Goal: Answer question/provide support: Share knowledge or assist other users

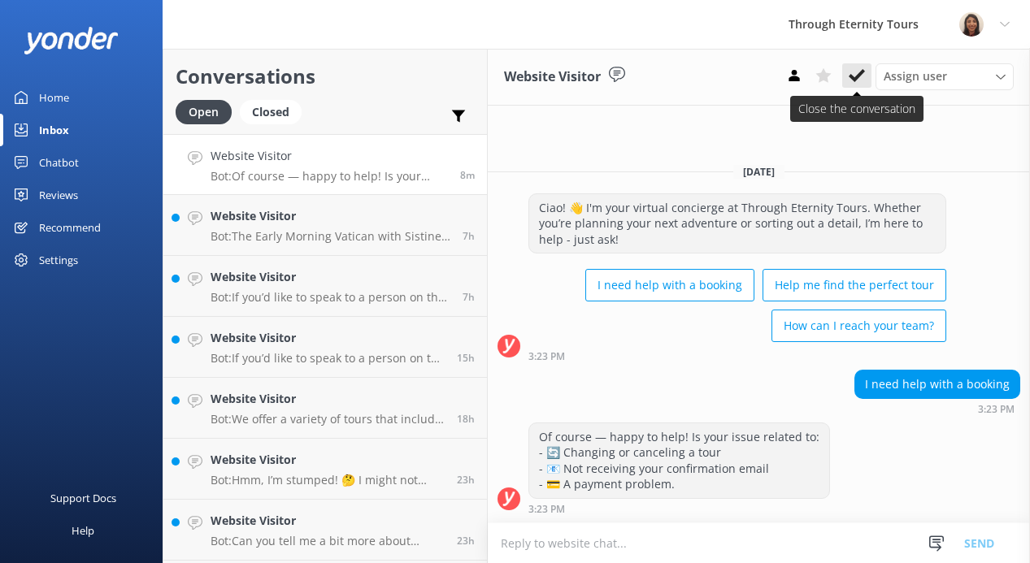
click at [858, 80] on icon at bounding box center [857, 75] width 16 height 16
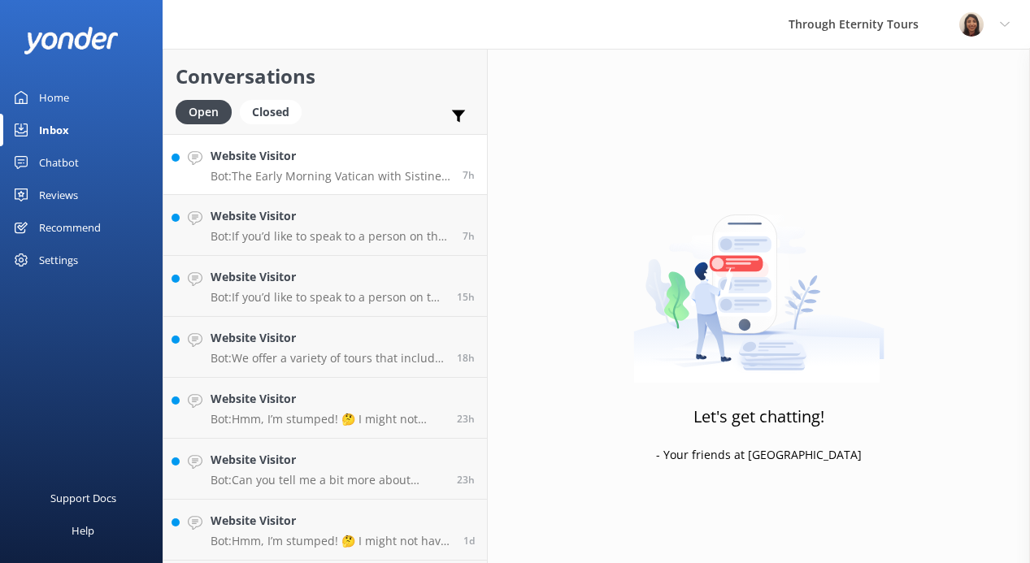
click at [352, 175] on p "Bot: The Early Morning Vatican with Sistine Chapel Semi-Private Tour allows you…" at bounding box center [331, 176] width 240 height 15
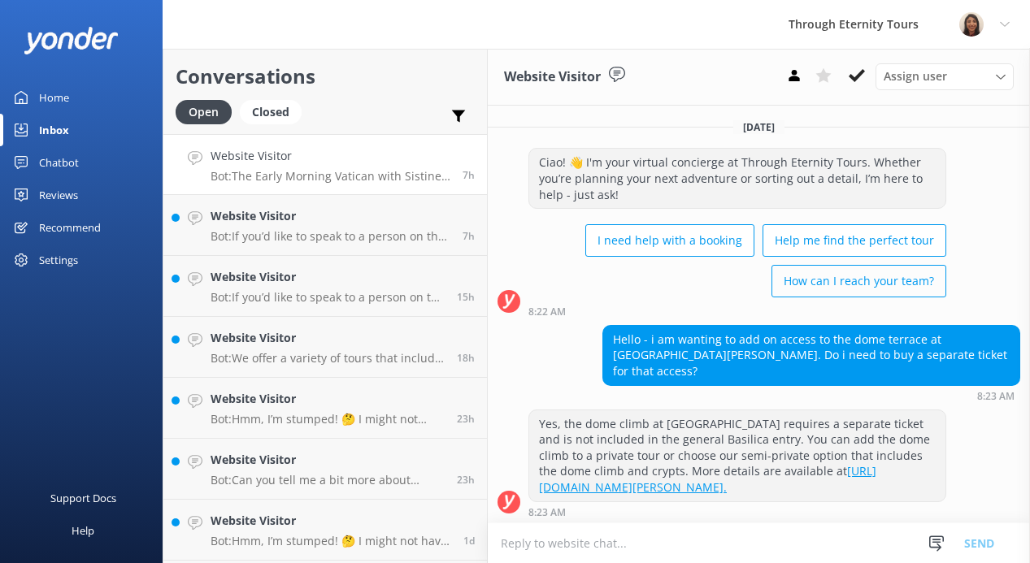
scroll to position [171, 0]
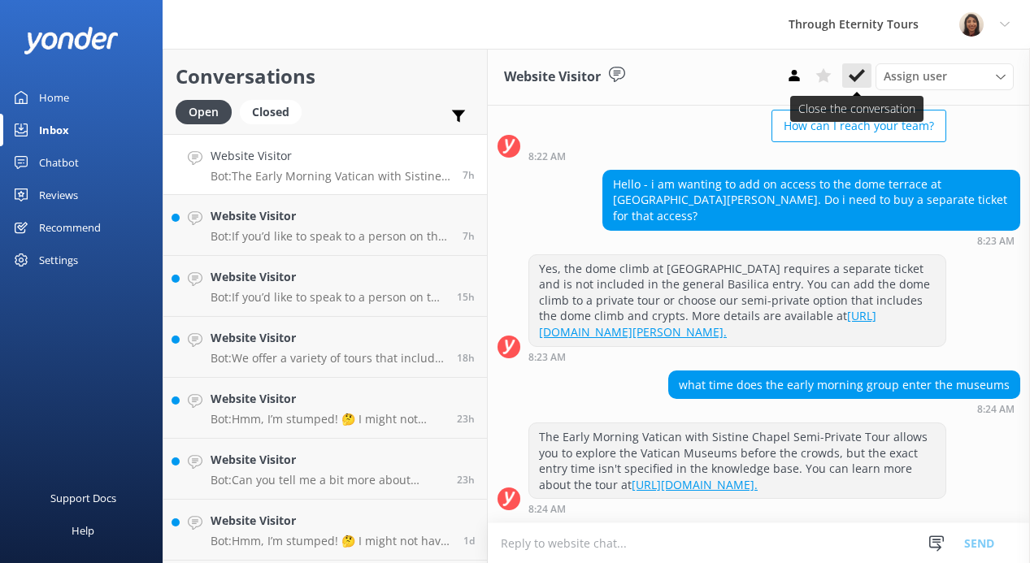
click at [862, 78] on icon at bounding box center [857, 75] width 16 height 16
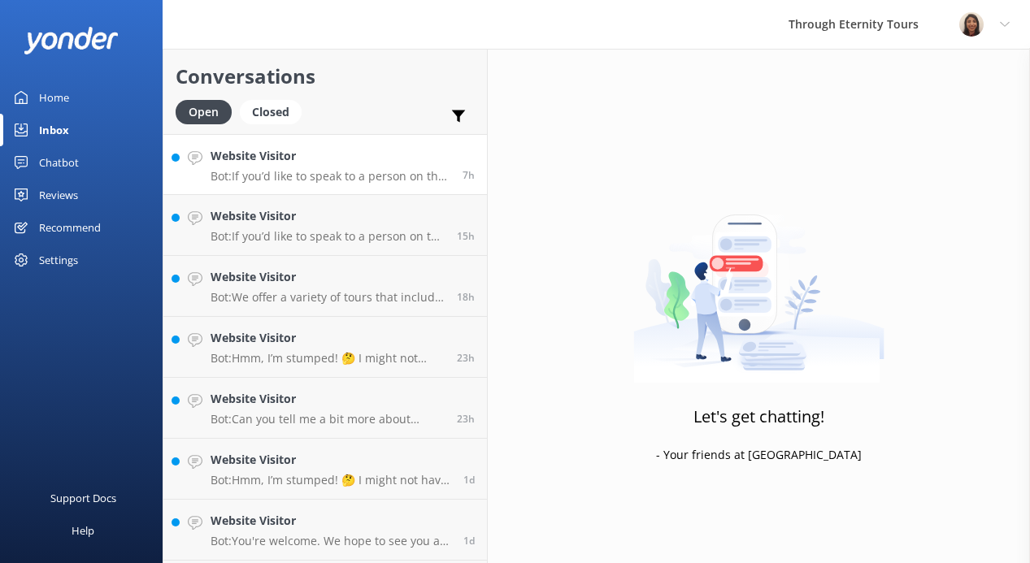
click at [338, 167] on div "Website Visitor Bot: If you’d like to speak to a person on the Through Eternity…" at bounding box center [331, 164] width 240 height 35
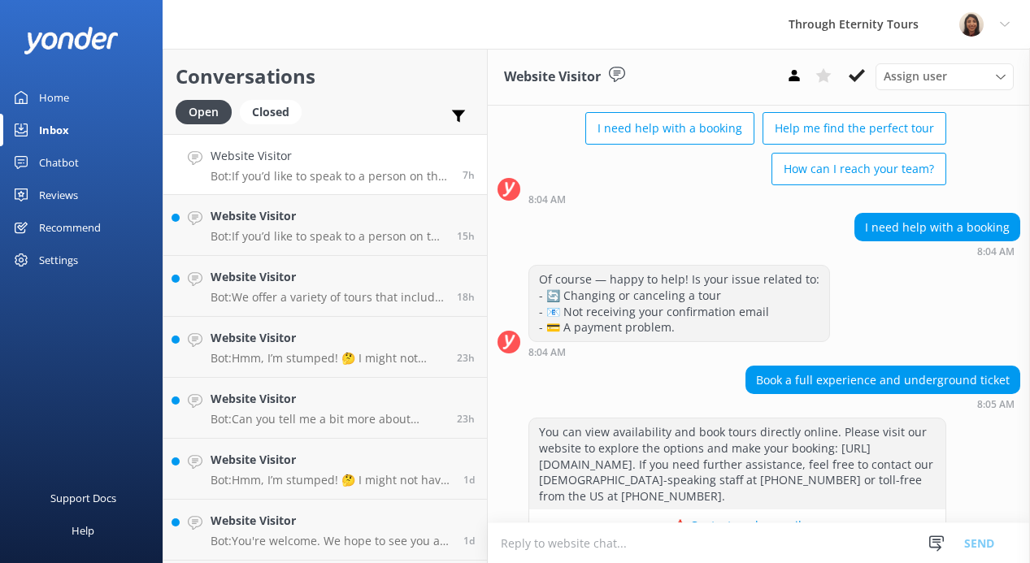
scroll to position [324, 0]
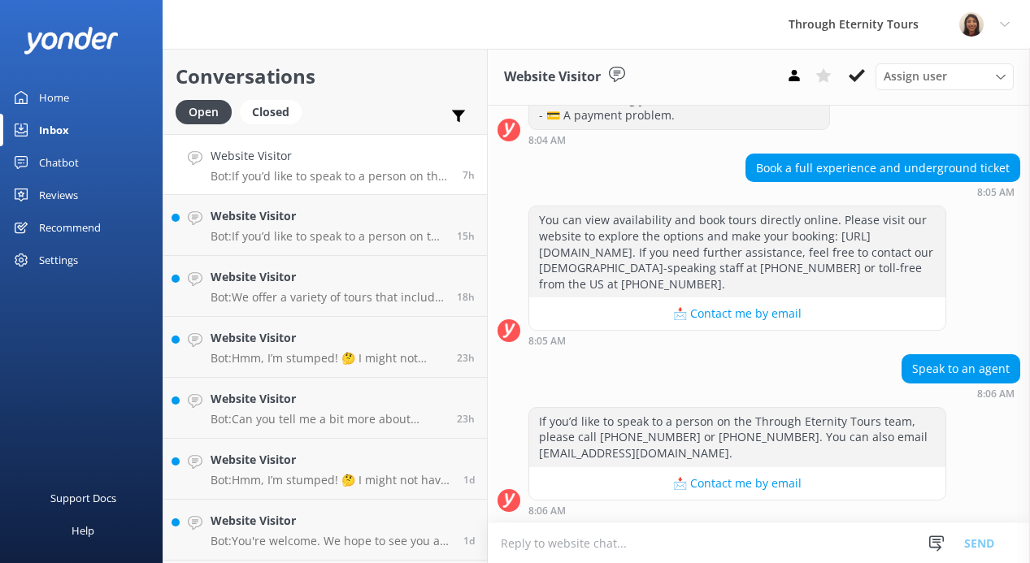
paste textarea "Hello, my name is [PERSON_NAME] from Through Eternity Tours. How can I assist y…"
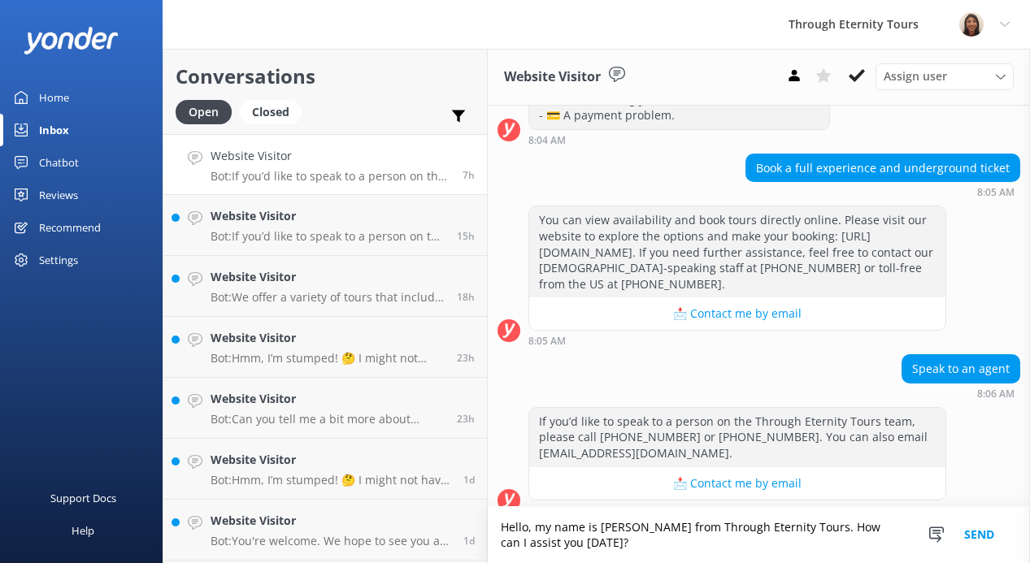
scroll to position [341, 0]
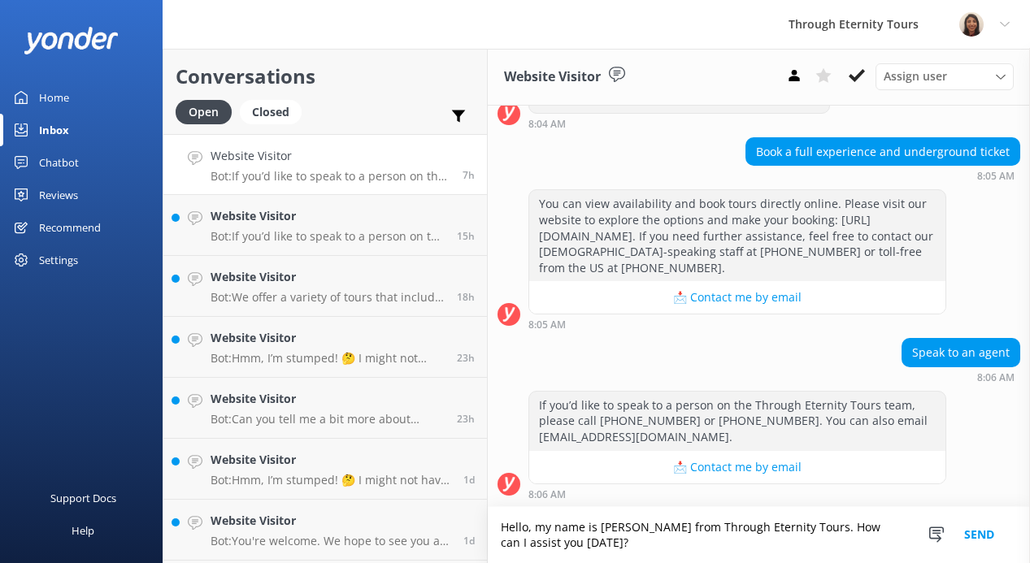
type textarea "Hello, my name is [PERSON_NAME] from Through Eternity Tours. How can I assist y…"
click at [986, 529] on button "Send" at bounding box center [979, 535] width 61 height 56
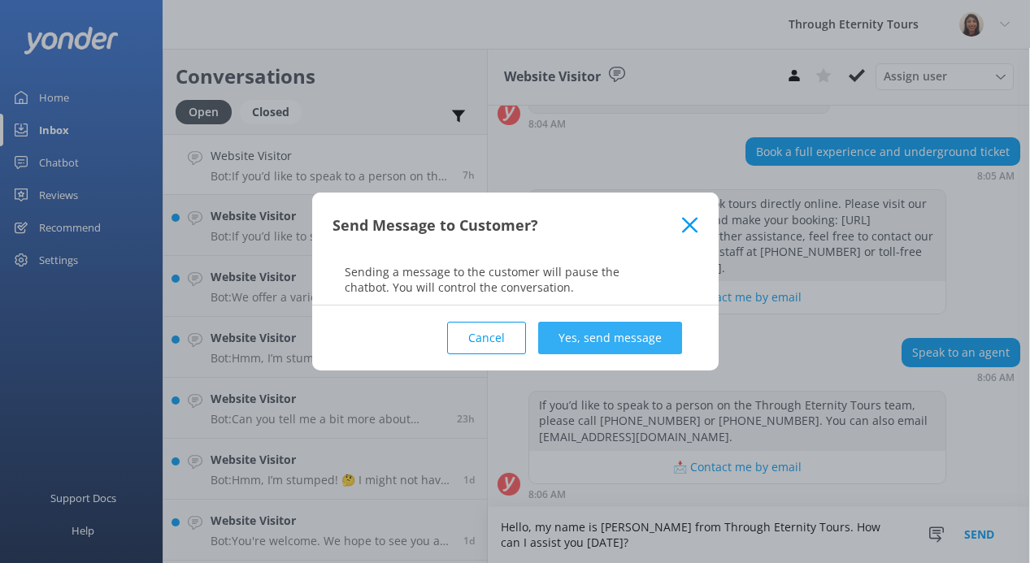
click at [590, 322] on button "Yes, send message" at bounding box center [610, 338] width 144 height 33
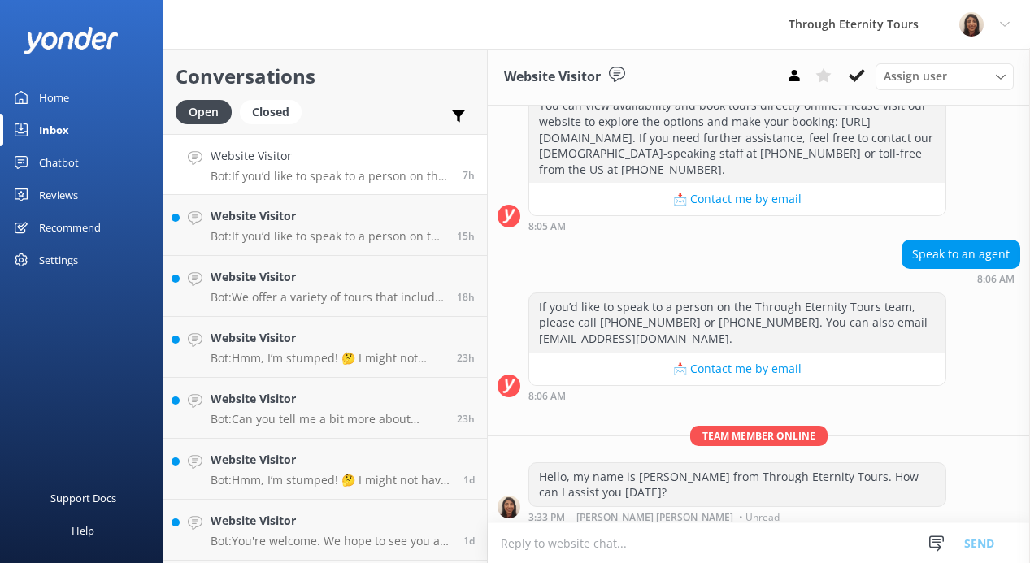
scroll to position [446, 0]
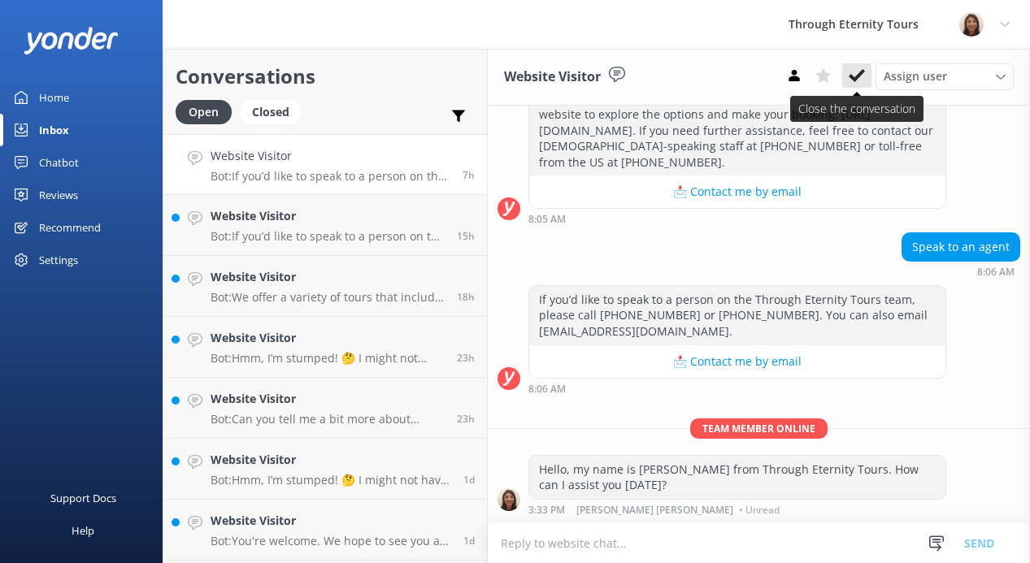
click at [856, 78] on use at bounding box center [857, 75] width 16 height 13
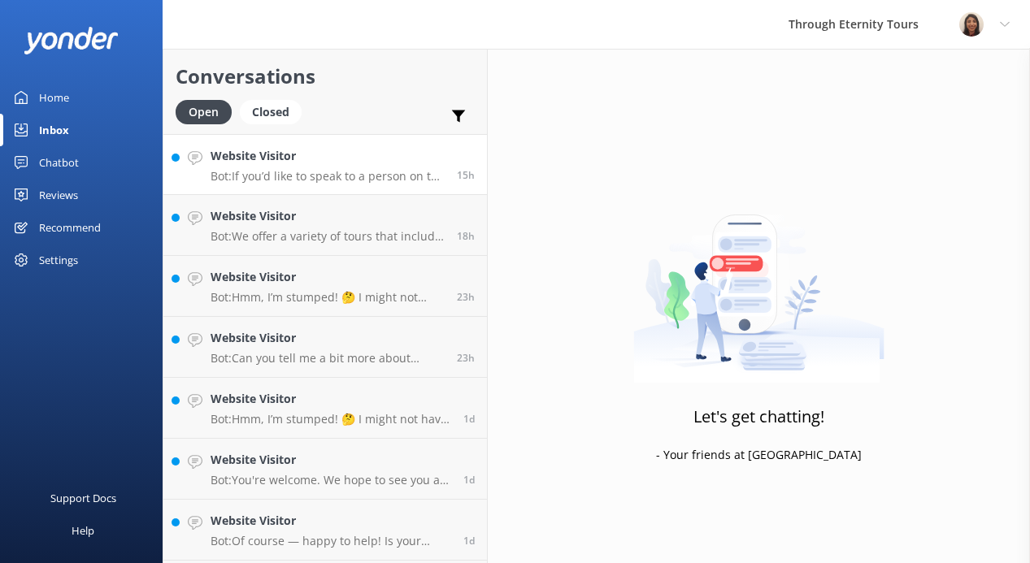
click at [310, 177] on p "Bot: If you’d like to speak to a person on the Through Eternity Tours team, ple…" at bounding box center [328, 176] width 234 height 15
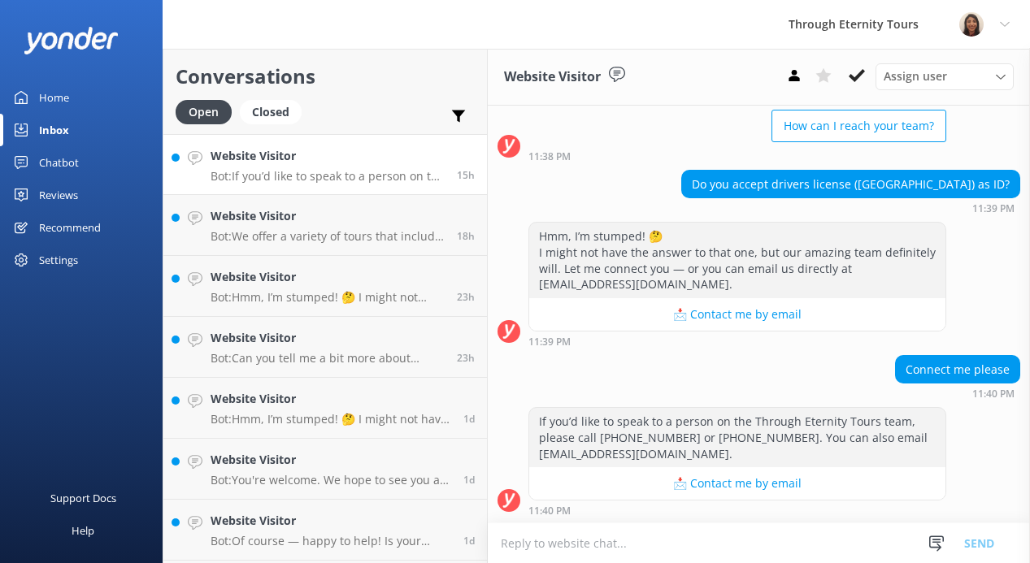
scroll to position [156, 0]
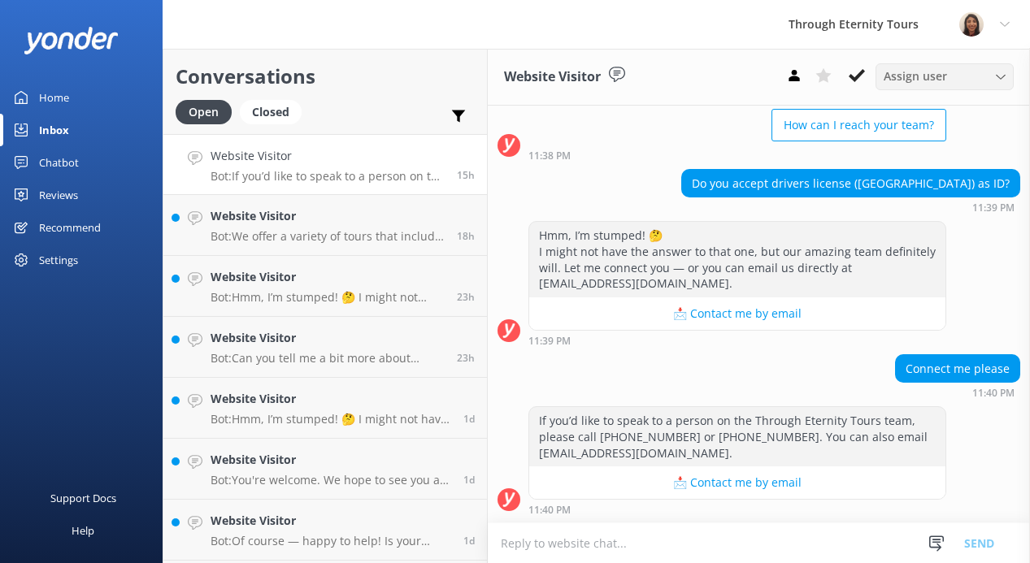
click at [908, 82] on span "Assign user" at bounding box center [915, 76] width 63 height 18
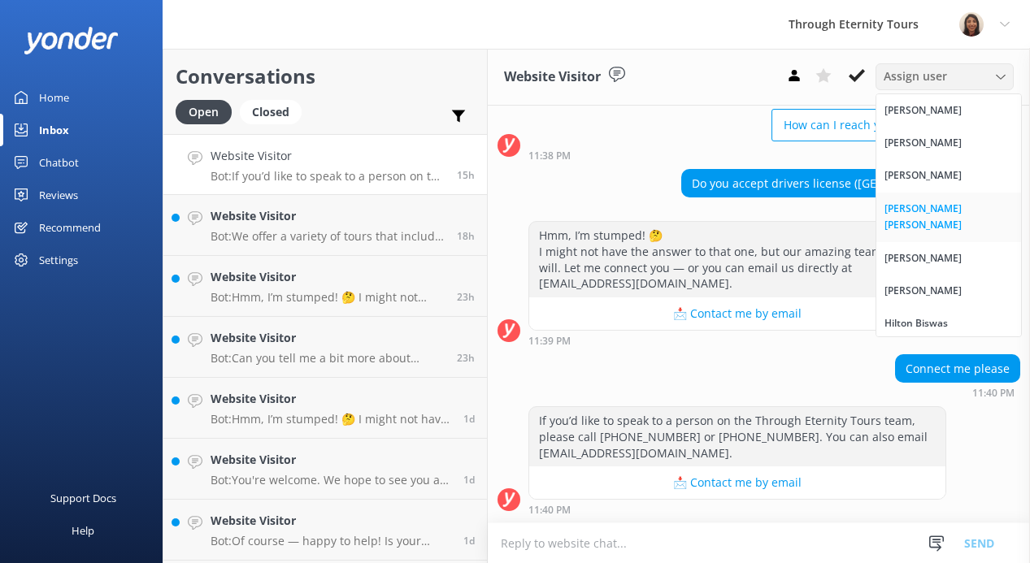
click at [933, 208] on div "[PERSON_NAME] [PERSON_NAME]" at bounding box center [948, 217] width 128 height 33
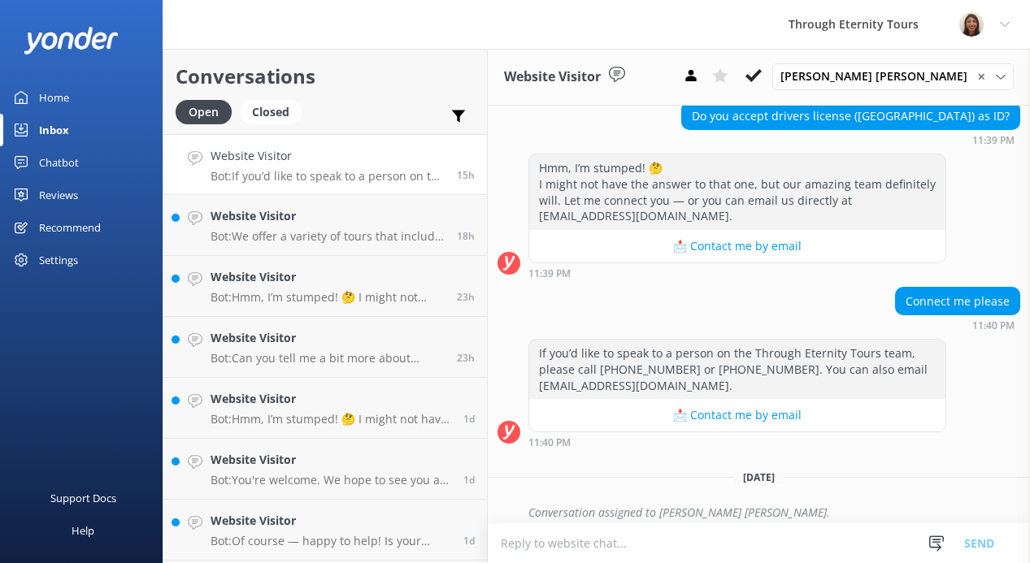
scroll to position [234, 0]
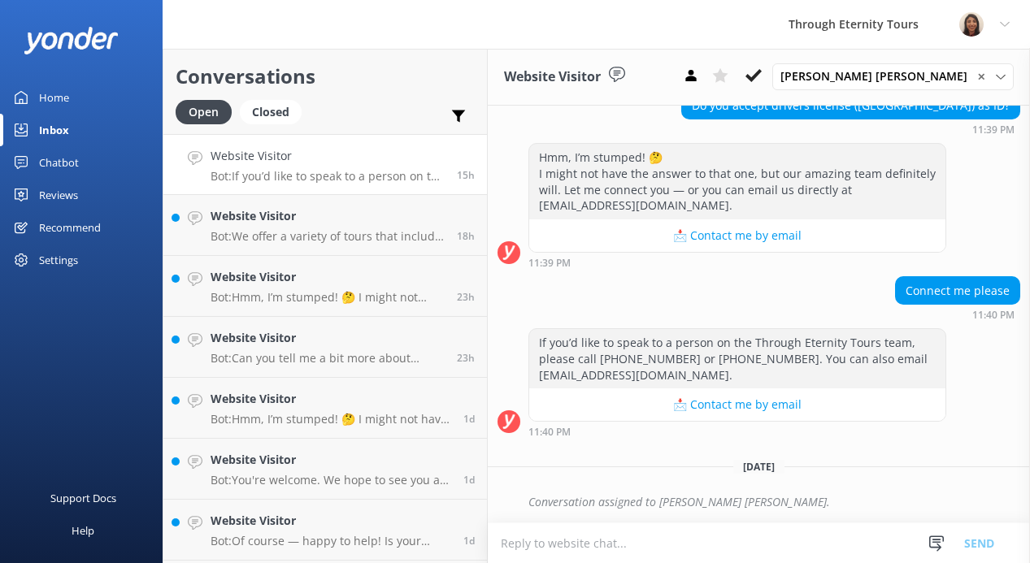
click at [632, 541] on textarea at bounding box center [759, 543] width 542 height 40
paste textarea "Hello, my name is [PERSON_NAME] from Through Eternity Tours. How can I assist y…"
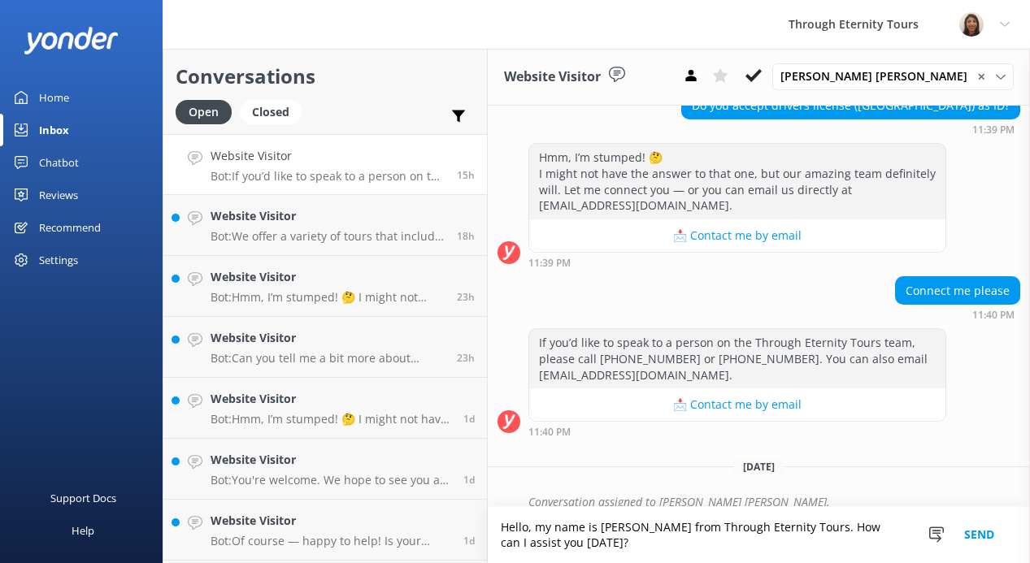
scroll to position [250, 0]
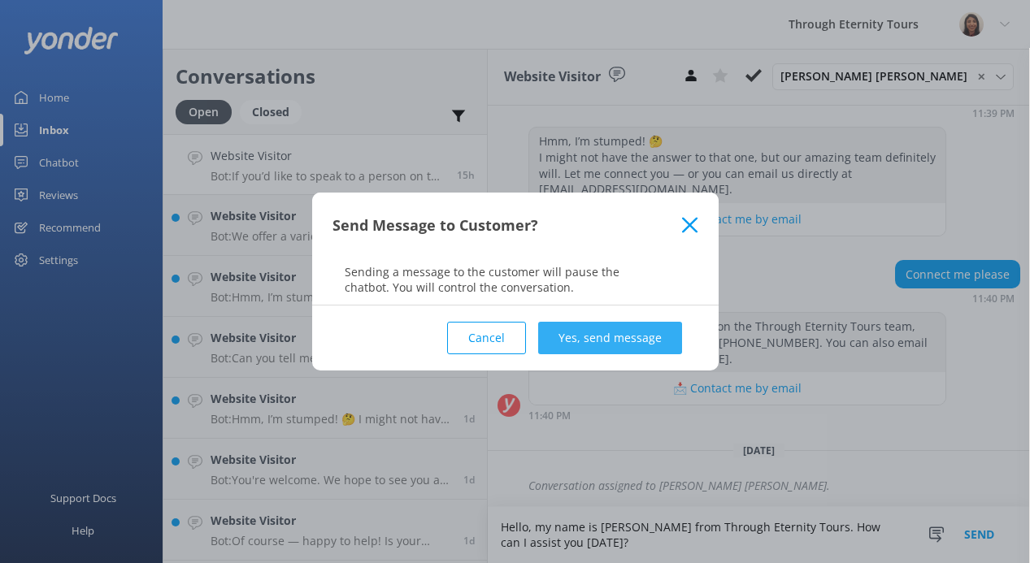
type textarea "Hello, my name is [PERSON_NAME] from Through Eternity Tours. How can I assist y…"
click at [565, 337] on button "Yes, send message" at bounding box center [610, 338] width 144 height 33
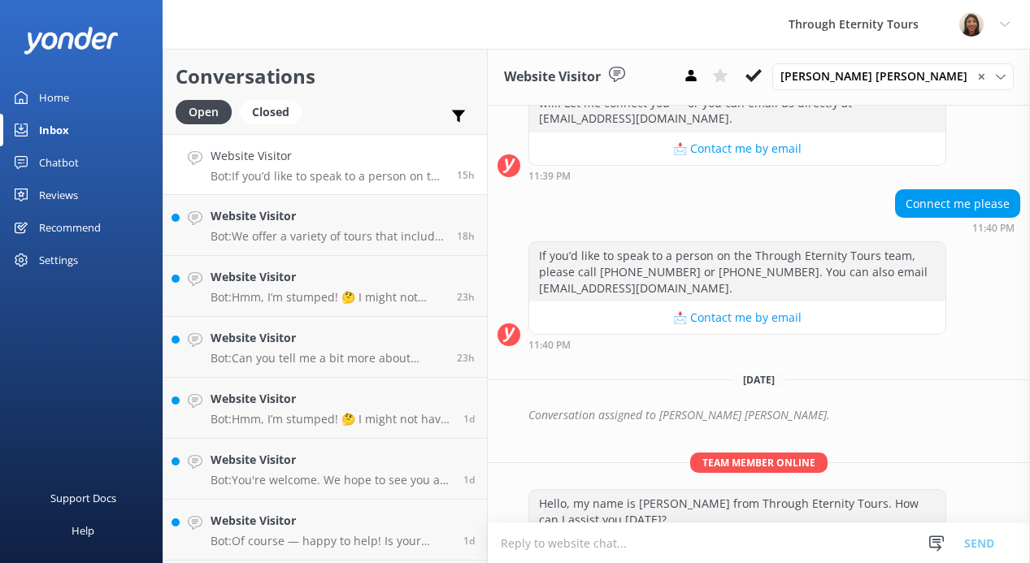
scroll to position [355, 0]
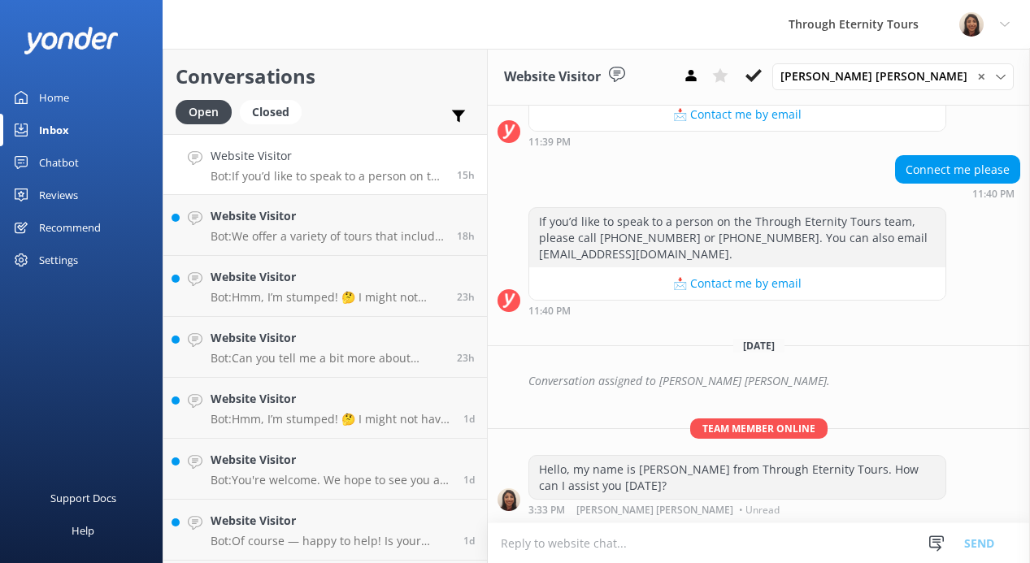
click at [649, 545] on textarea at bounding box center [759, 543] width 542 height 40
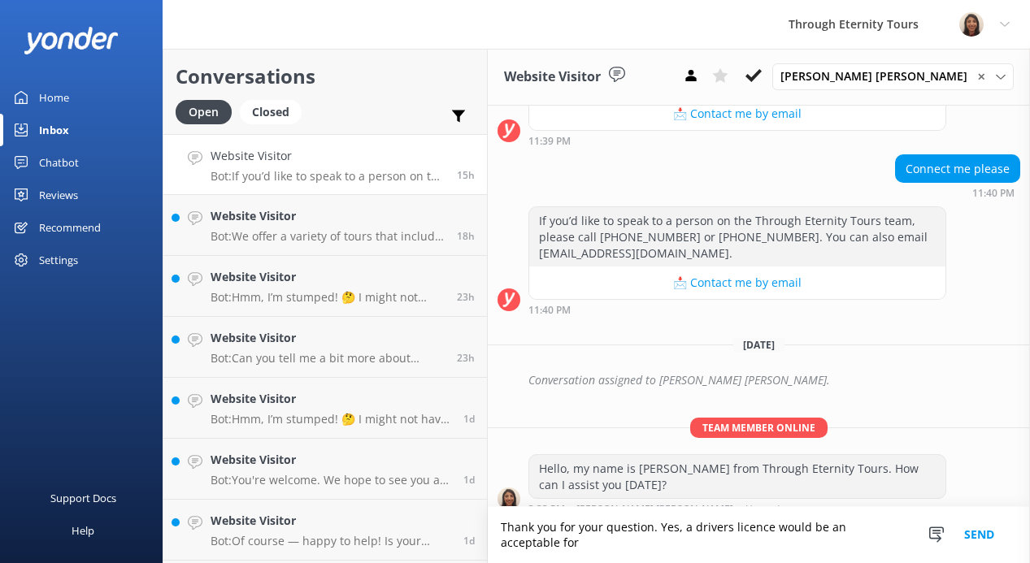
scroll to position [371, 0]
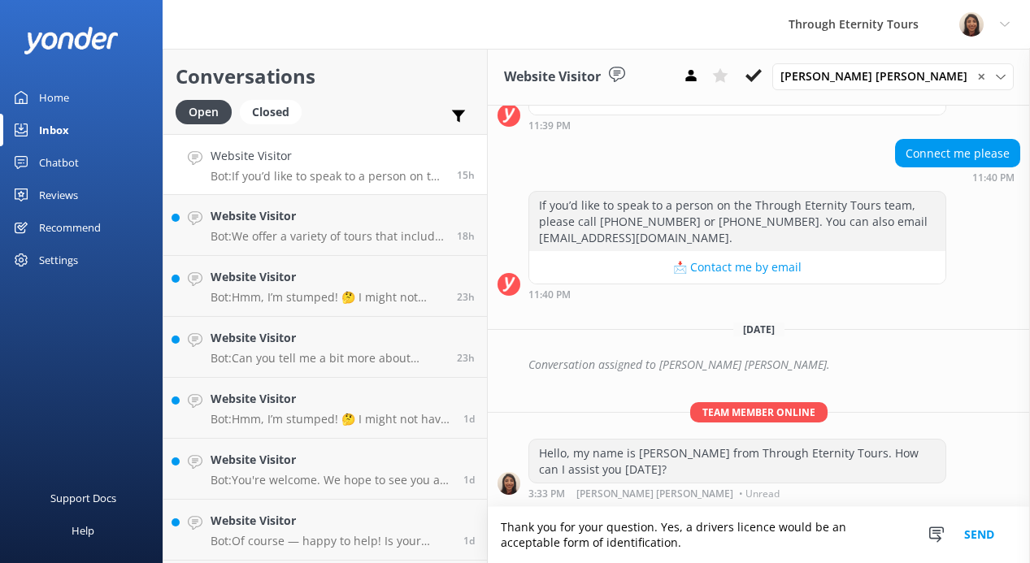
type textarea "Thank you for your question. Yes, a drivers licence would be an acceptable form…"
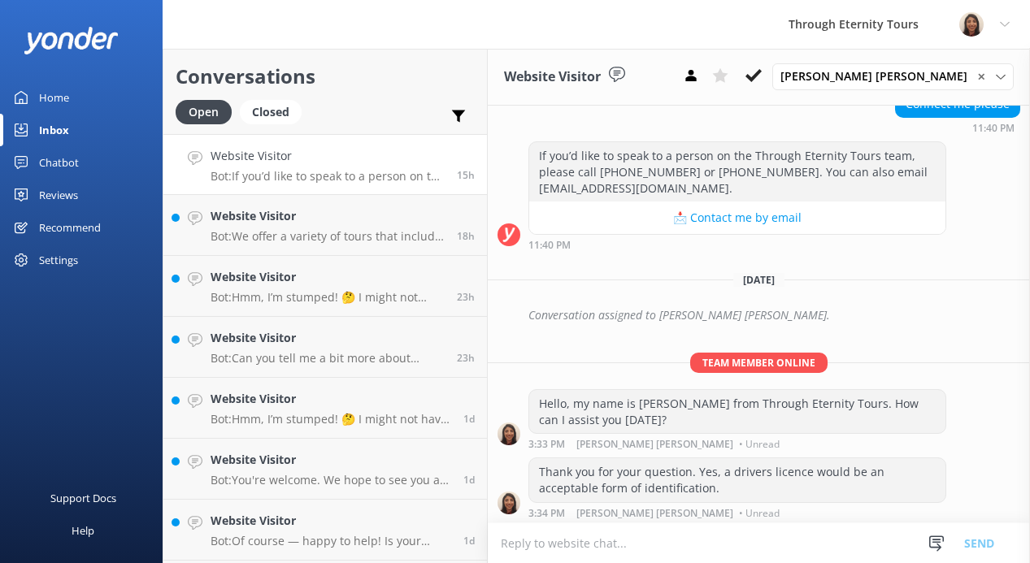
scroll to position [424, 0]
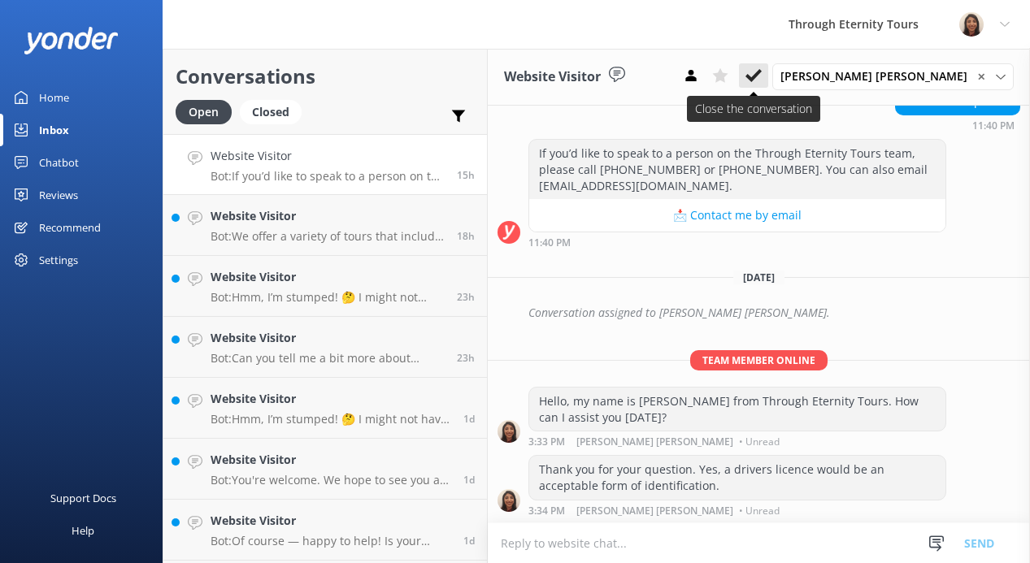
click at [762, 73] on icon at bounding box center [753, 75] width 16 height 16
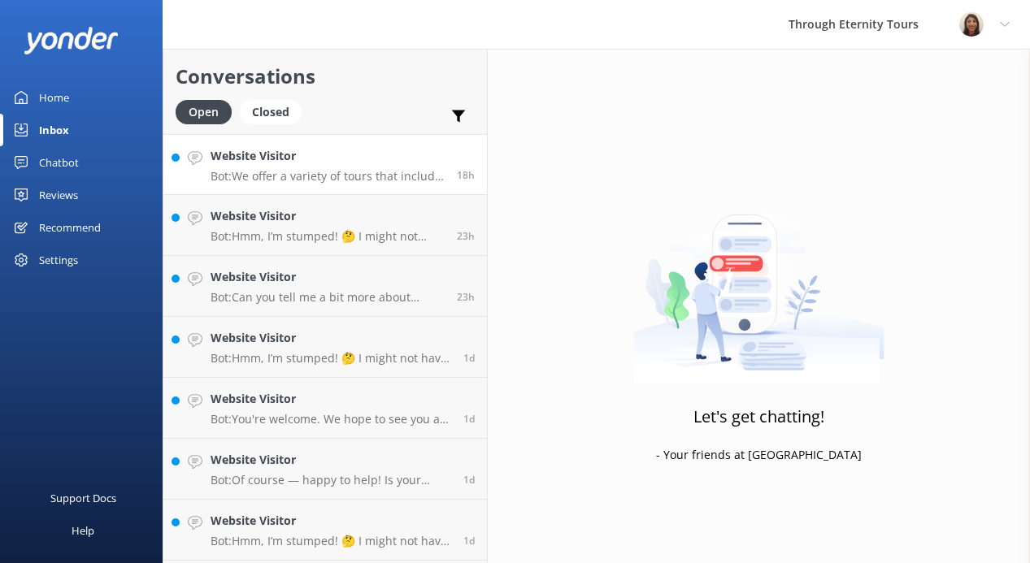
click at [378, 175] on p "Bot: We offer a variety of tours that include both the Vatican and the Colosseu…" at bounding box center [328, 176] width 234 height 15
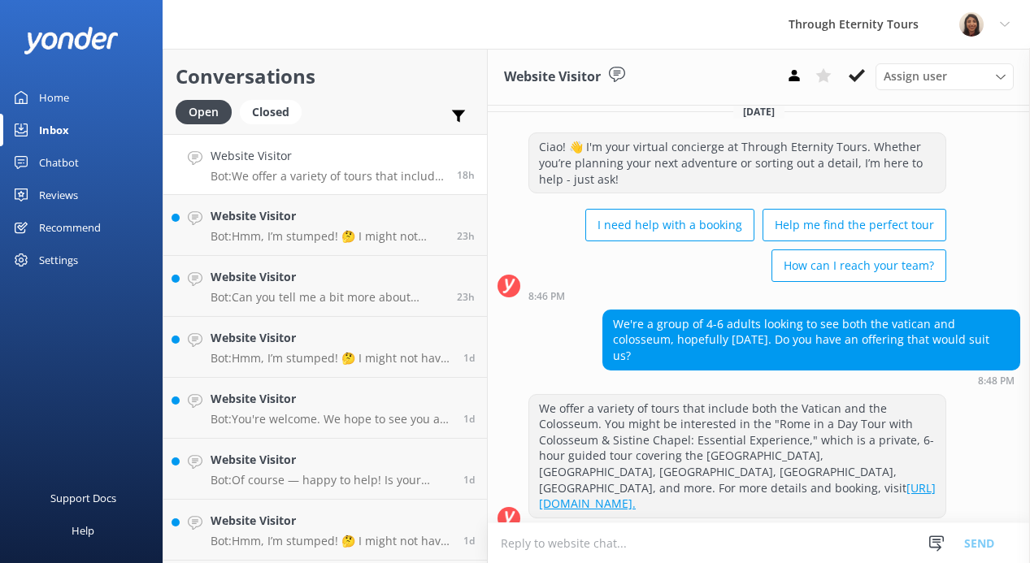
scroll to position [18, 0]
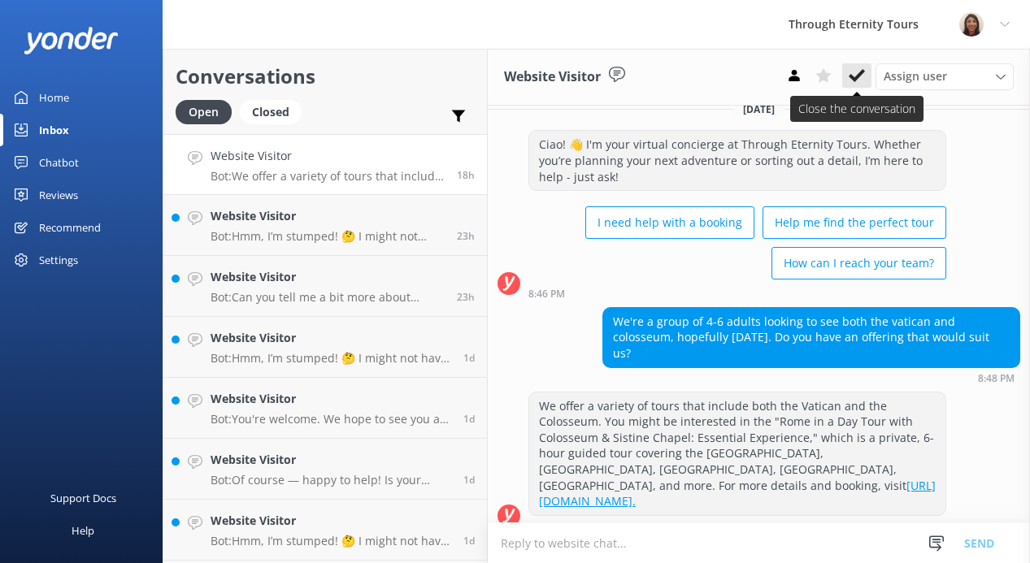
click at [855, 74] on icon at bounding box center [857, 75] width 16 height 16
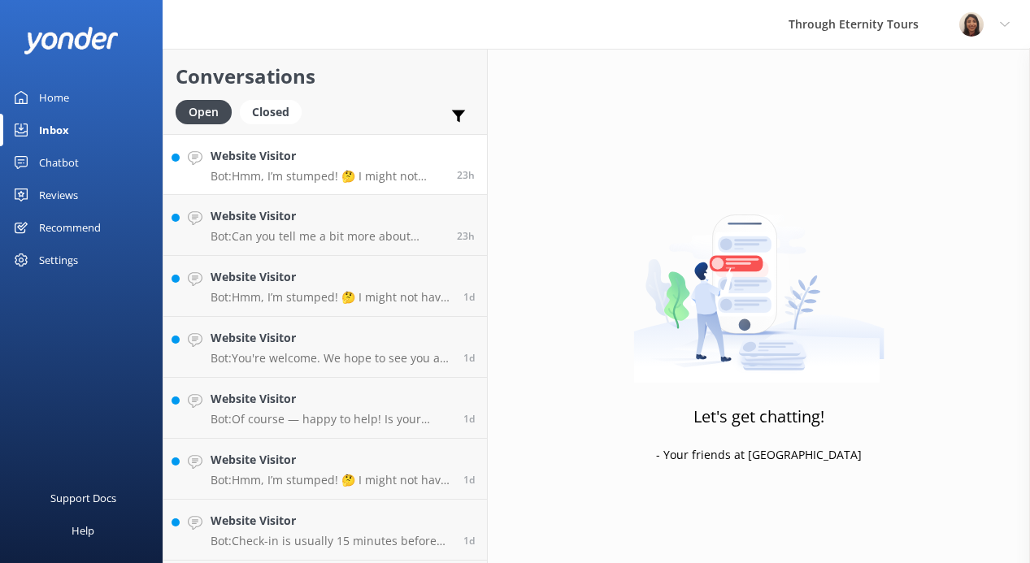
click at [374, 177] on p "Bot: Hmm, I’m stumped! 🤔 I might not have the answer to that one, but our amazi…" at bounding box center [328, 176] width 234 height 15
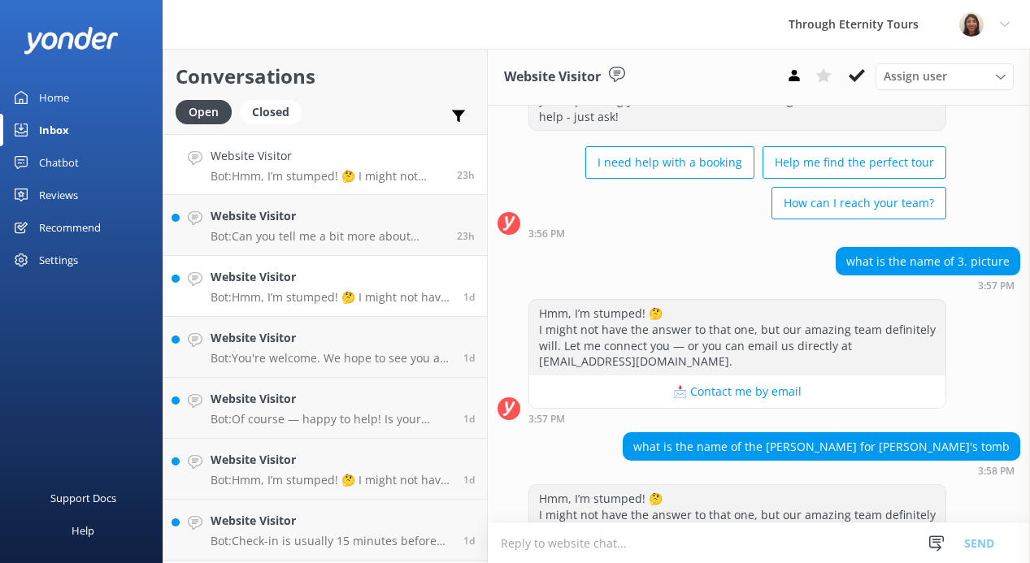
scroll to position [97, 0]
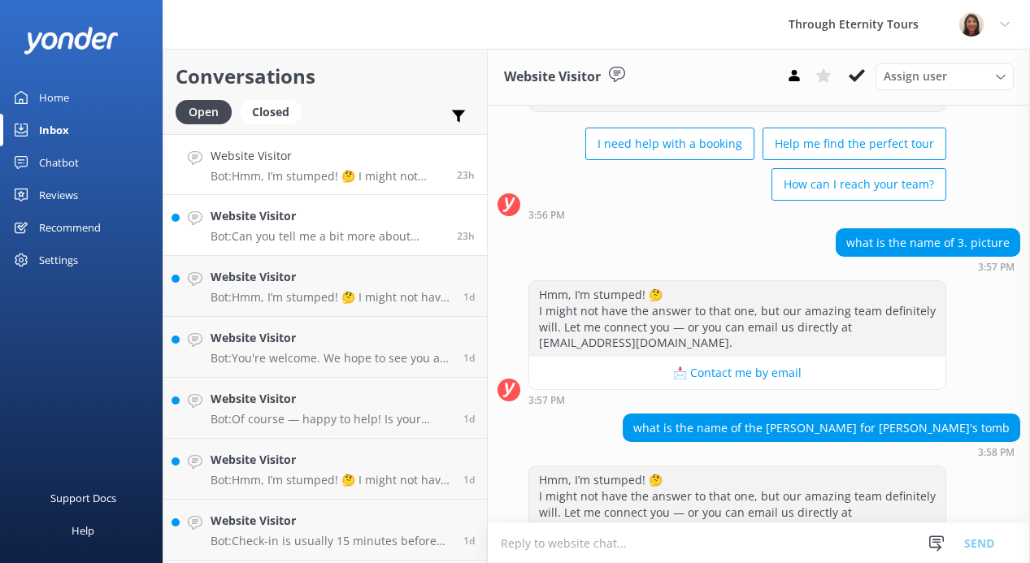
click at [363, 232] on p "Bot: Can you tell me a bit more about where you are going? We have an amazing a…" at bounding box center [328, 236] width 234 height 15
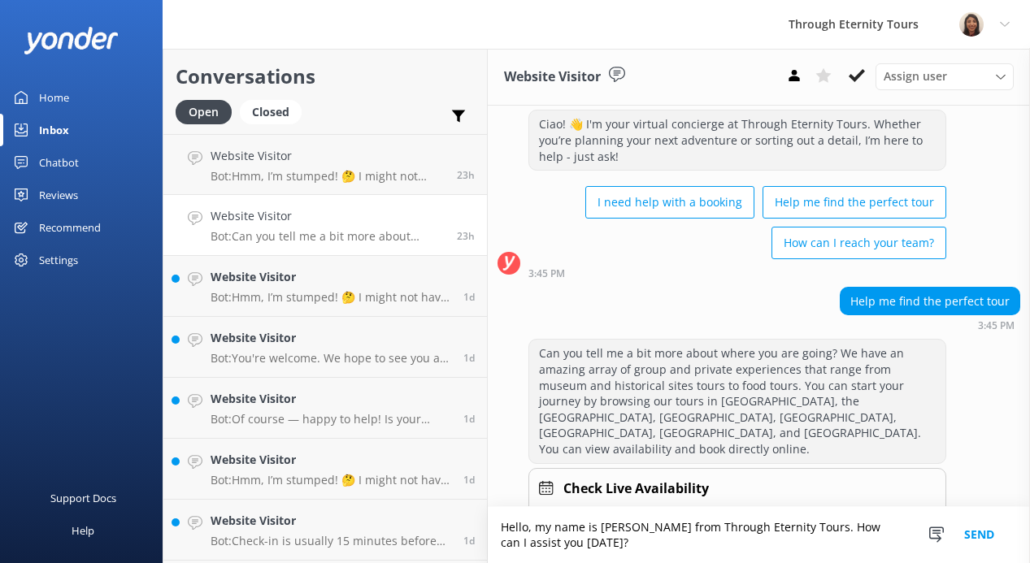
scroll to position [54, 0]
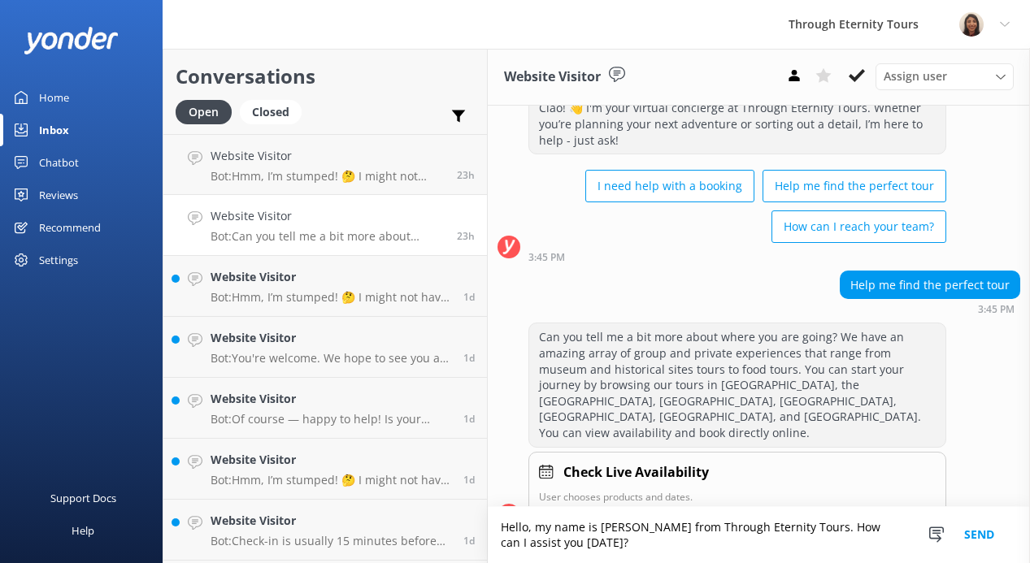
type textarea "Hello, my name is [PERSON_NAME] from Through Eternity Tours. How can I assist y…"
click at [982, 531] on button "Send" at bounding box center [979, 535] width 61 height 56
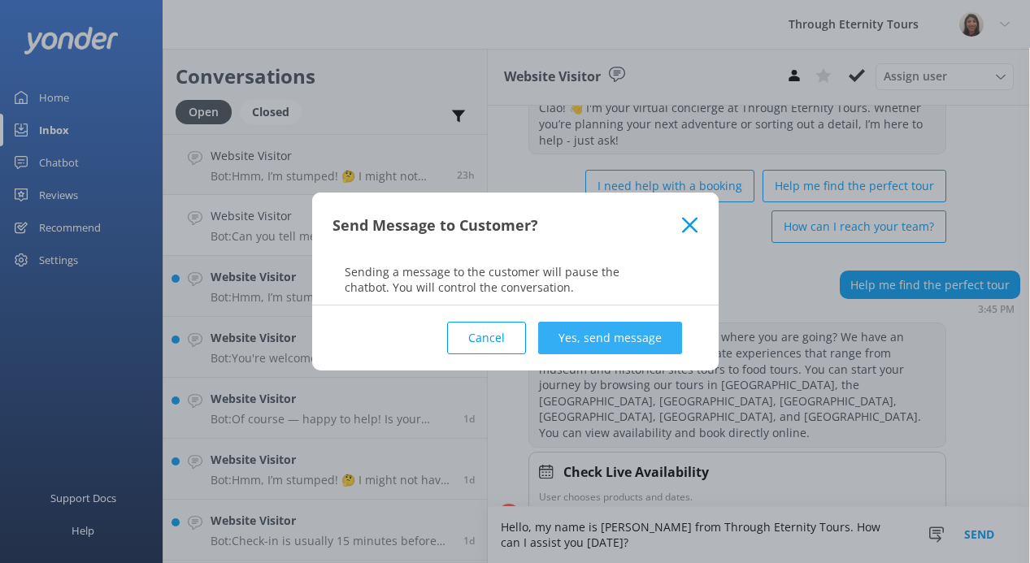
click at [645, 335] on button "Yes, send message" at bounding box center [610, 338] width 144 height 33
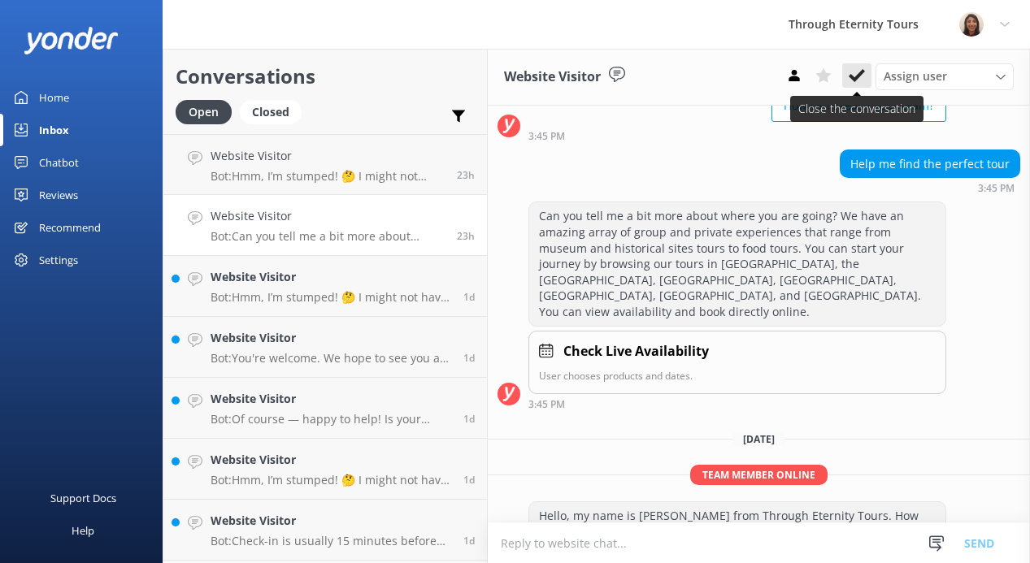
scroll to position [190, 0]
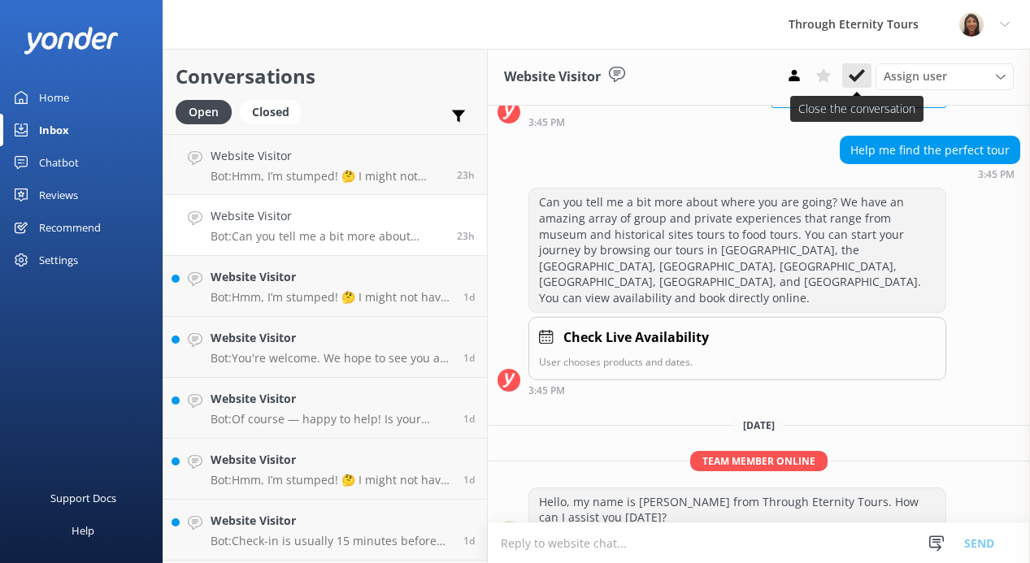
click at [850, 73] on icon at bounding box center [857, 75] width 16 height 16
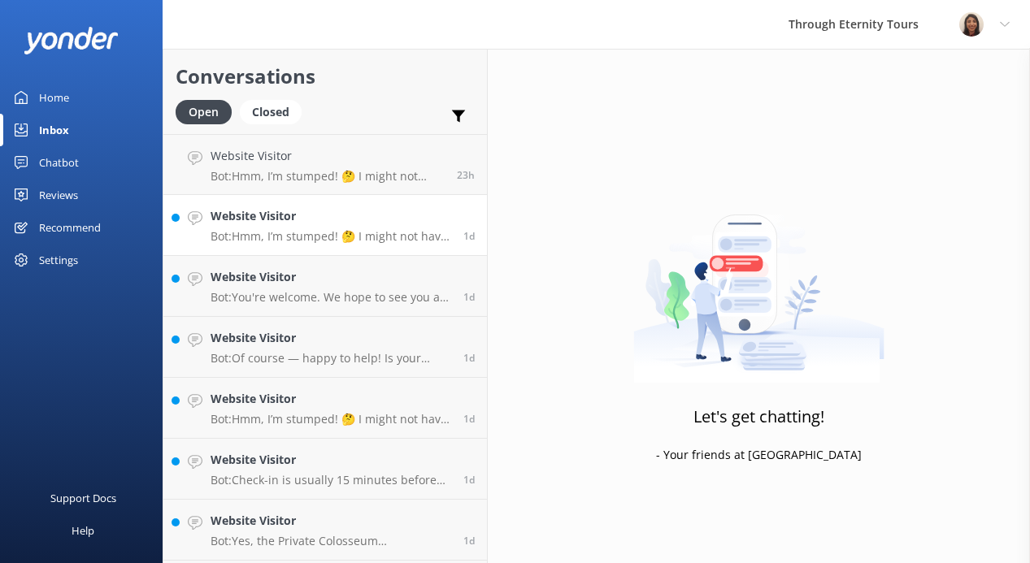
click at [291, 229] on p "Bot: Hmm, I’m stumped! 🤔 I might not have the answer to that one, but our amazi…" at bounding box center [331, 236] width 241 height 15
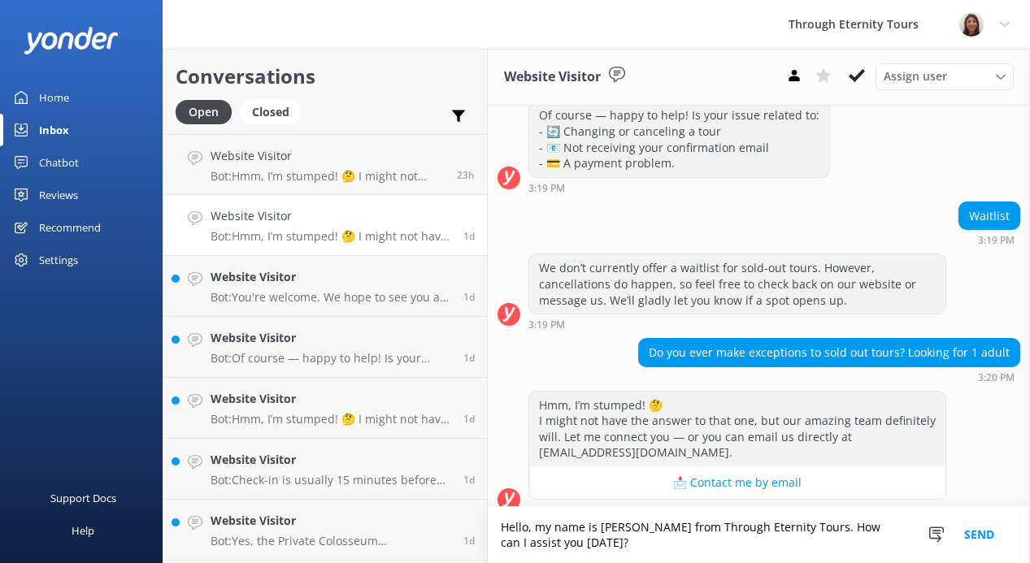
scroll to position [293, 0]
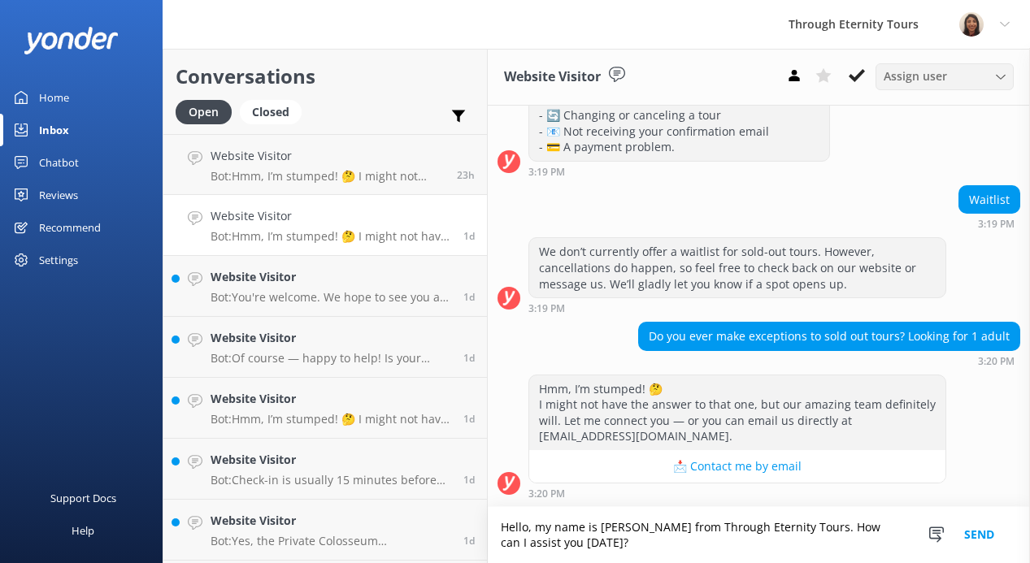
type textarea "Hello, my name is [PERSON_NAME] from Through Eternity Tours. How can I assist y…"
click at [908, 76] on span "Assign user" at bounding box center [915, 76] width 63 height 18
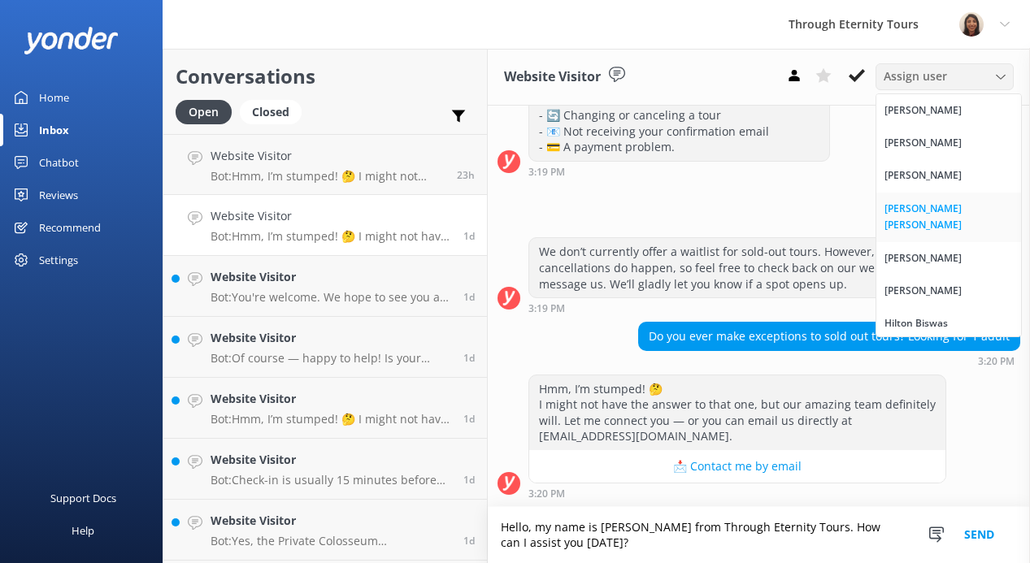
click at [919, 206] on div "[PERSON_NAME] [PERSON_NAME]" at bounding box center [948, 217] width 128 height 33
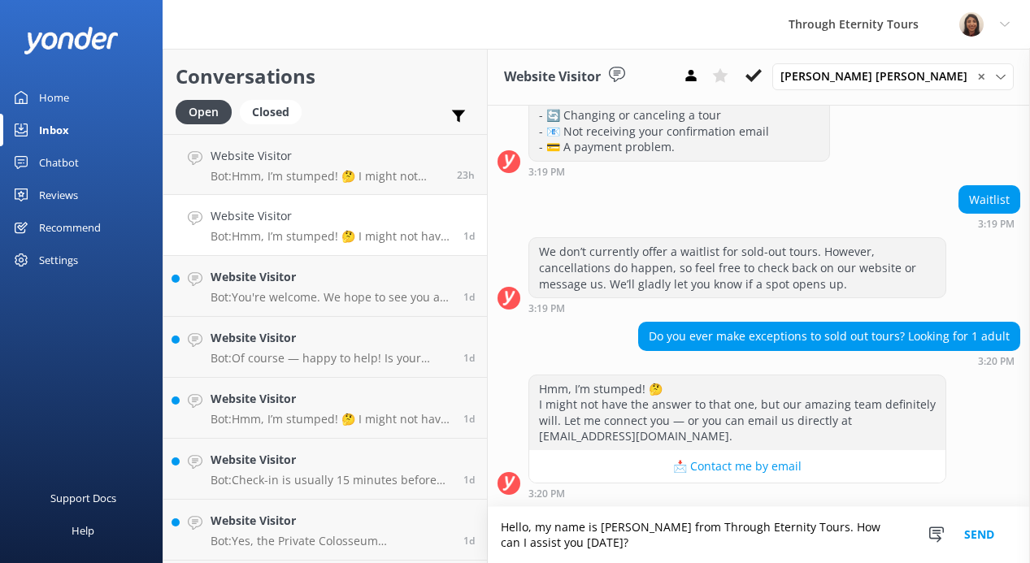
scroll to position [371, 0]
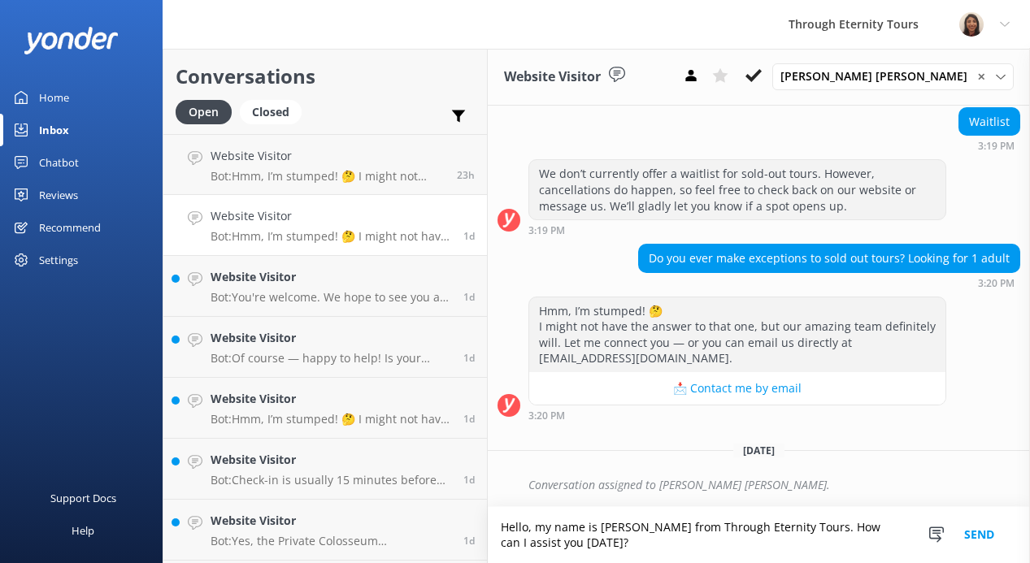
click at [983, 528] on button "Send" at bounding box center [979, 535] width 61 height 56
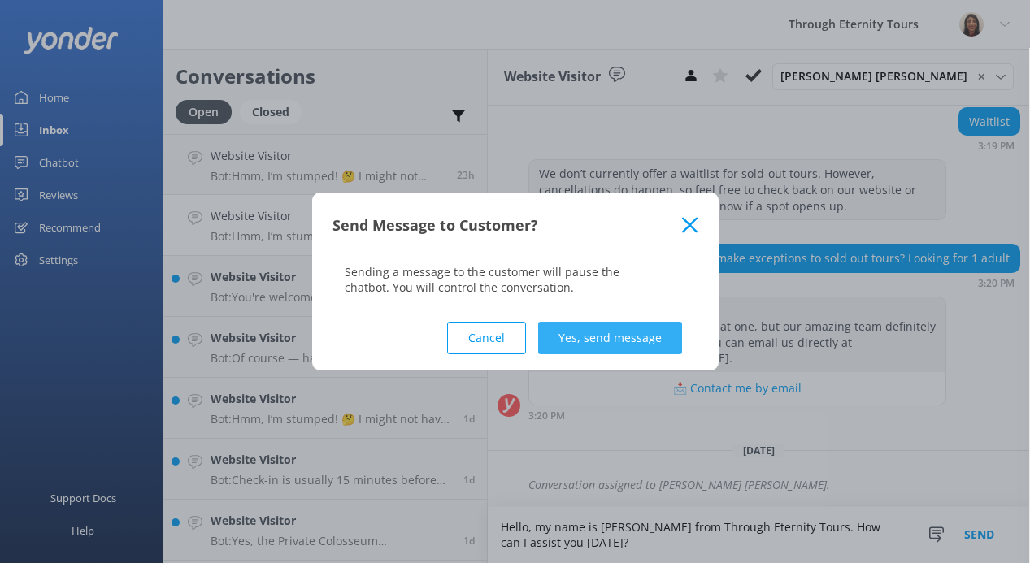
click at [596, 340] on button "Yes, send message" at bounding box center [610, 338] width 144 height 33
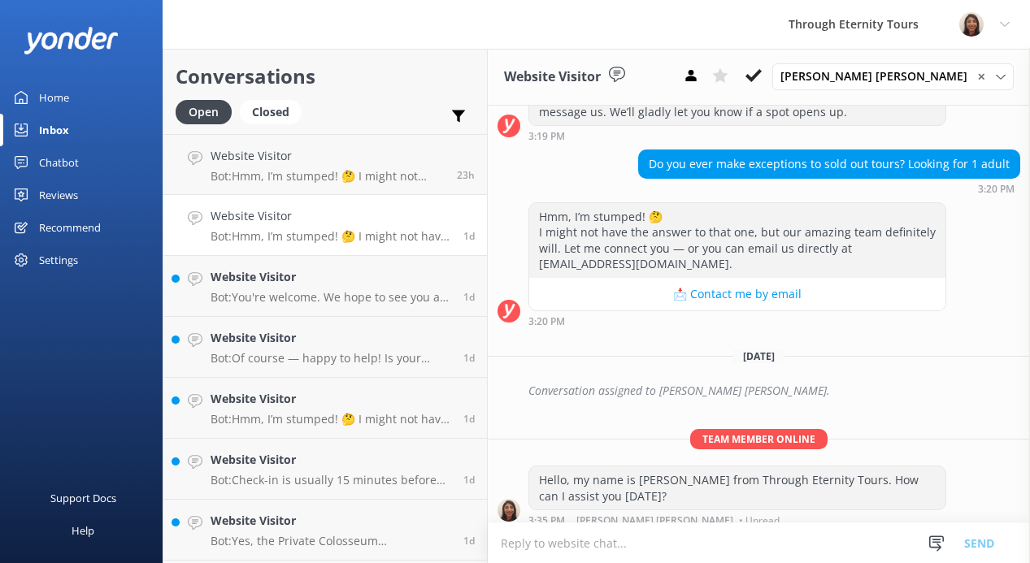
scroll to position [476, 0]
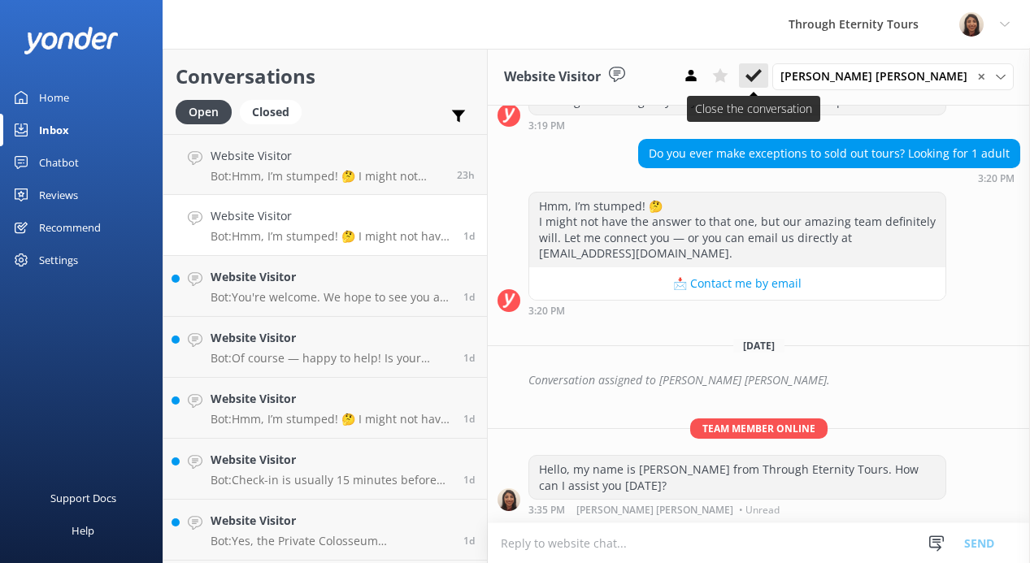
click at [762, 74] on icon at bounding box center [753, 75] width 16 height 16
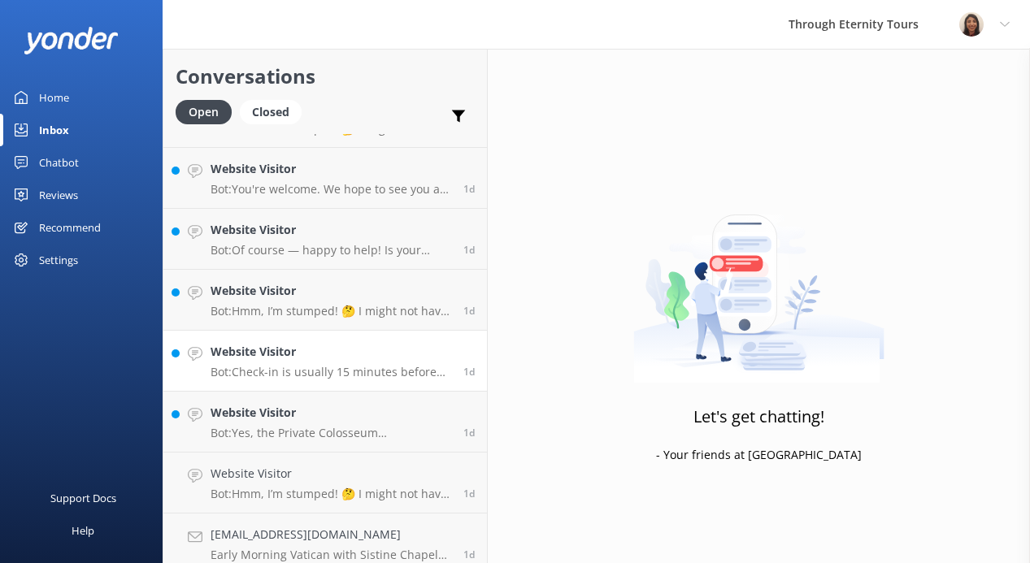
scroll to position [59, 0]
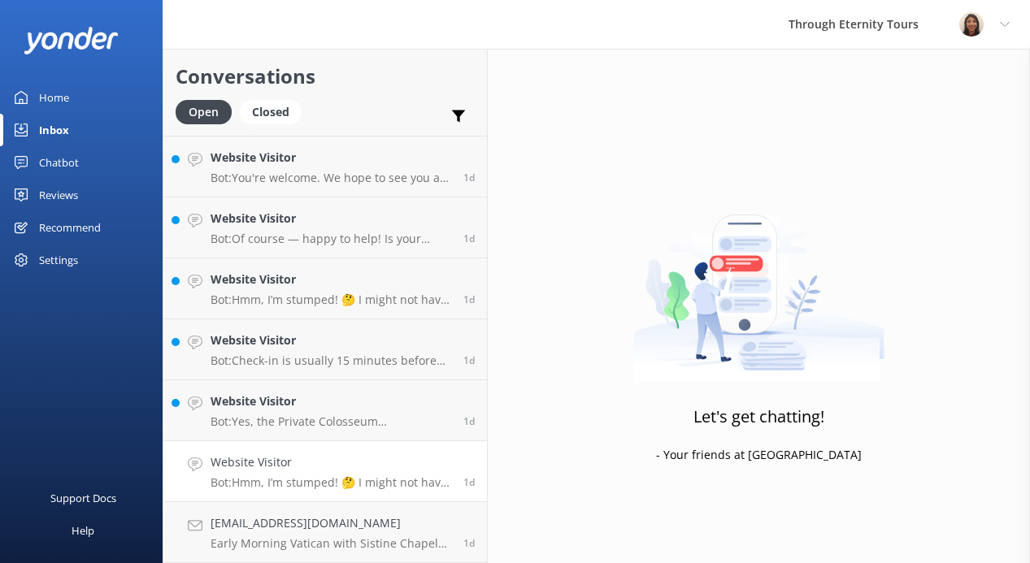
click at [317, 472] on div "Website Visitor Bot: Hmm, I’m stumped! 🤔 I might not have the answer to that on…" at bounding box center [331, 472] width 241 height 36
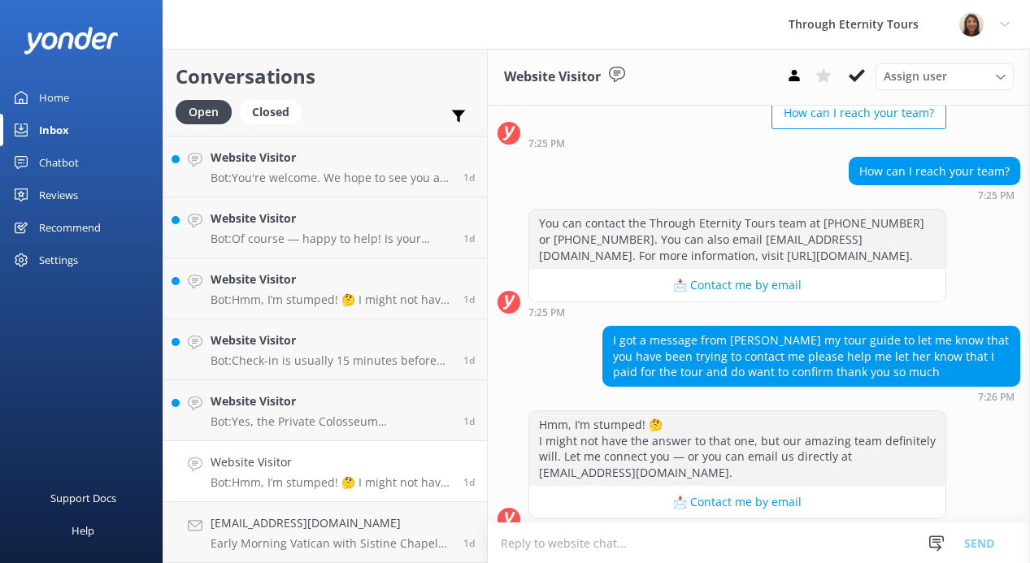
scroll to position [167, 0]
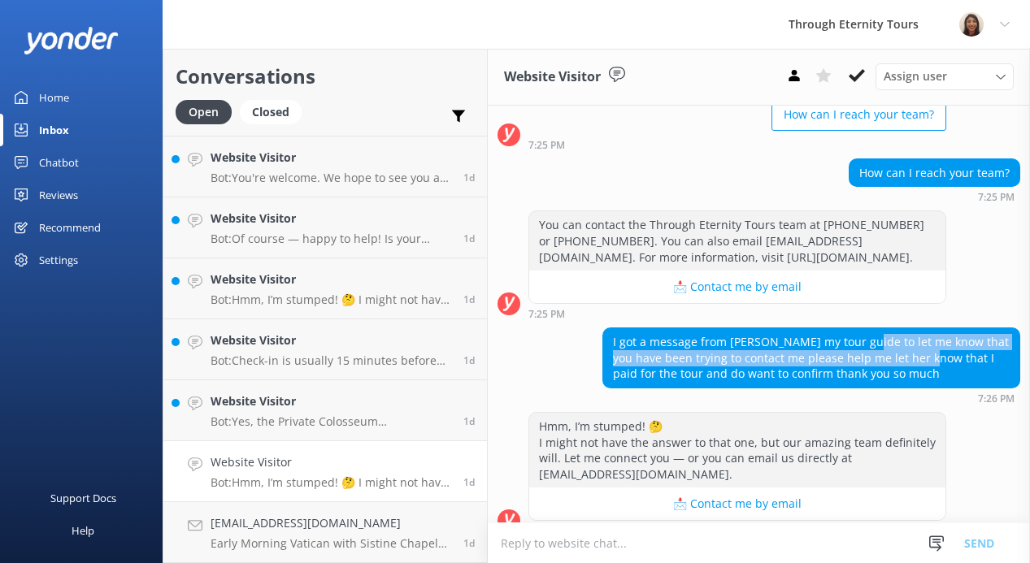
drag, startPoint x: 860, startPoint y: 338, endPoint x: 910, endPoint y: 350, distance: 51.9
click at [910, 350] on div "I got a message from [PERSON_NAME] my tour guide to let me know that you have b…" at bounding box center [811, 357] width 416 height 59
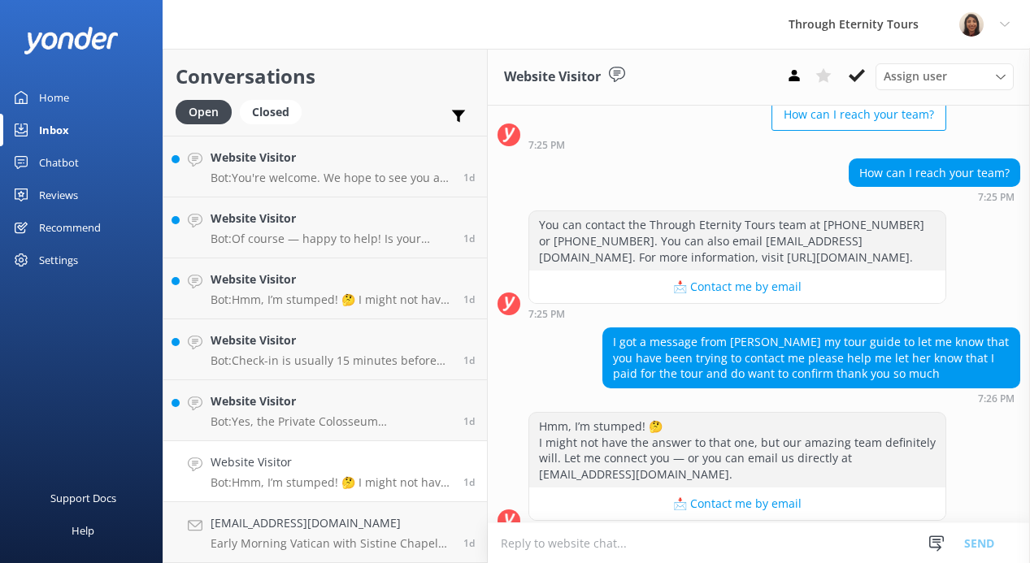
click at [914, 367] on div "I got a message from [PERSON_NAME] my tour guide to let me know that you have b…" at bounding box center [811, 357] width 416 height 59
click at [761, 545] on textarea at bounding box center [759, 543] width 542 height 40
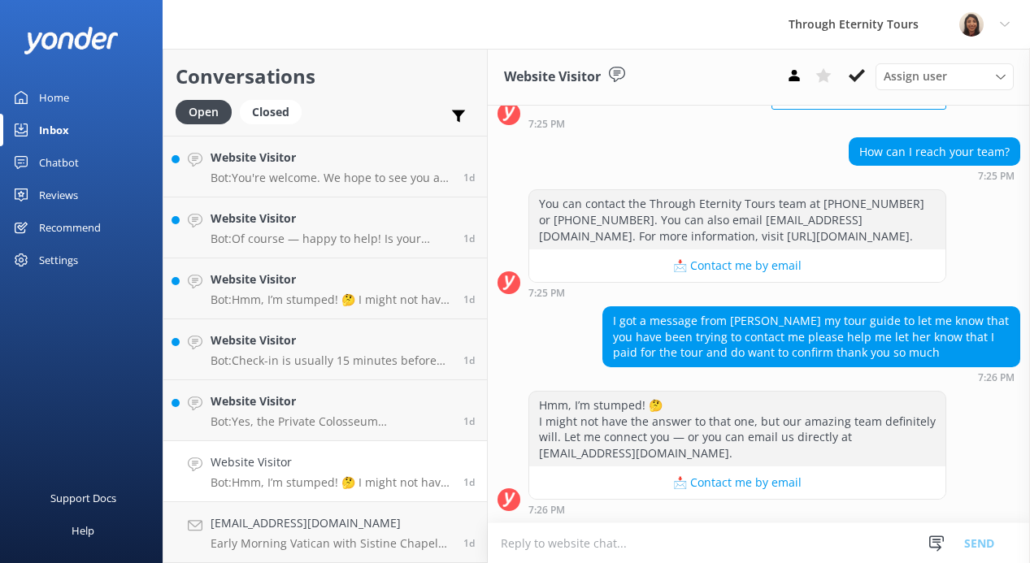
paste textarea "Hello, my name is [PERSON_NAME] from Through Eternity Tours. How can I assist y…"
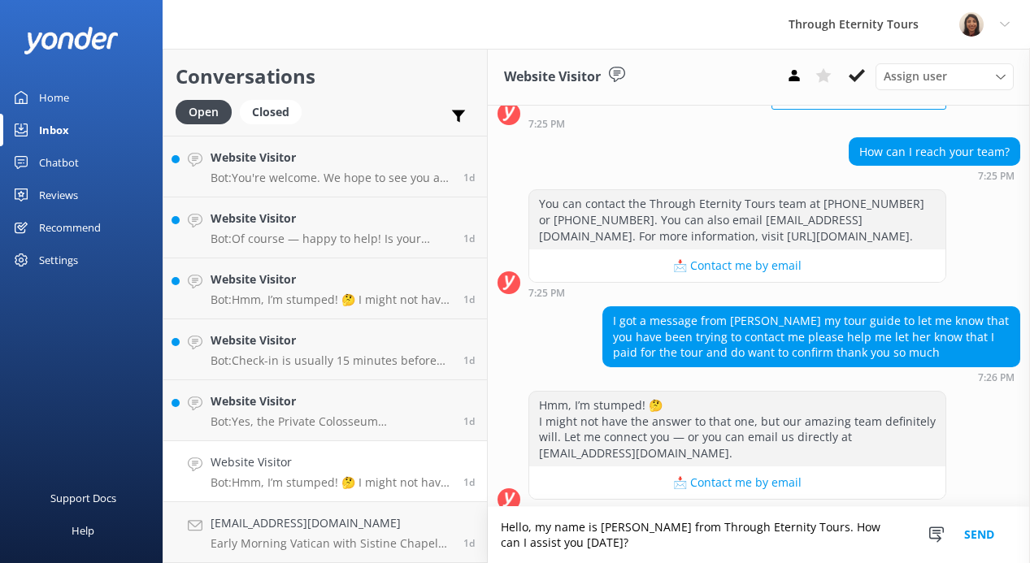
scroll to position [204, 0]
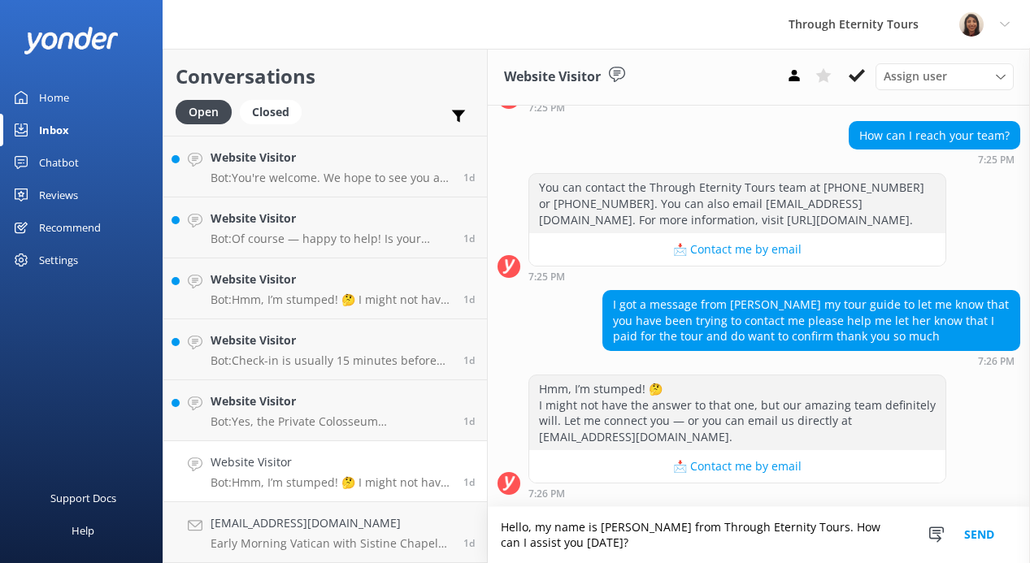
drag, startPoint x: 584, startPoint y: 547, endPoint x: 795, endPoint y: 523, distance: 212.7
click at [795, 523] on textarea "Hello, my name is [PERSON_NAME] from Through Eternity Tours. How can I assist y…" at bounding box center [759, 535] width 542 height 56
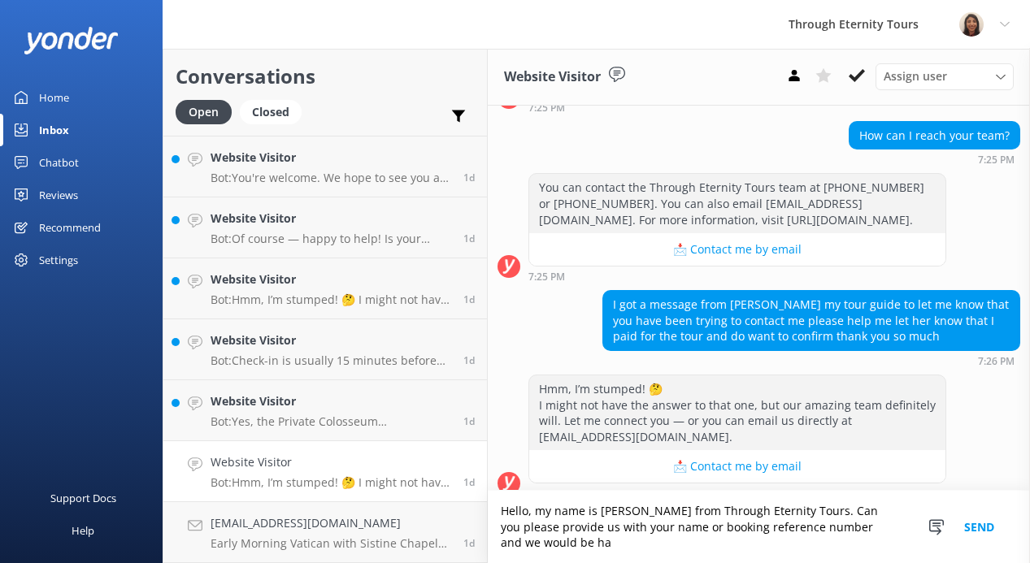
scroll to position [220, 0]
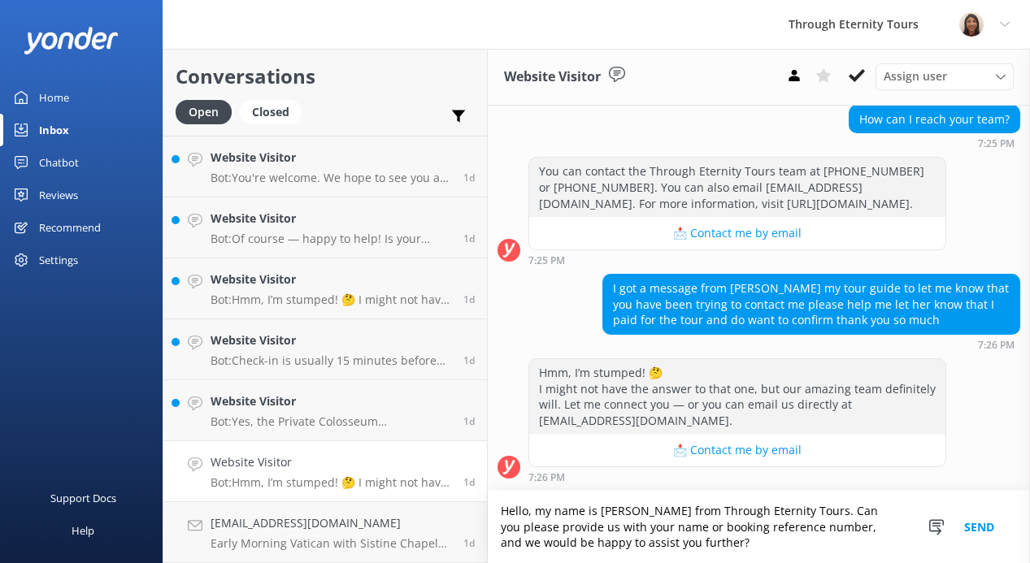
click at [860, 526] on textarea "Hello, my name is [PERSON_NAME] from Through Eternity Tours. Can you please pro…" at bounding box center [759, 527] width 542 height 72
type textarea "Hello, my name is [PERSON_NAME] from Through Eternity Tours. Can you please pro…"
click at [982, 528] on button "Send" at bounding box center [979, 527] width 61 height 72
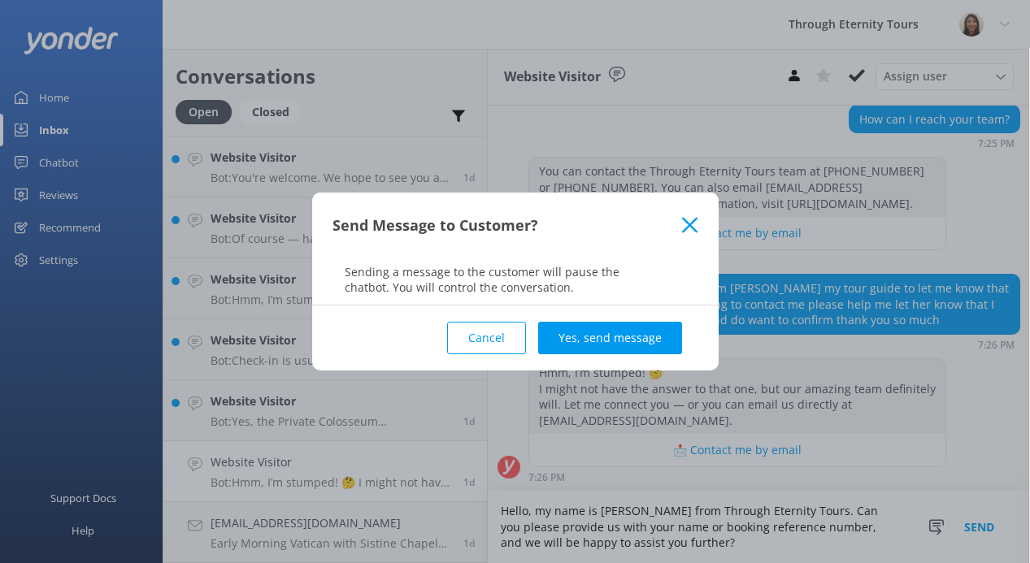
click at [473, 347] on button "Cancel" at bounding box center [486, 338] width 79 height 33
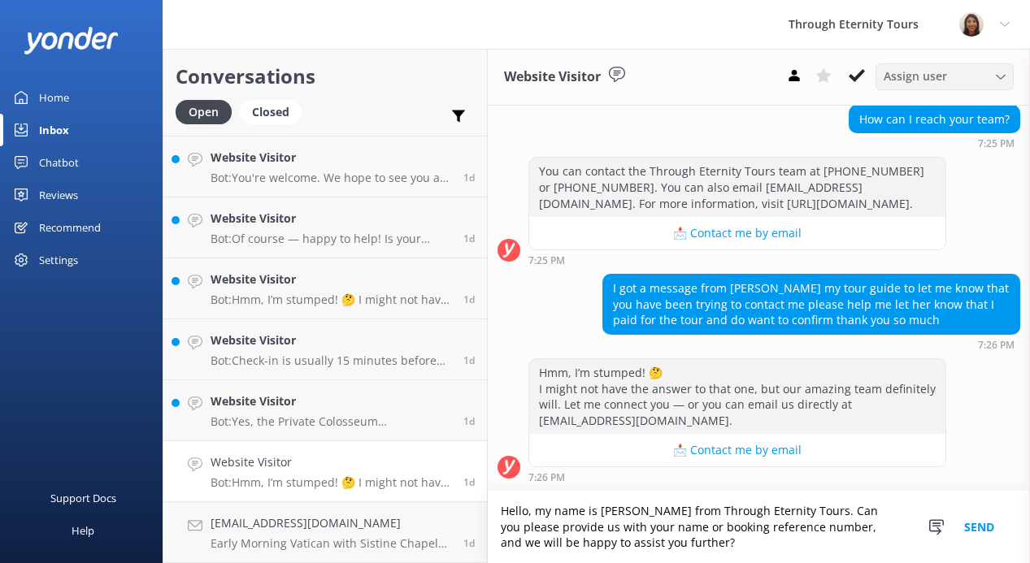
click at [944, 77] on span "Assign user" at bounding box center [915, 76] width 63 height 18
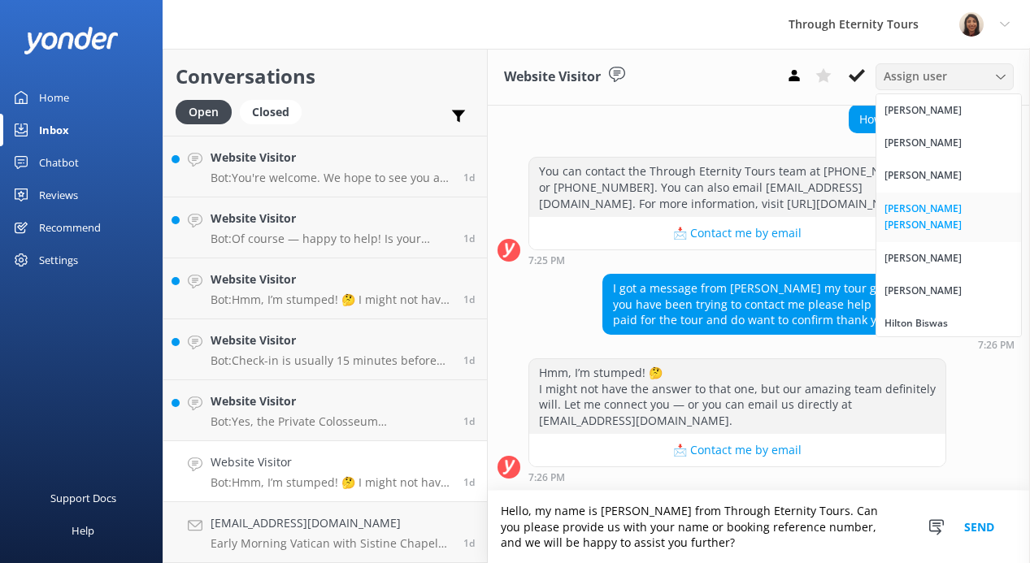
click at [912, 211] on div "[PERSON_NAME] [PERSON_NAME]" at bounding box center [948, 217] width 128 height 33
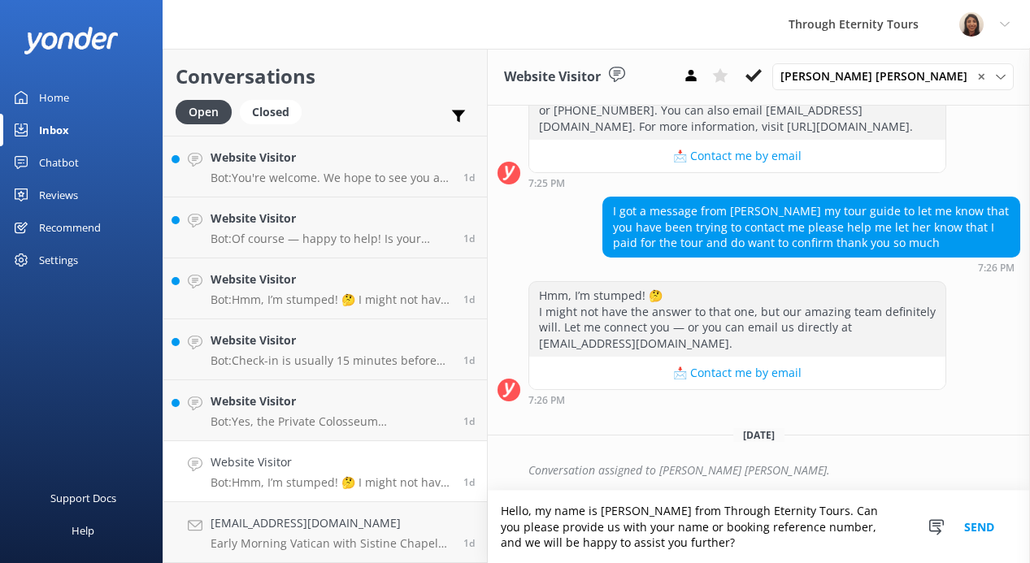
scroll to position [298, 0]
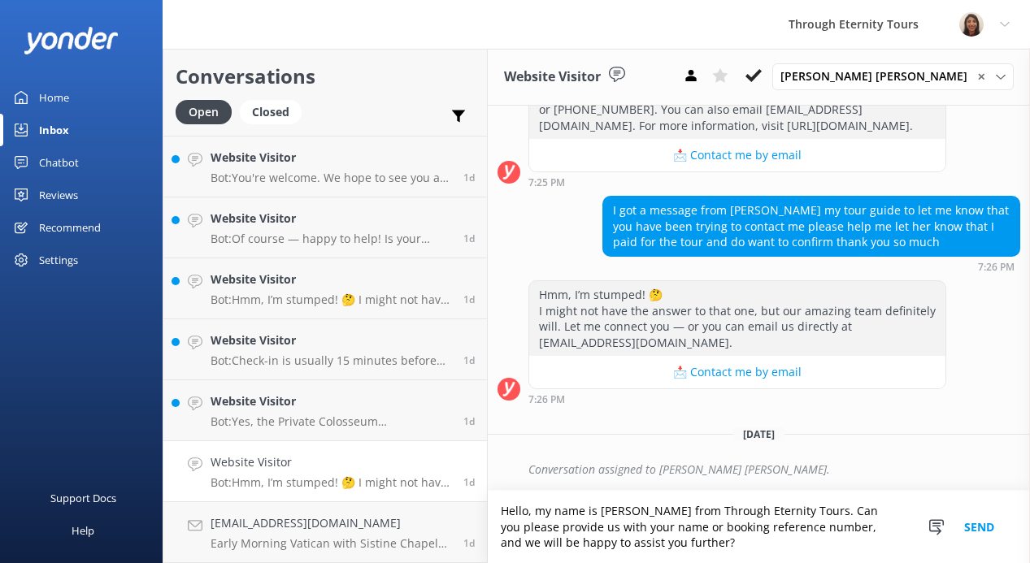
click at [989, 527] on button "Send" at bounding box center [979, 527] width 61 height 72
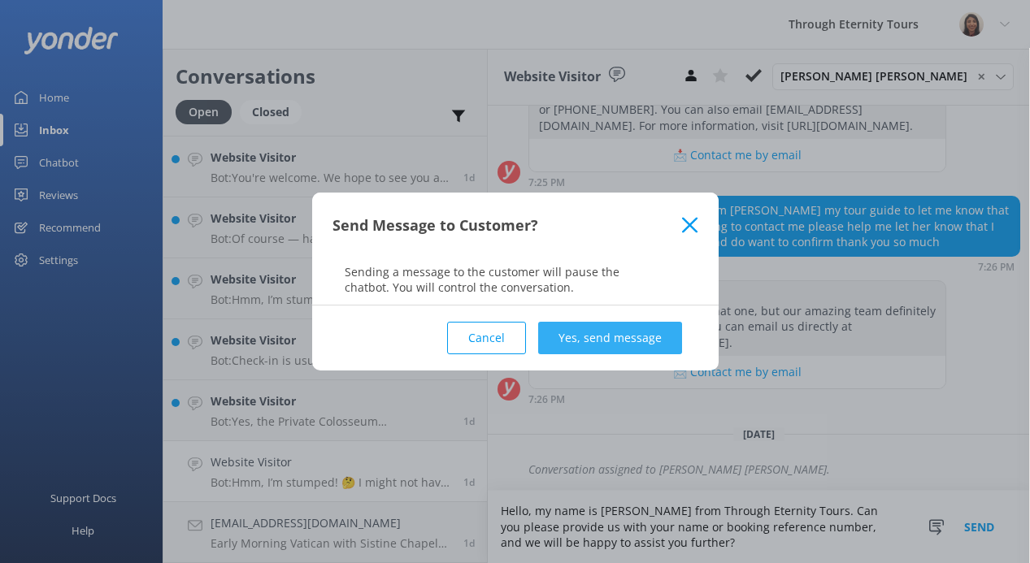
click at [636, 344] on button "Yes, send message" at bounding box center [610, 338] width 144 height 33
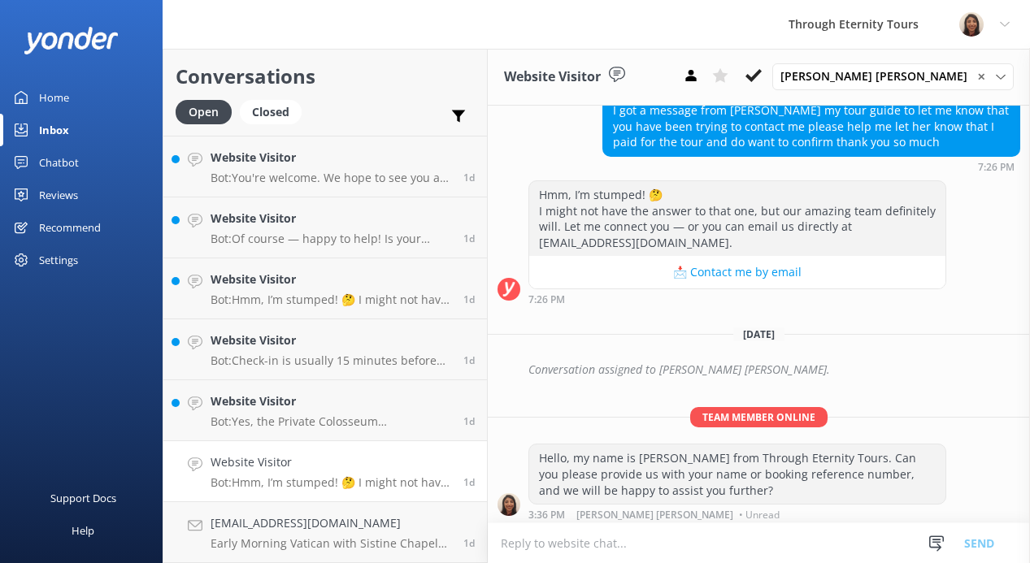
scroll to position [403, 0]
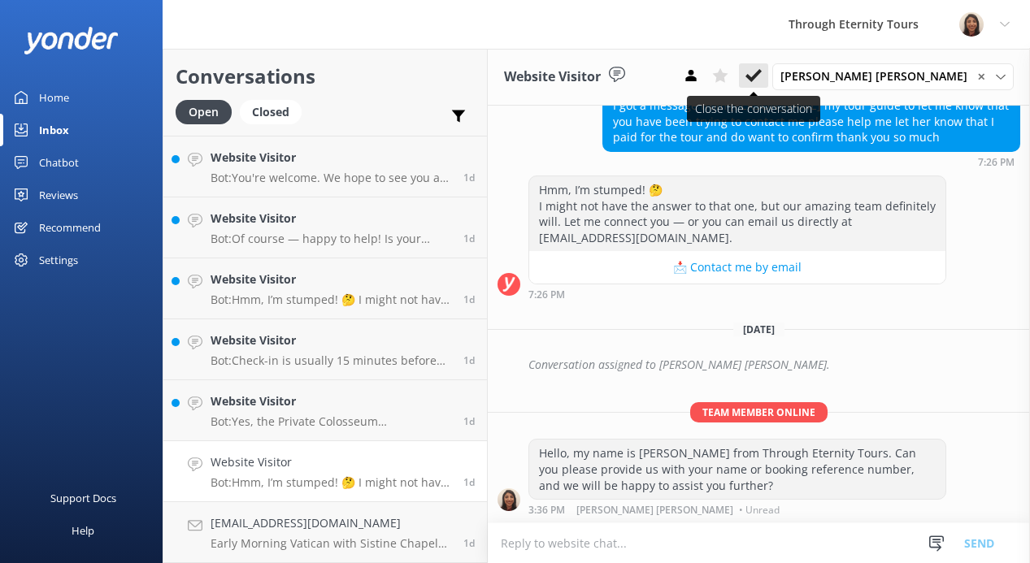
click at [762, 70] on icon at bounding box center [753, 75] width 16 height 16
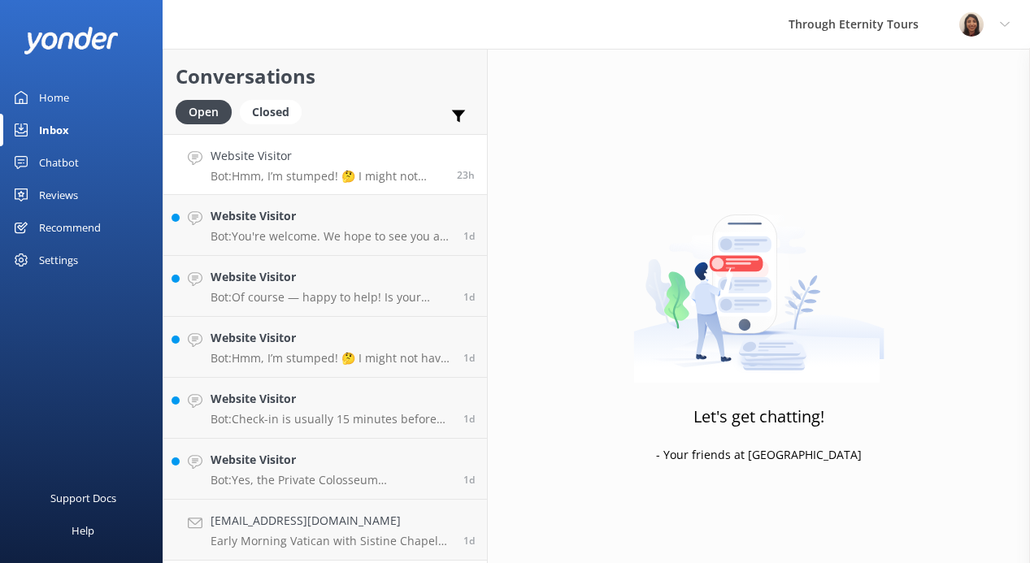
click at [370, 177] on p "Bot: Hmm, I’m stumped! 🤔 I might not have the answer to that one, but our amazi…" at bounding box center [328, 176] width 234 height 15
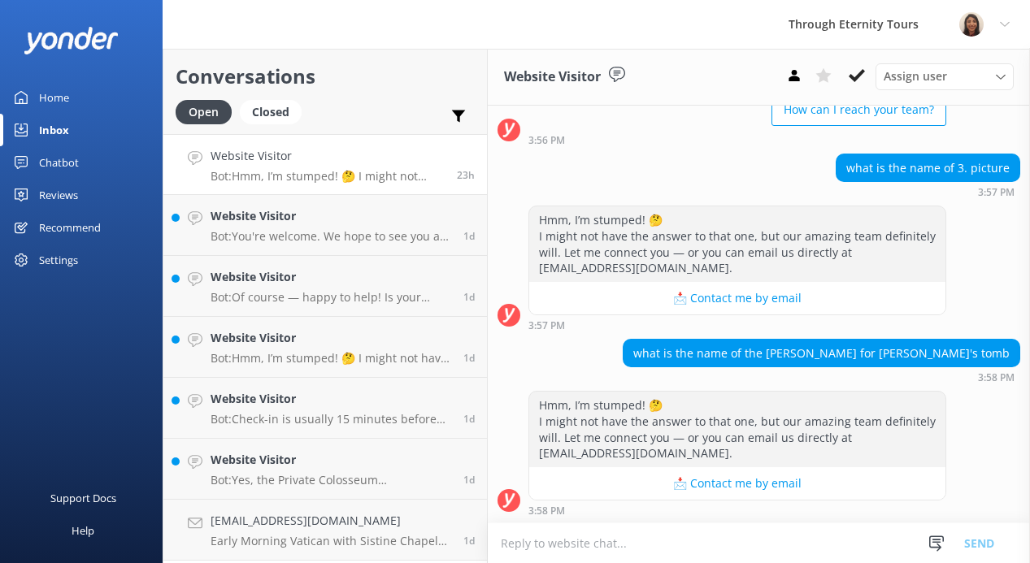
scroll to position [172, 0]
click at [315, 228] on div "Website Visitor Bot: You're welcome. We hope to see you at Through Eternity Tou…" at bounding box center [331, 225] width 241 height 36
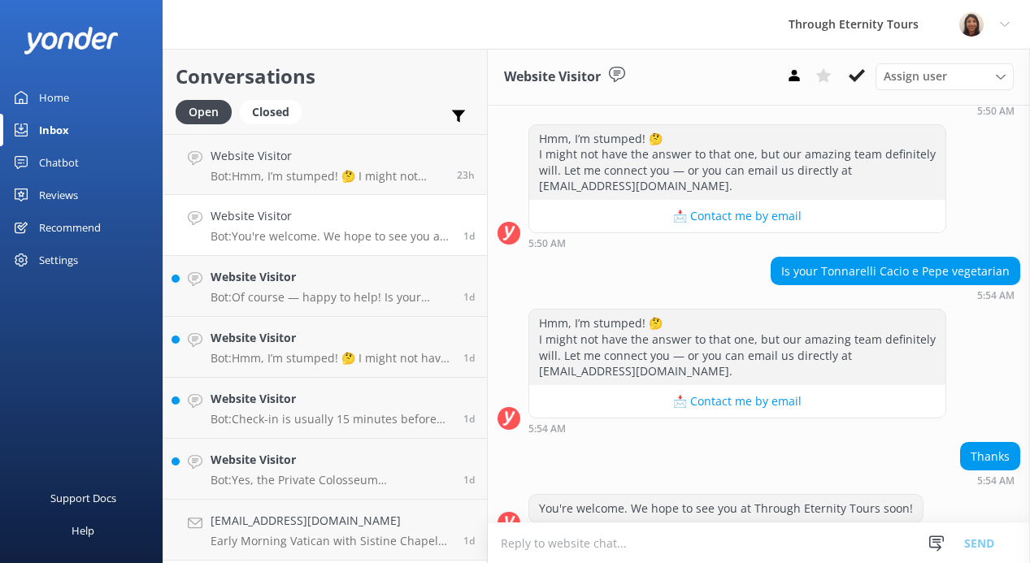
scroll to position [519, 0]
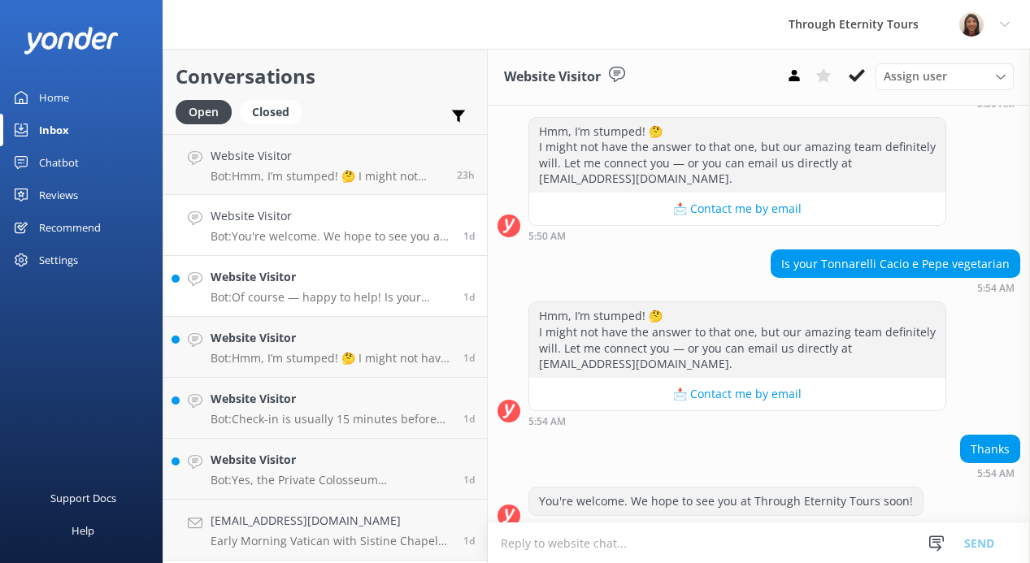
click at [333, 286] on div "Website Visitor Bot: Of course — happy to help! Is your issue related to: - 🔄 C…" at bounding box center [331, 286] width 241 height 36
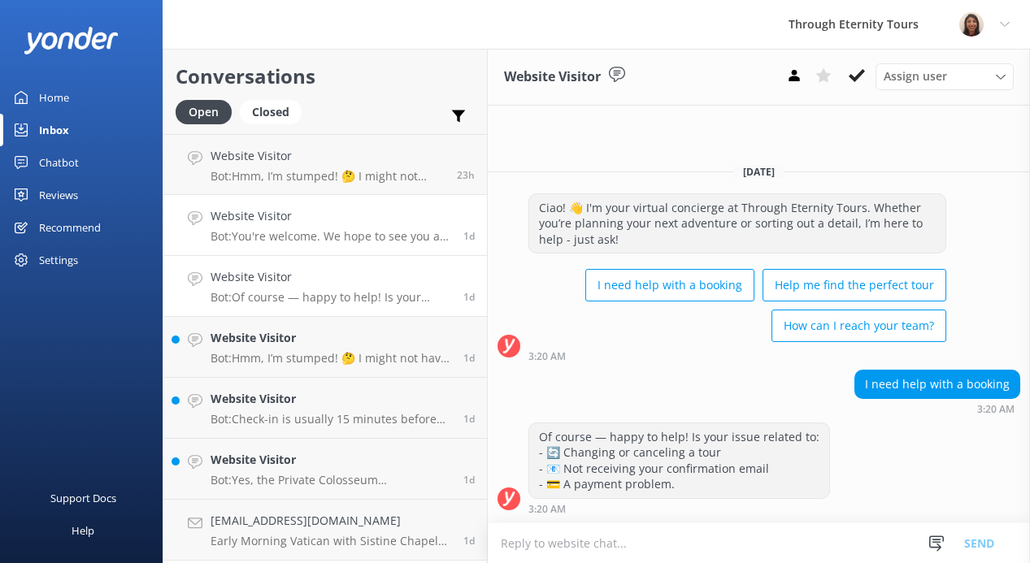
click at [357, 205] on link "Website Visitor Bot: You're welcome. We hope to see you at Through Eternity Tou…" at bounding box center [325, 225] width 324 height 61
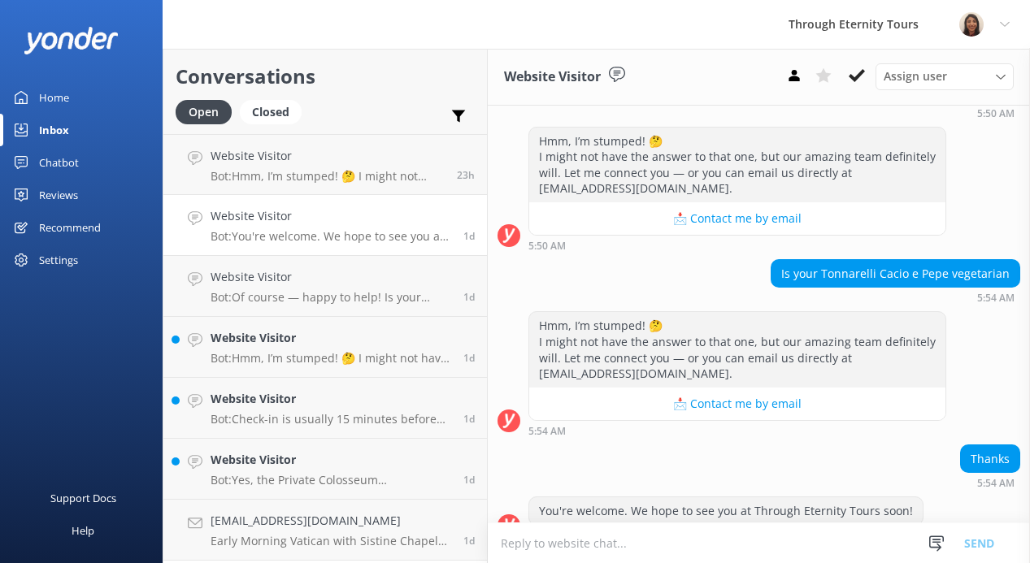
scroll to position [519, 0]
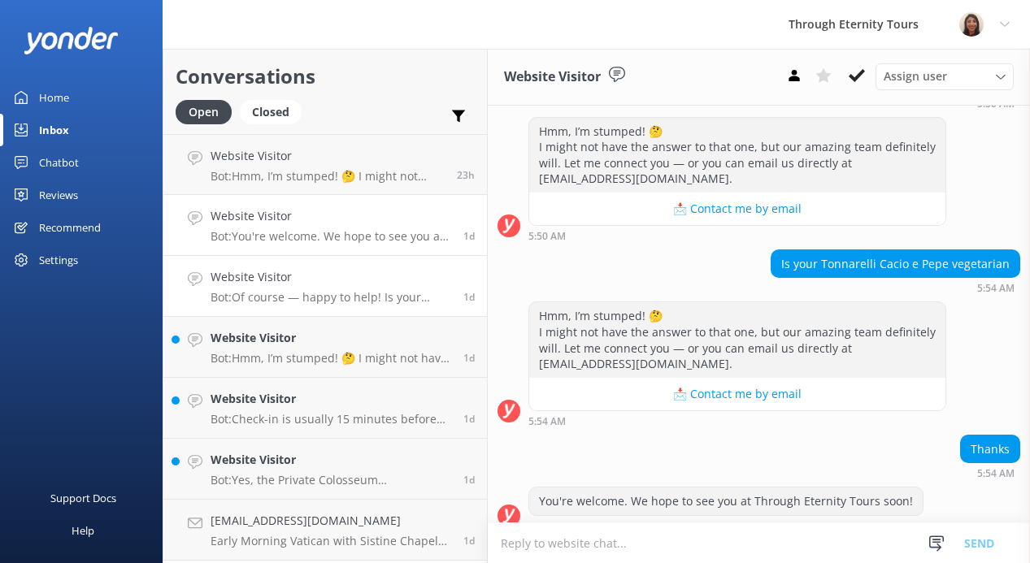
click at [340, 298] on p "Bot: Of course — happy to help! Is your issue related to: - 🔄 Changing or cance…" at bounding box center [331, 297] width 241 height 15
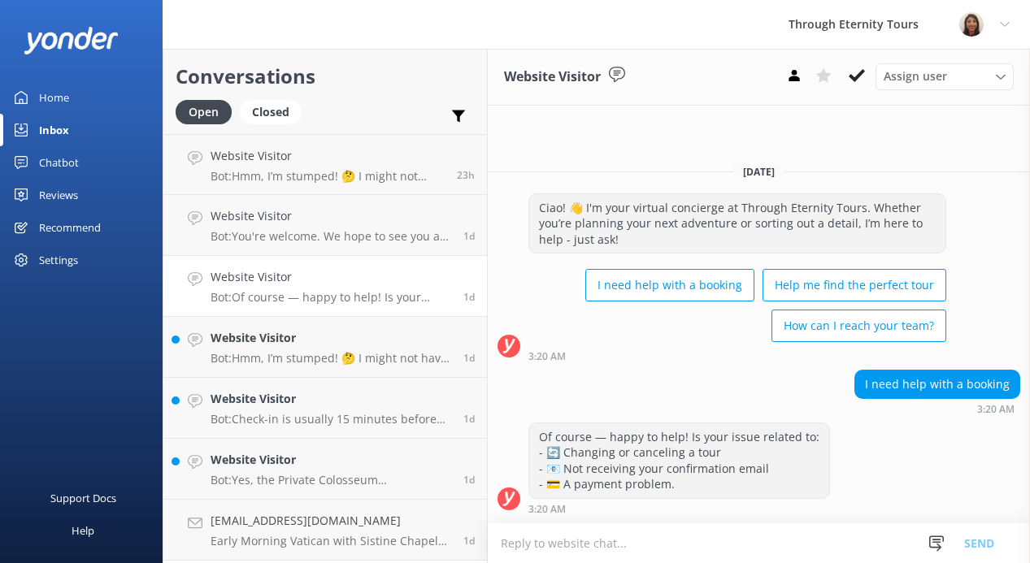
click at [554, 553] on textarea at bounding box center [759, 543] width 542 height 40
paste textarea "Hello, my name is [PERSON_NAME] from Through Eternity Tours. How can I assist y…"
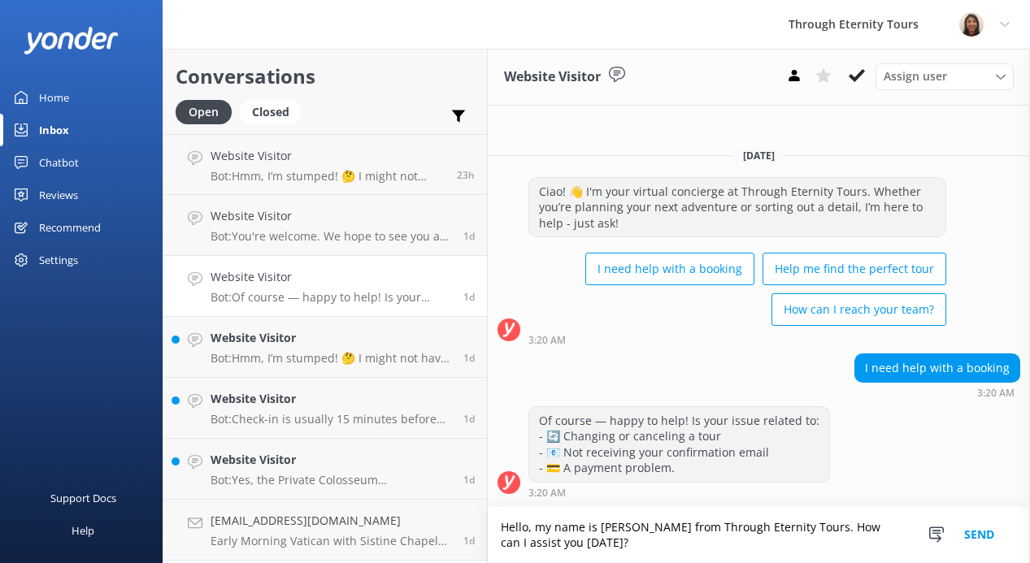
type textarea "Hello, my name is [PERSON_NAME] from Through Eternity Tours. How can I assist y…"
click at [964, 539] on button "Send" at bounding box center [979, 535] width 61 height 56
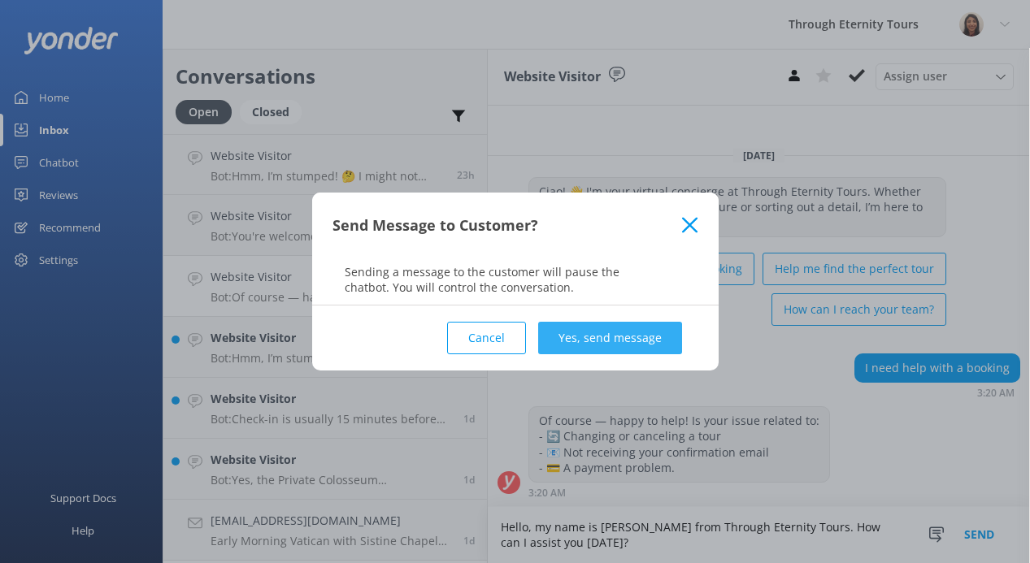
click at [593, 341] on button "Yes, send message" at bounding box center [610, 338] width 144 height 33
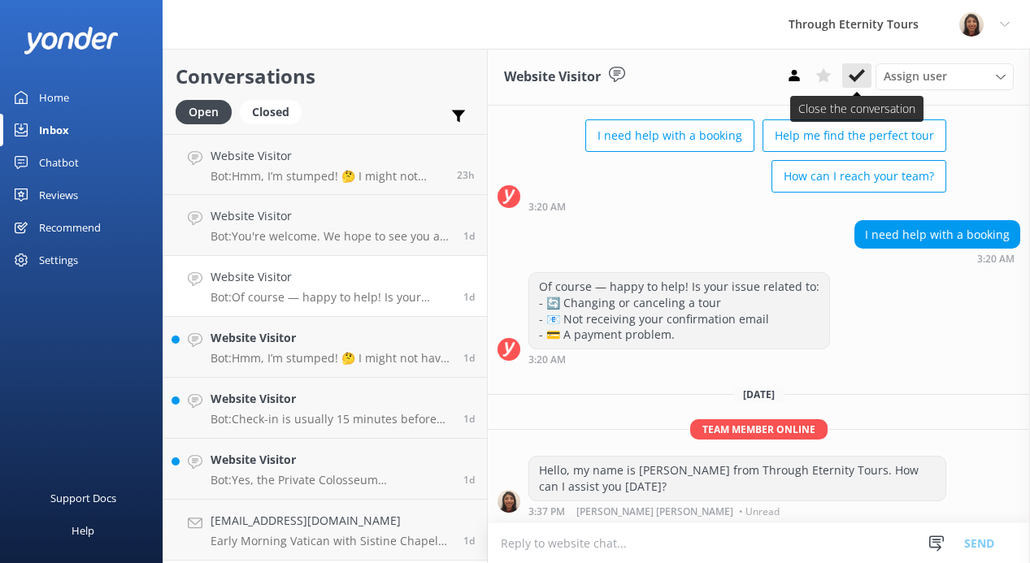
scroll to position [106, 0]
click at [858, 70] on icon at bounding box center [857, 75] width 16 height 16
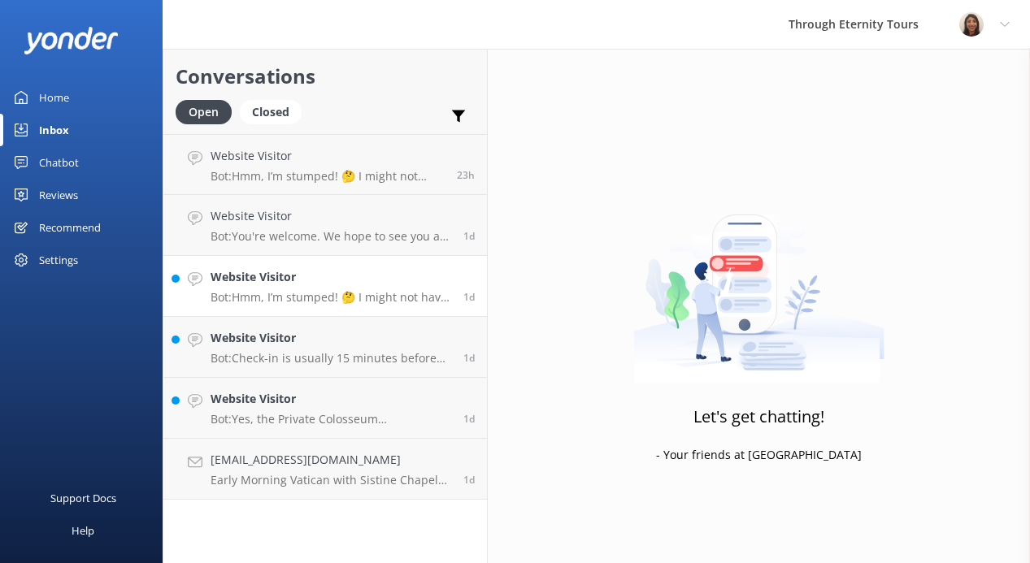
click at [341, 310] on link "Website Visitor Bot: Hmm, I’m stumped! 🤔 I might not have the answer to that on…" at bounding box center [325, 286] width 324 height 61
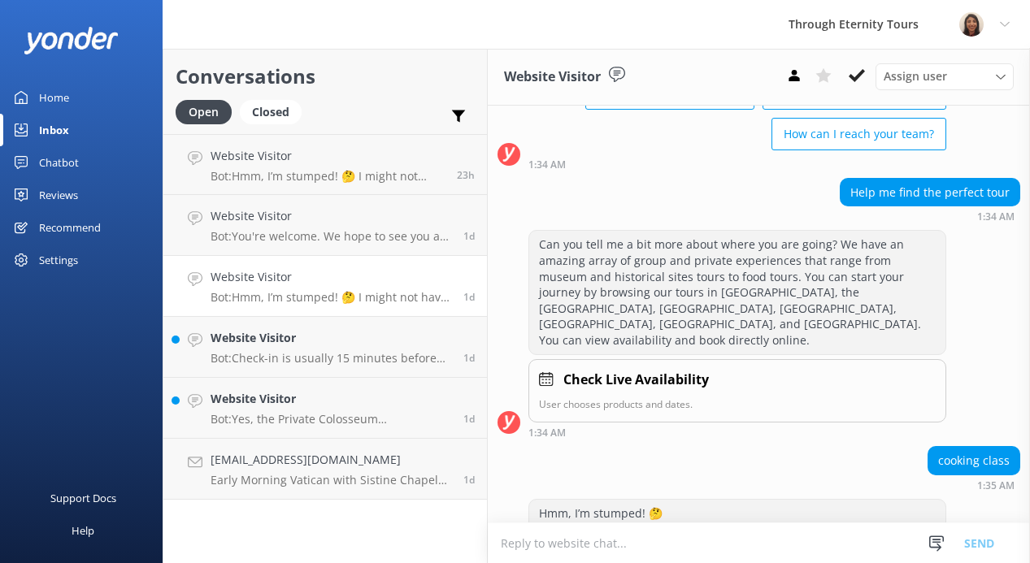
scroll to position [224, 0]
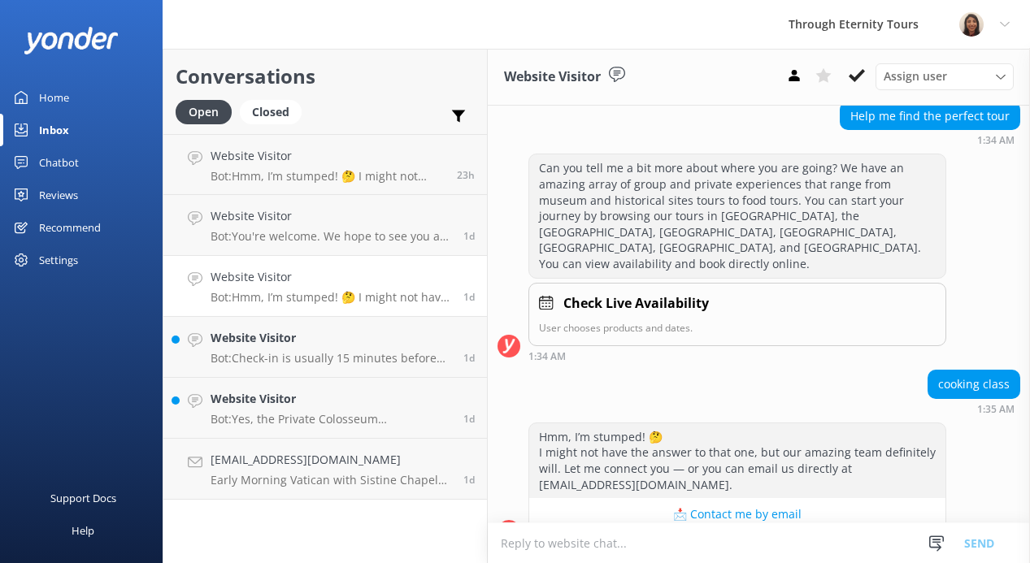
click at [547, 543] on textarea at bounding box center [759, 543] width 542 height 40
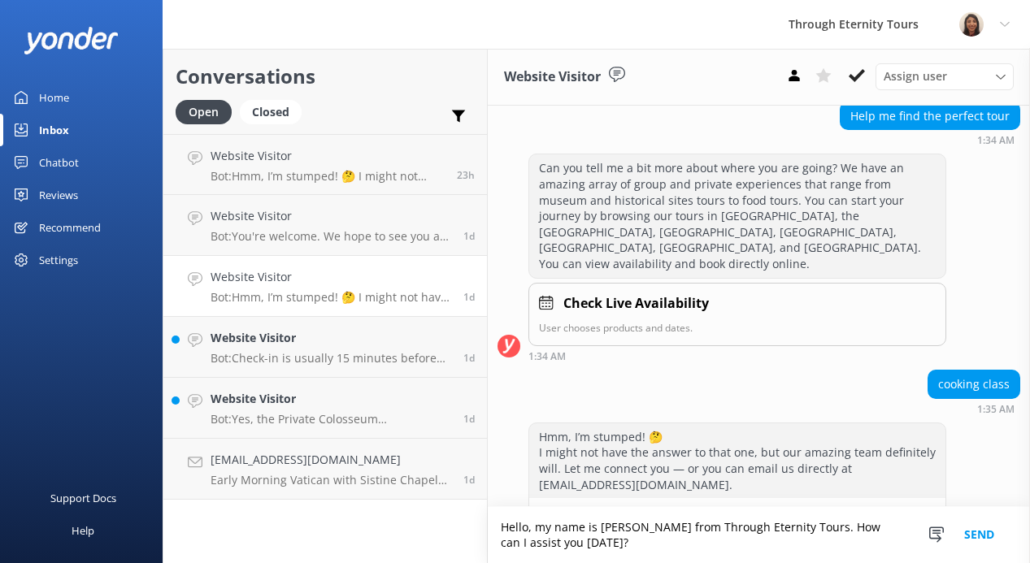
scroll to position [240, 0]
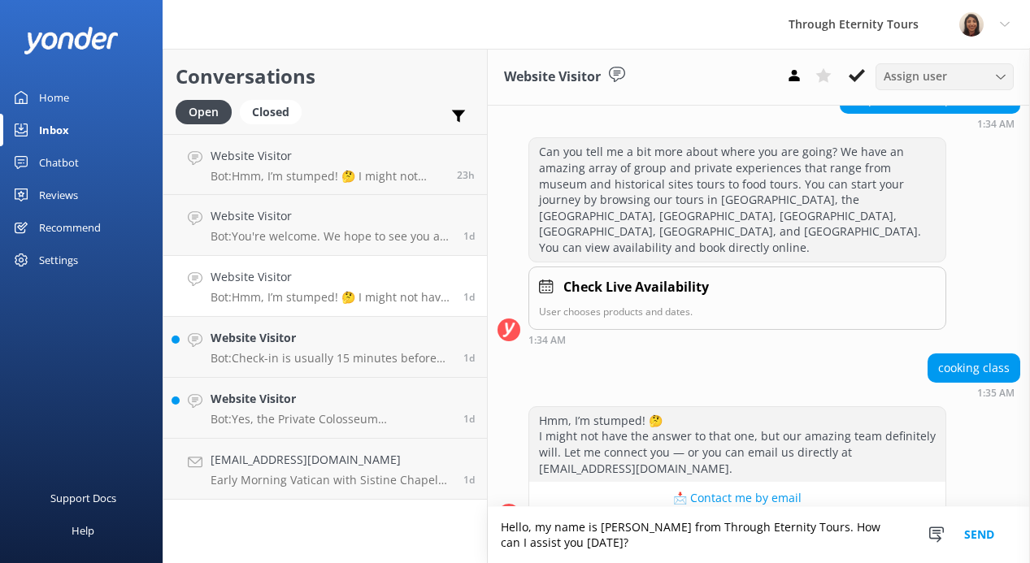
click at [893, 76] on span "Assign user" at bounding box center [915, 76] width 63 height 18
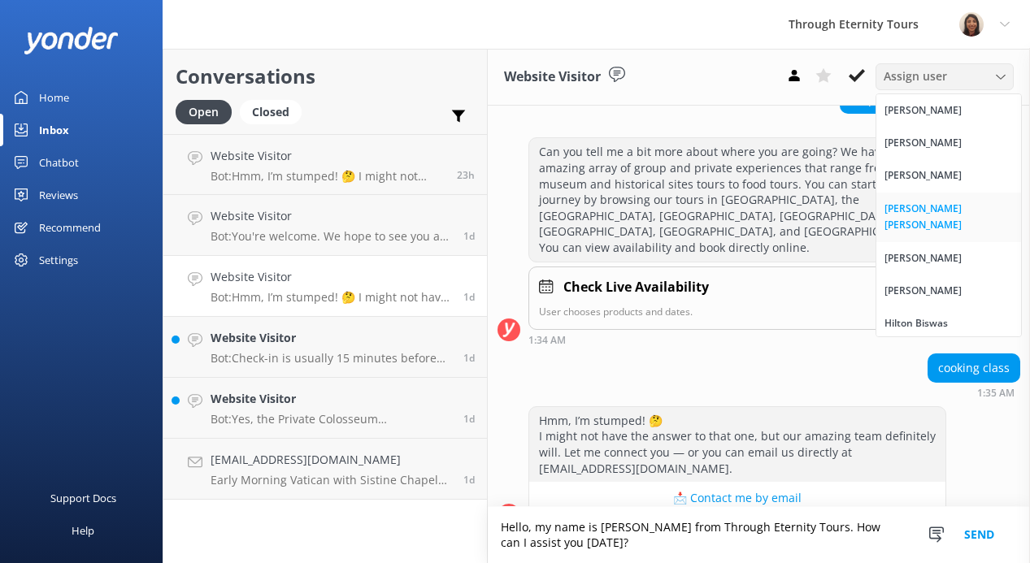
click at [936, 218] on link "[PERSON_NAME] [PERSON_NAME]" at bounding box center [948, 218] width 145 height 50
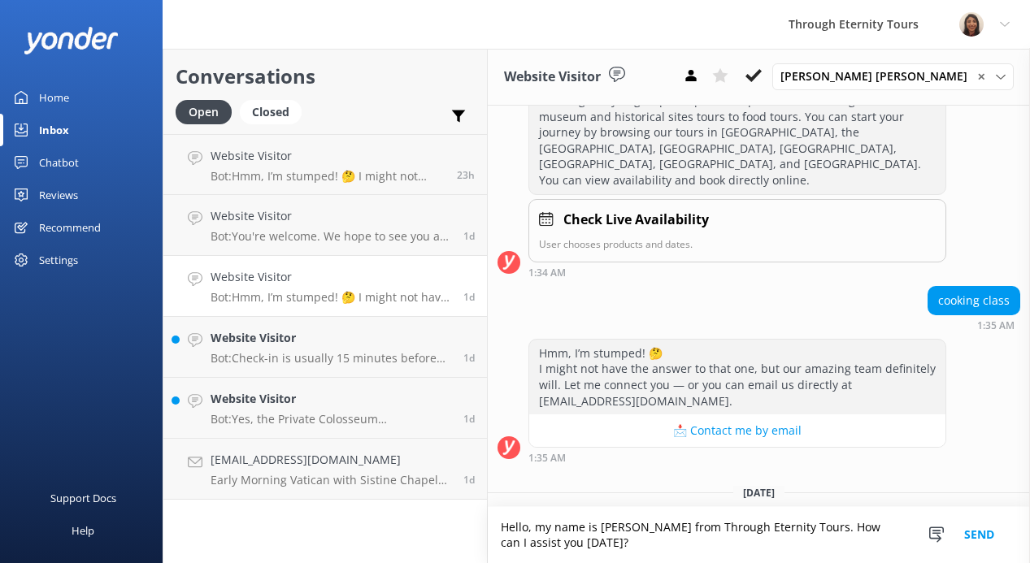
scroll to position [318, 0]
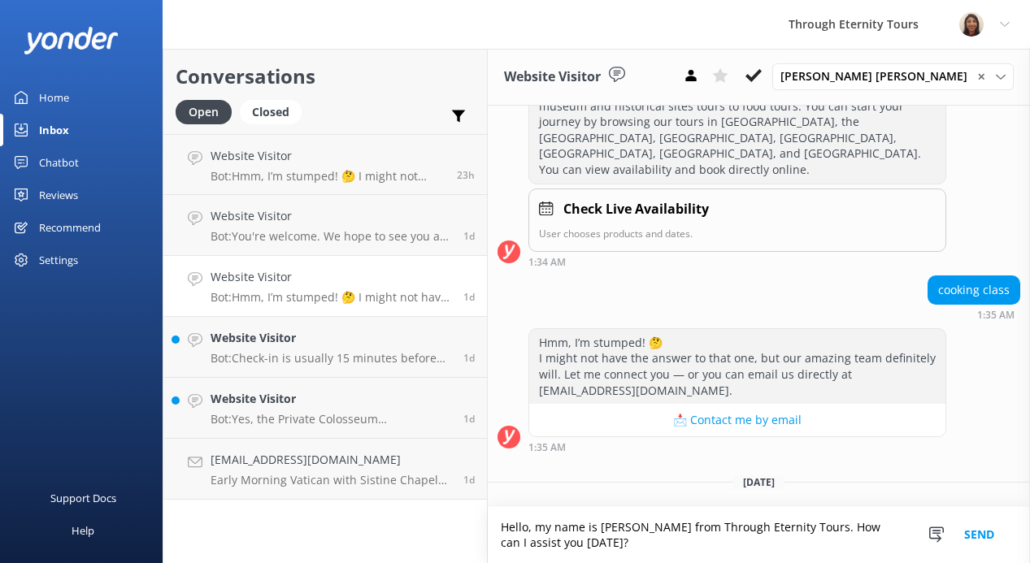
drag, startPoint x: 676, startPoint y: 542, endPoint x: 797, endPoint y: 531, distance: 121.7
click at [797, 531] on textarea "Hello, my name is [PERSON_NAME] from Through Eternity Tours. How can I assist y…" at bounding box center [759, 535] width 542 height 56
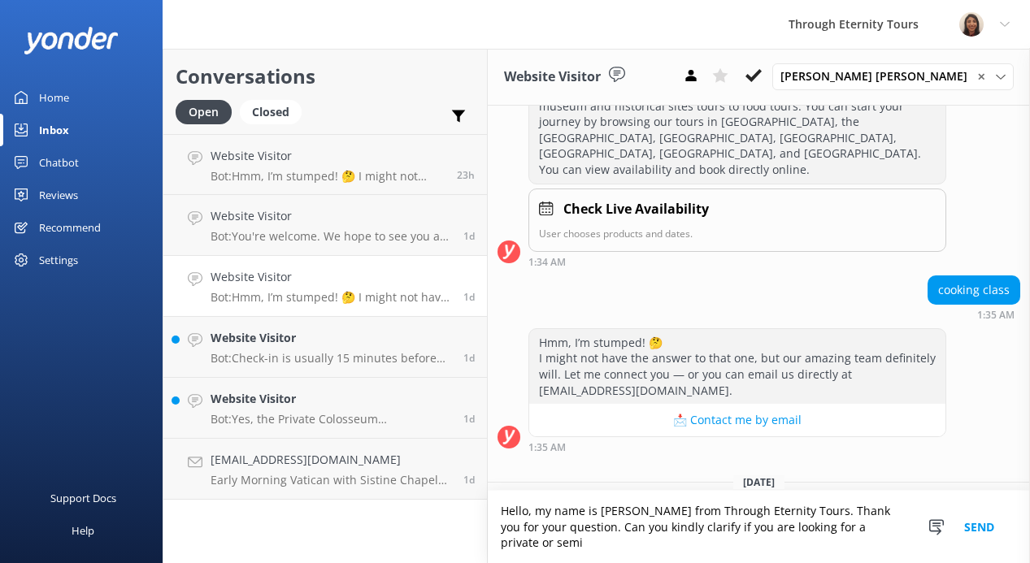
scroll to position [334, 0]
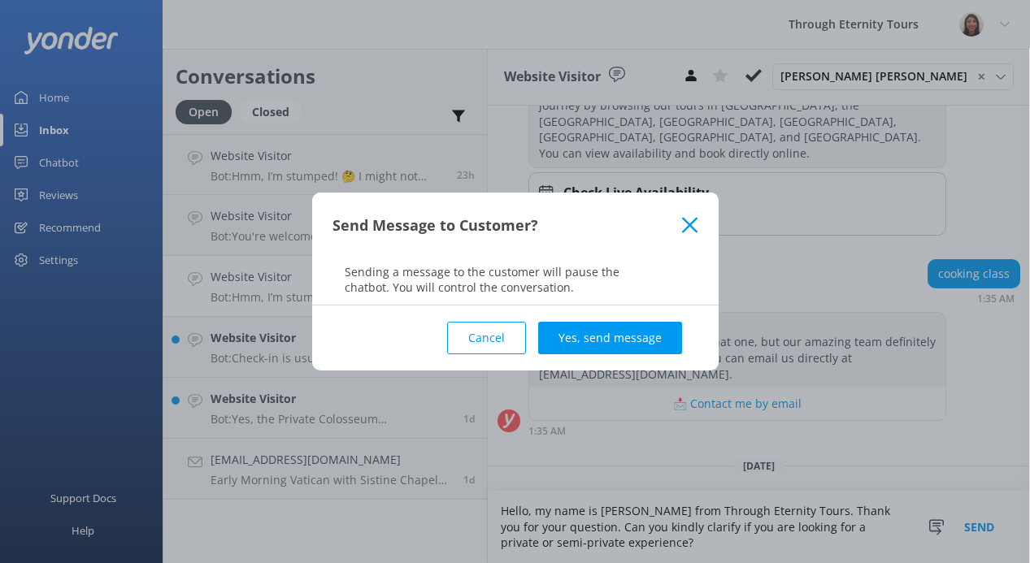
type textarea "Hello, my name is [PERSON_NAME] from Through Eternity Tours. Thank you for your…"
click at [623, 319] on div "Cancel Yes, send message" at bounding box center [515, 338] width 366 height 65
click at [623, 328] on button "Yes, send message" at bounding box center [610, 338] width 144 height 33
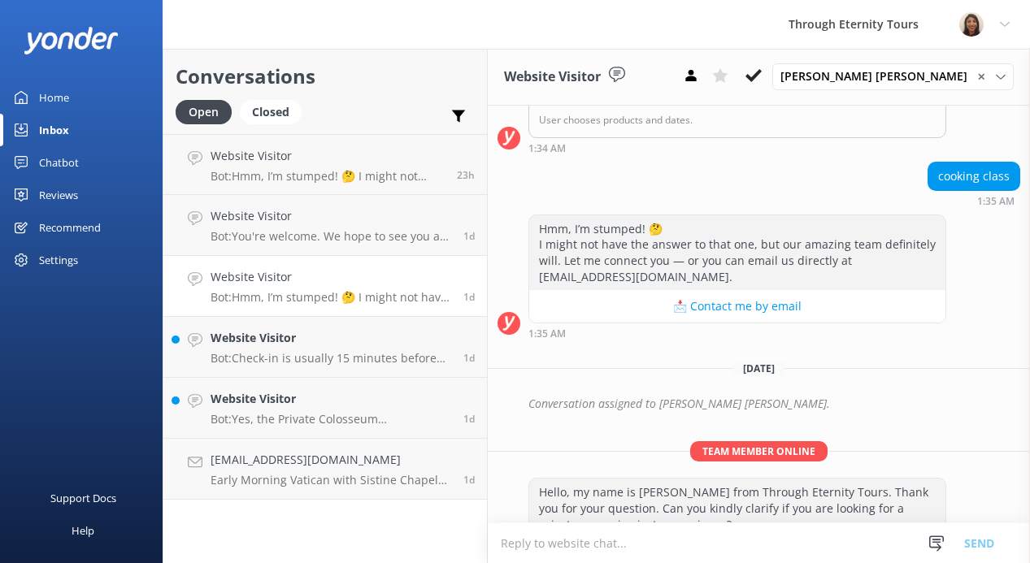
scroll to position [439, 0]
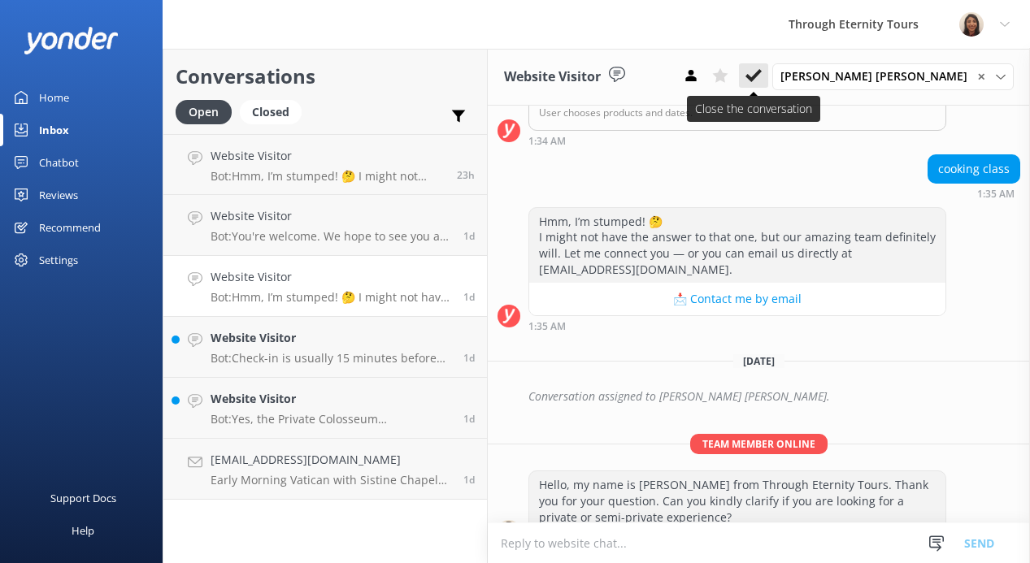
click at [768, 80] on button at bounding box center [753, 75] width 29 height 24
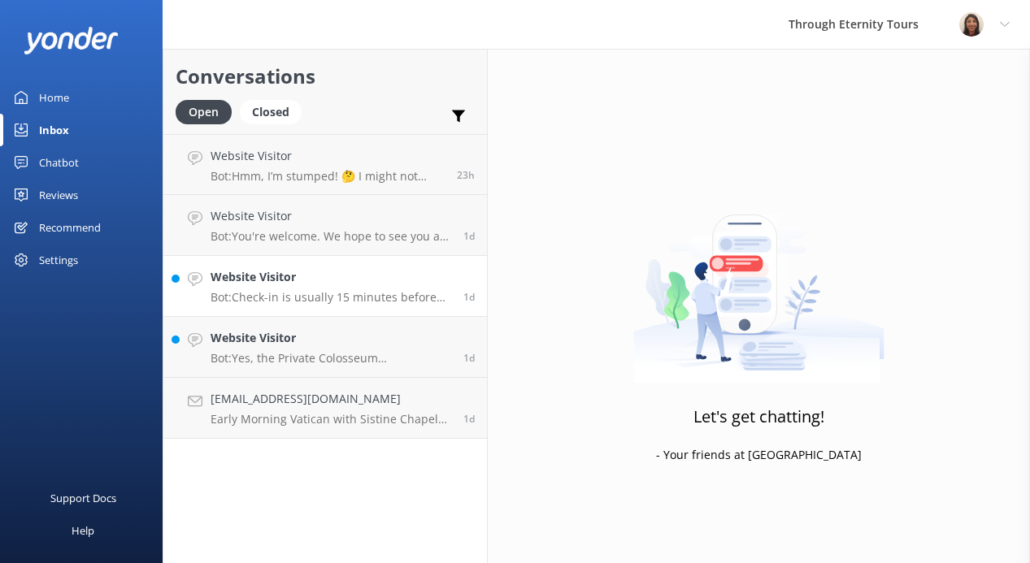
click at [312, 272] on h4 "Website Visitor" at bounding box center [331, 277] width 241 height 18
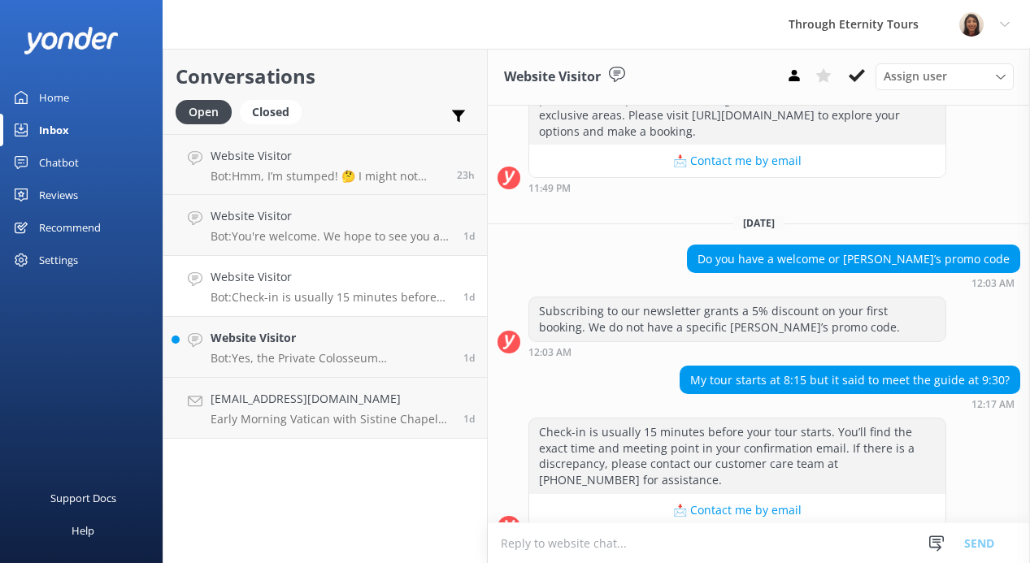
scroll to position [510, 0]
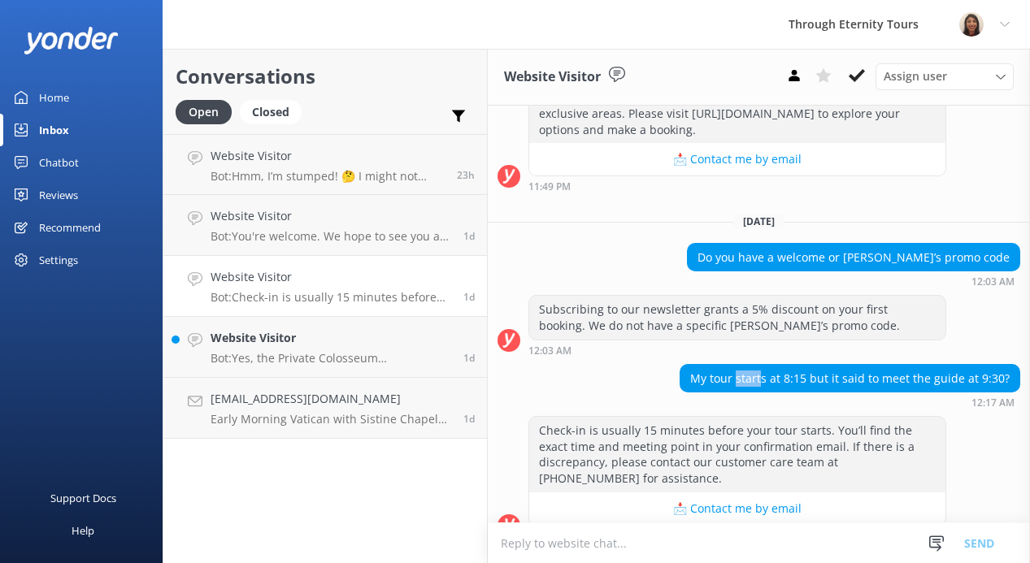
drag, startPoint x: 771, startPoint y: 393, endPoint x: 745, endPoint y: 390, distance: 26.2
click at [745, 390] on div "My tour starts at 8:15 but it said to meet the guide at 9:30?" at bounding box center [849, 379] width 339 height 28
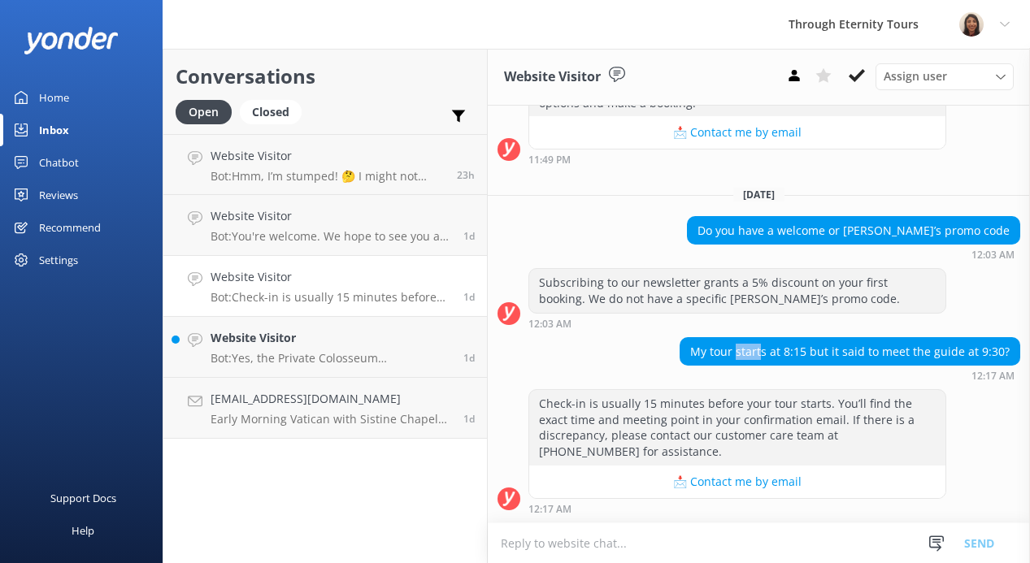
scroll to position [552, 0]
click at [677, 540] on textarea at bounding box center [759, 543] width 542 height 40
paste textarea "Hello, my name is [PERSON_NAME] from Through Eternity Tours. How can I assist y…"
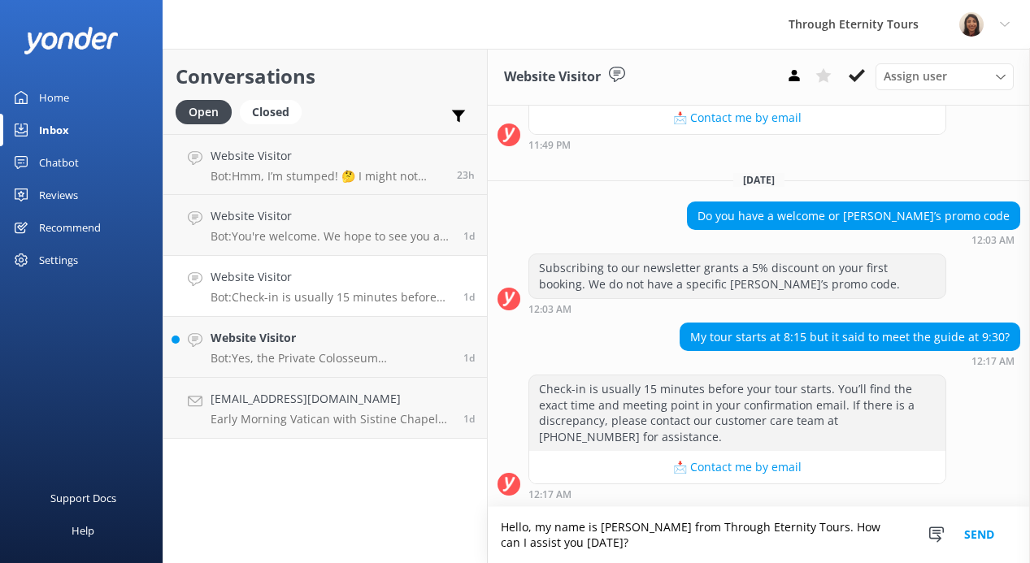
scroll to position [568, 0]
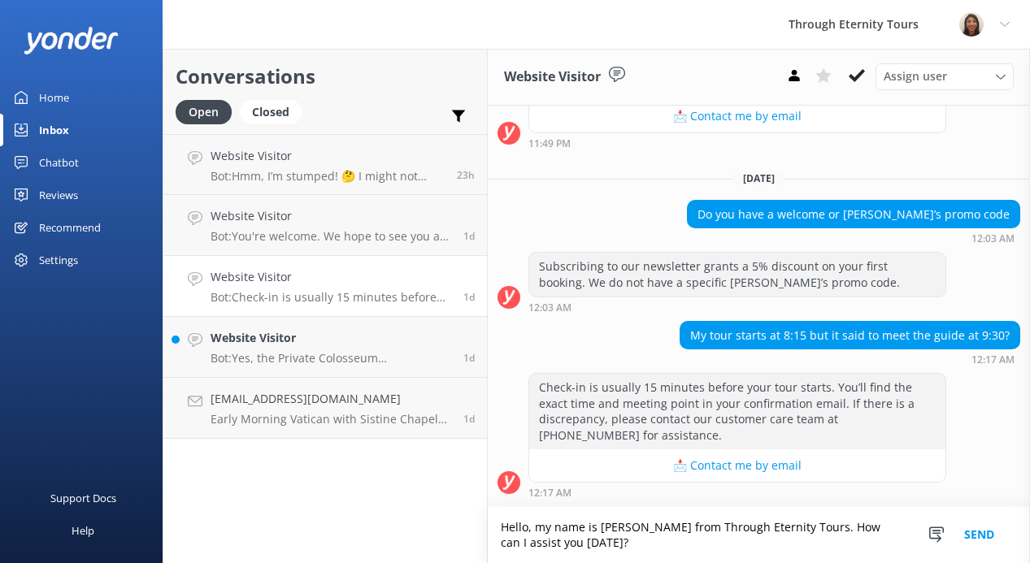
drag, startPoint x: 713, startPoint y: 550, endPoint x: 797, endPoint y: 525, distance: 88.0
click at [797, 525] on textarea "Hello, my name is [PERSON_NAME] from Through Eternity Tours. How can I assist y…" at bounding box center [759, 535] width 542 height 56
click at [676, 546] on textarea "Hello, my name is [PERSON_NAME] from Through Eternity Tours. Thank you for your…" at bounding box center [759, 535] width 542 height 56
click at [668, 544] on textarea "Hello, my name is [PERSON_NAME] from Through Eternity Tours. Thank you for your…" at bounding box center [759, 535] width 542 height 56
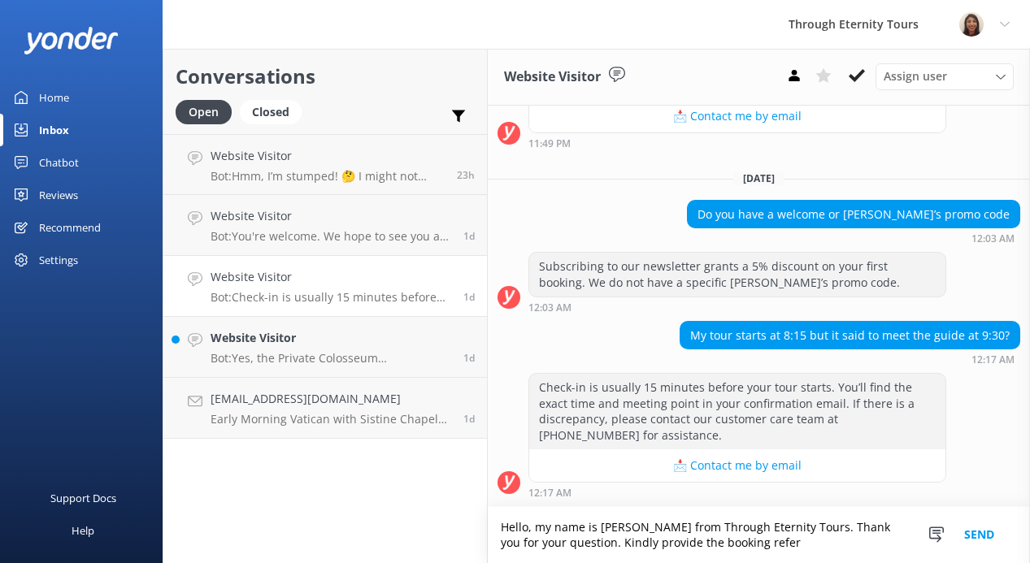
click at [668, 544] on textarea "Hello, my name is [PERSON_NAME] from Through Eternity Tours. Thank you for your…" at bounding box center [759, 535] width 542 height 56
click at [791, 535] on textarea "Hello, my name is [PERSON_NAME] from Through Eternity Tours. Thank you for your…" at bounding box center [759, 535] width 542 height 56
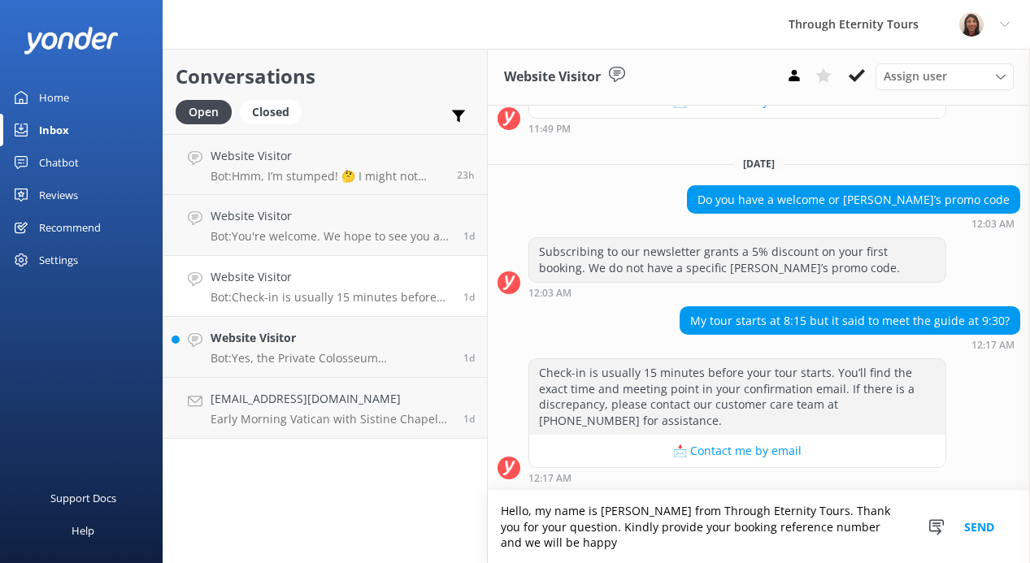
scroll to position [584, 0]
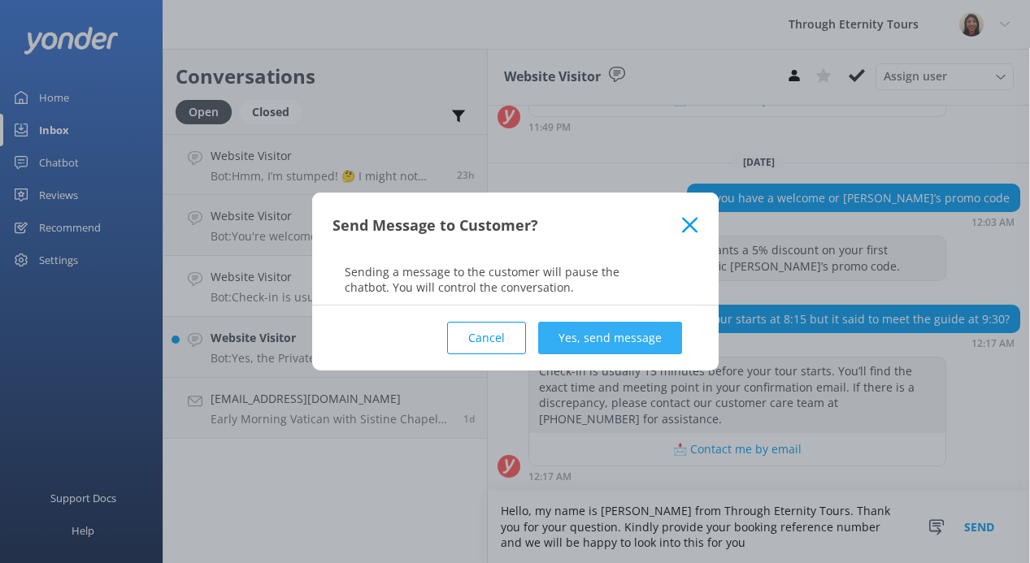
type textarea "Hello, my name is [PERSON_NAME] from Through Eternity Tours. Thank you for your…"
click at [665, 340] on button "Yes, send message" at bounding box center [610, 338] width 144 height 33
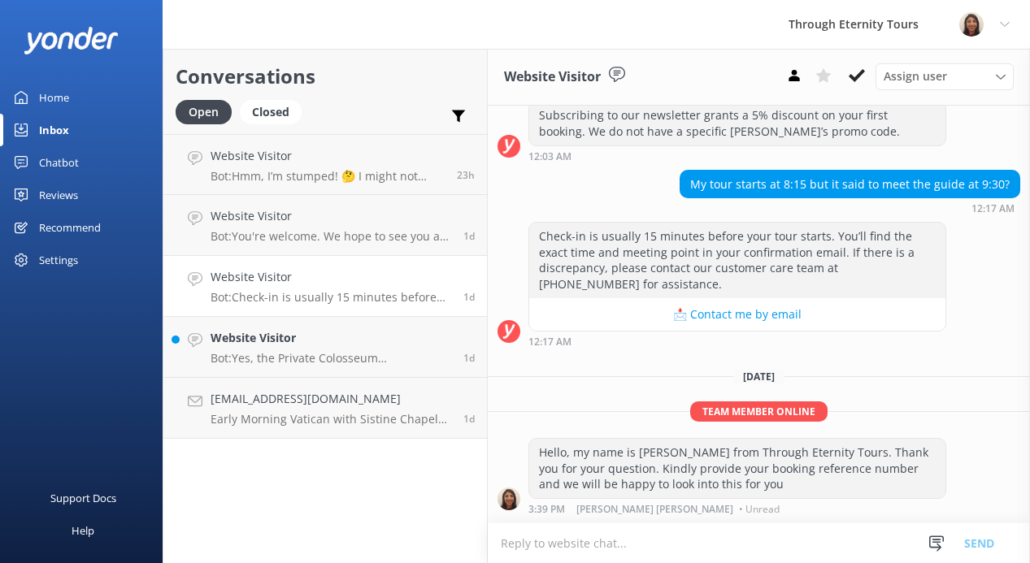
scroll to position [719, 0]
click at [849, 72] on icon at bounding box center [857, 75] width 16 height 16
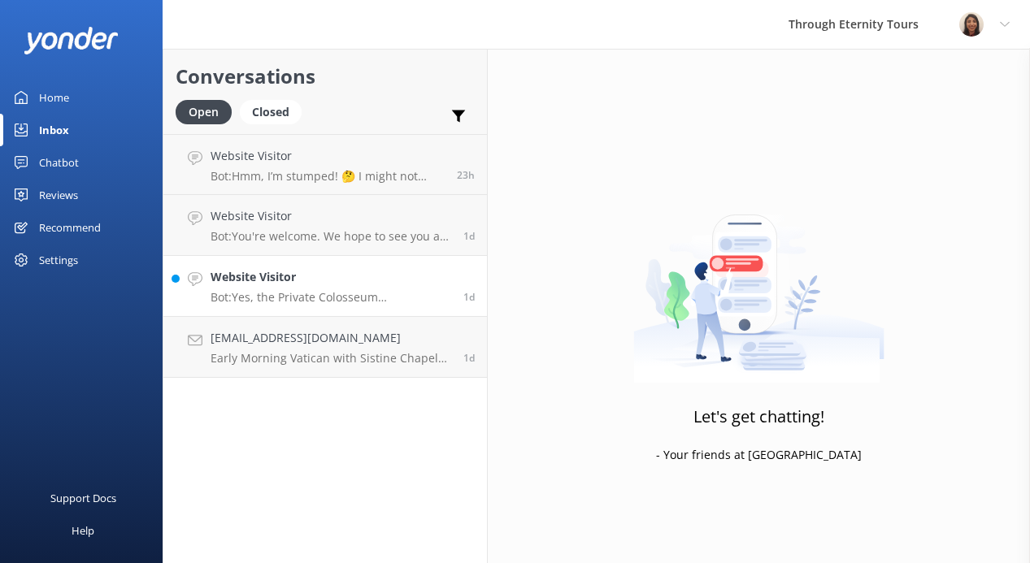
click at [360, 298] on p "Bot: Yes, the Private Colosseum Underground Tour with Arena Floor & Ancient [GE…" at bounding box center [331, 297] width 241 height 15
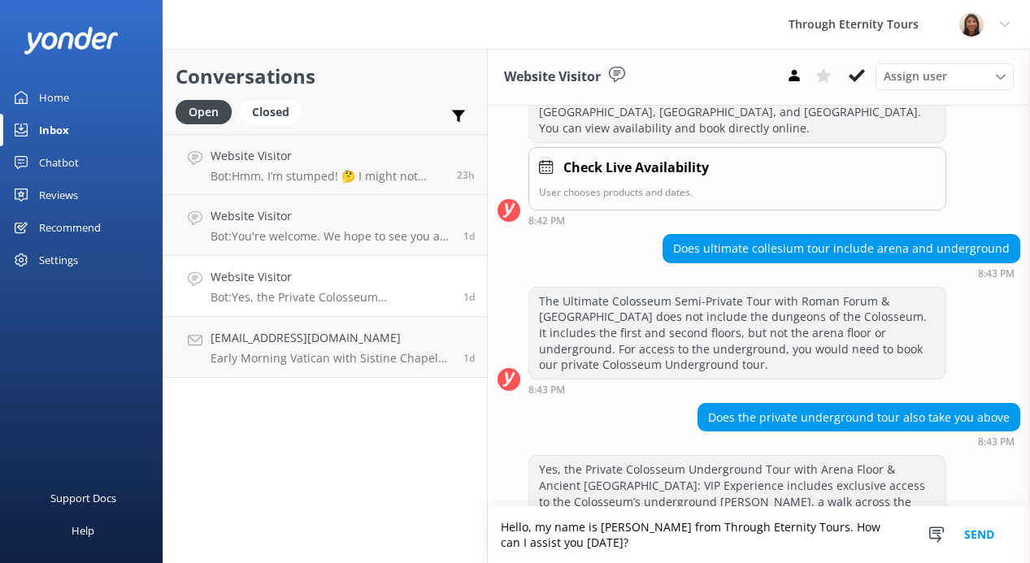
scroll to position [376, 0]
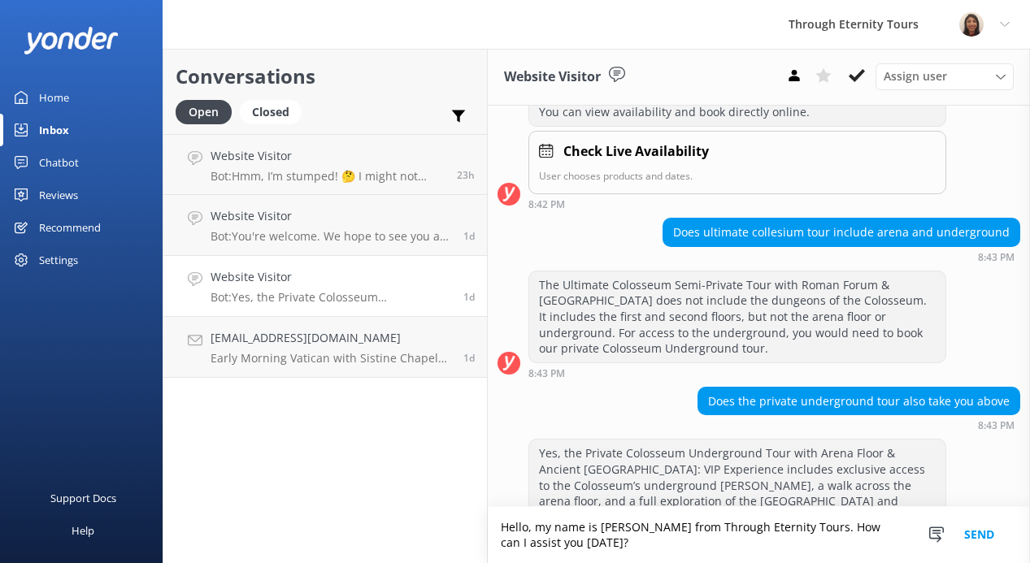
drag, startPoint x: 628, startPoint y: 543, endPoint x: 798, endPoint y: 524, distance: 170.9
click at [798, 524] on textarea "Hello, my name is [PERSON_NAME] from Through Eternity Tours. How can I assist y…" at bounding box center [759, 535] width 542 height 56
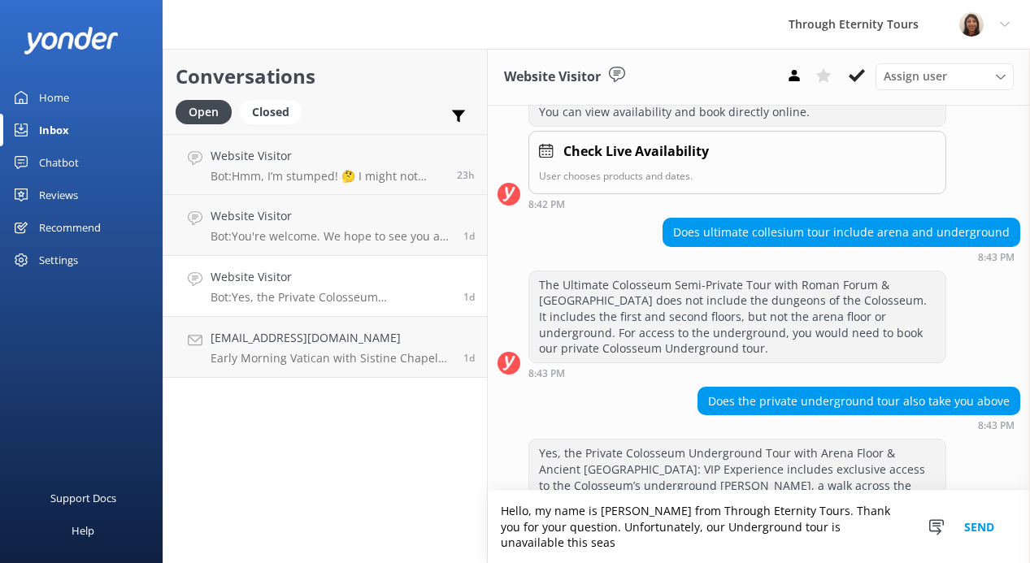
scroll to position [392, 0]
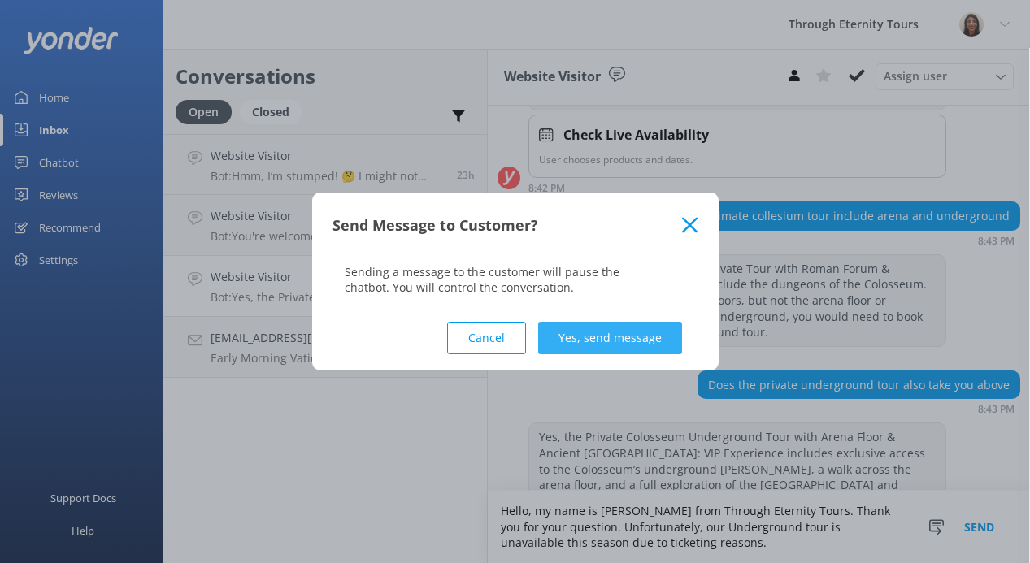
type textarea "Hello, my name is [PERSON_NAME] from Through Eternity Tours. Thank you for your…"
click at [607, 323] on button "Yes, send message" at bounding box center [610, 338] width 144 height 33
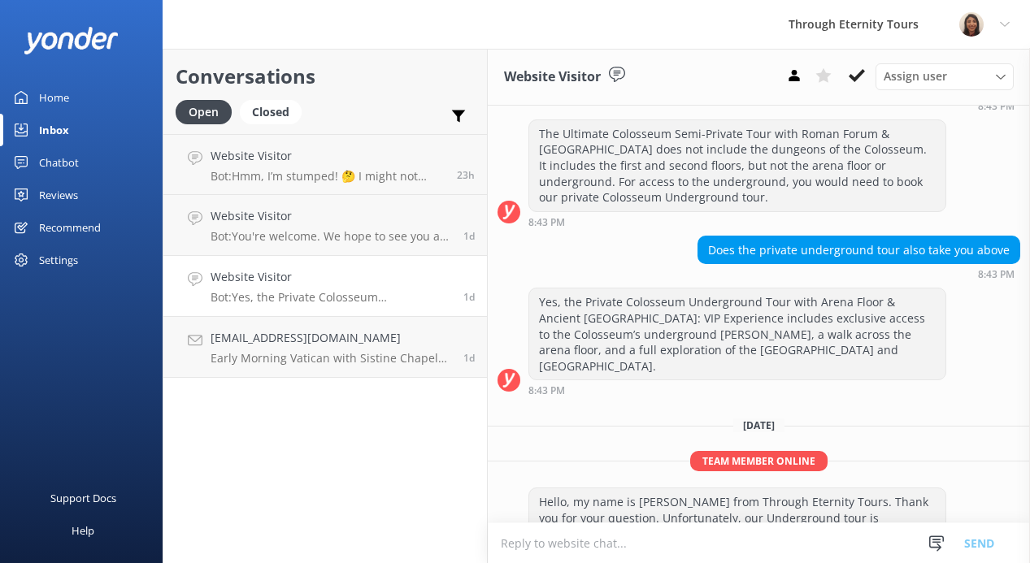
scroll to position [528, 0]
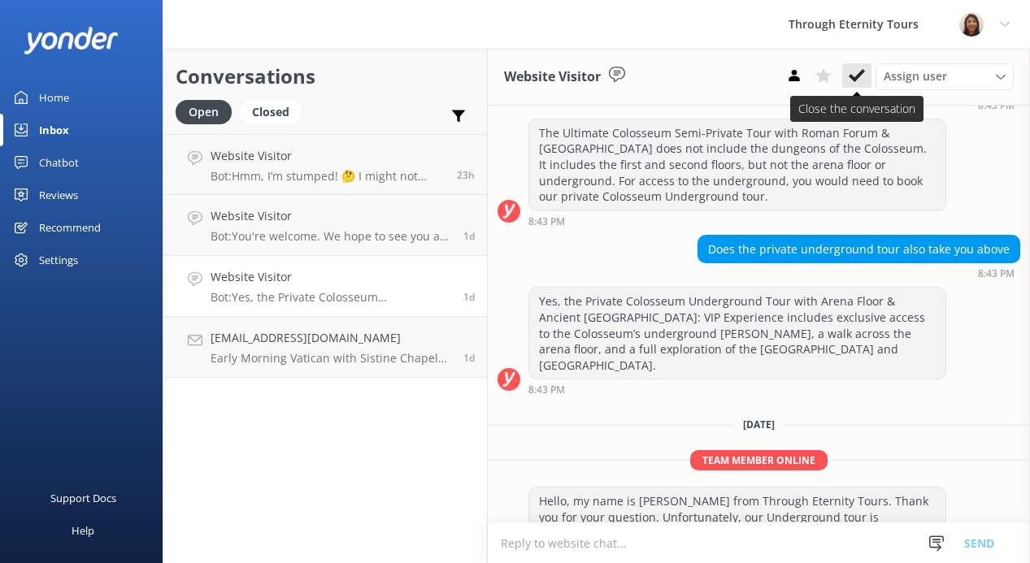
click at [867, 67] on button at bounding box center [856, 75] width 29 height 24
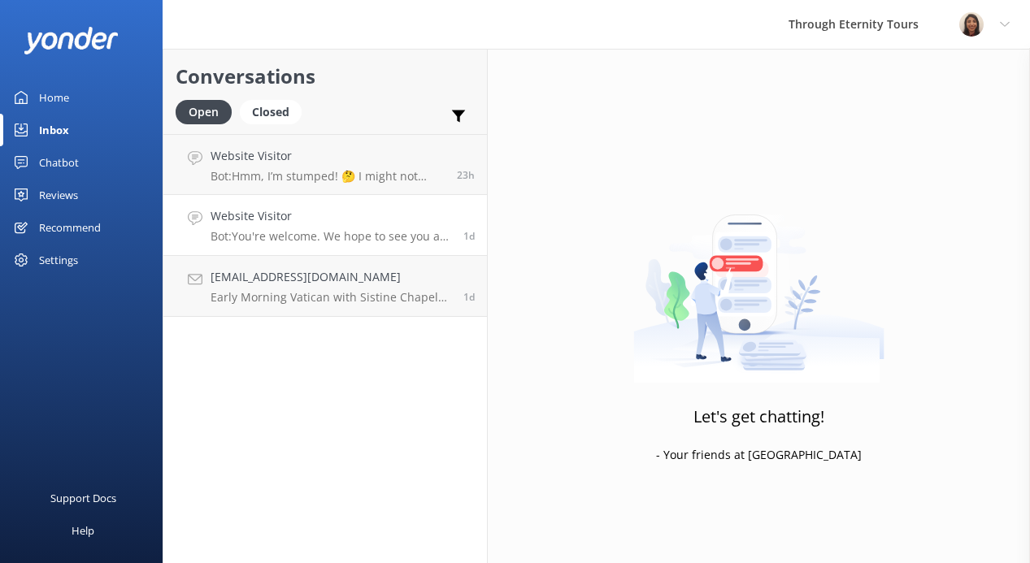
click at [345, 220] on h4 "Website Visitor" at bounding box center [331, 216] width 241 height 18
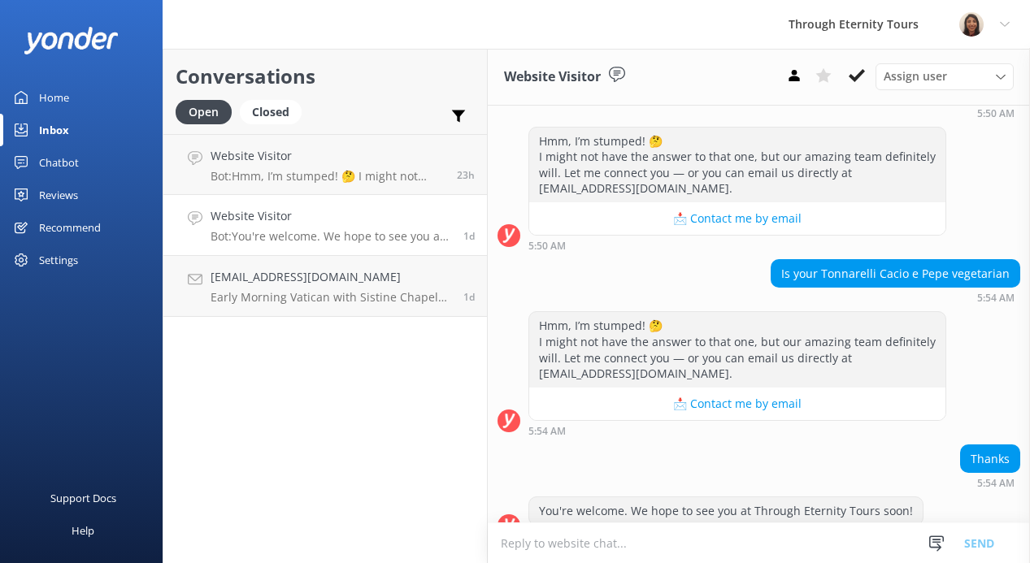
scroll to position [519, 0]
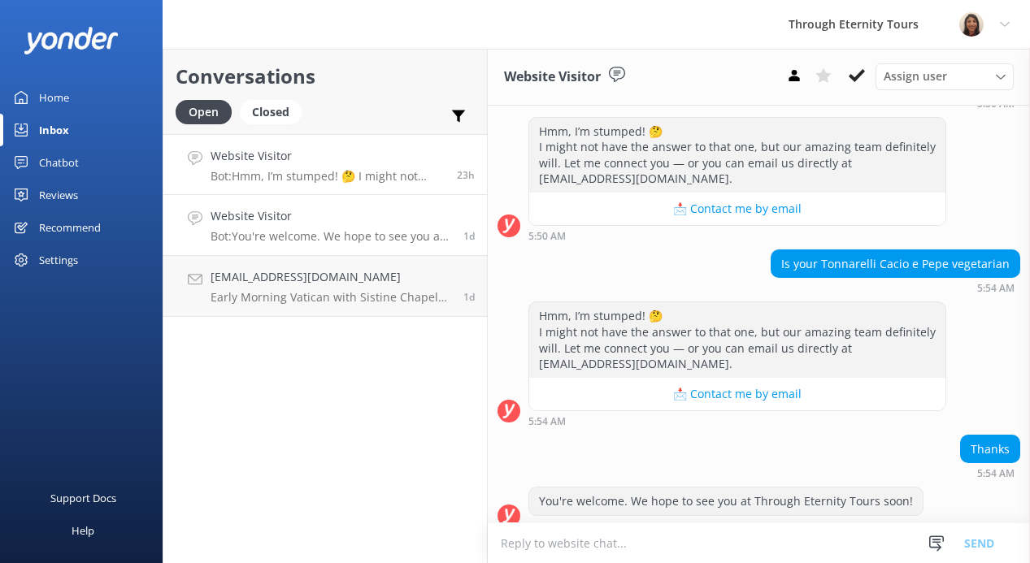
click at [289, 179] on p "Bot: Hmm, I’m stumped! 🤔 I might not have the answer to that one, but our amazi…" at bounding box center [328, 176] width 234 height 15
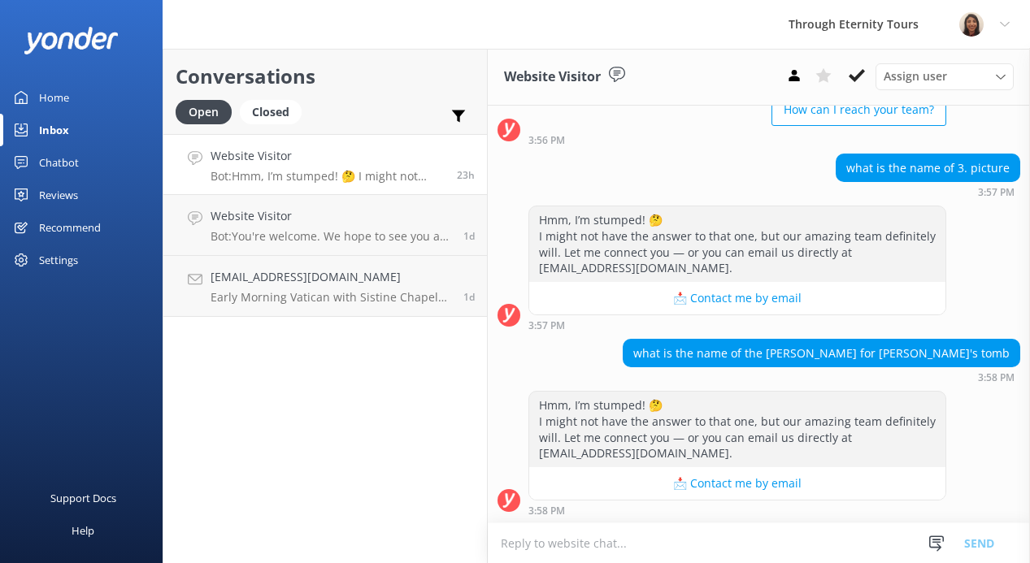
click at [695, 534] on textarea at bounding box center [759, 543] width 542 height 40
paste textarea "You have reached the Reservations Department. If you have any inquiries regardi…"
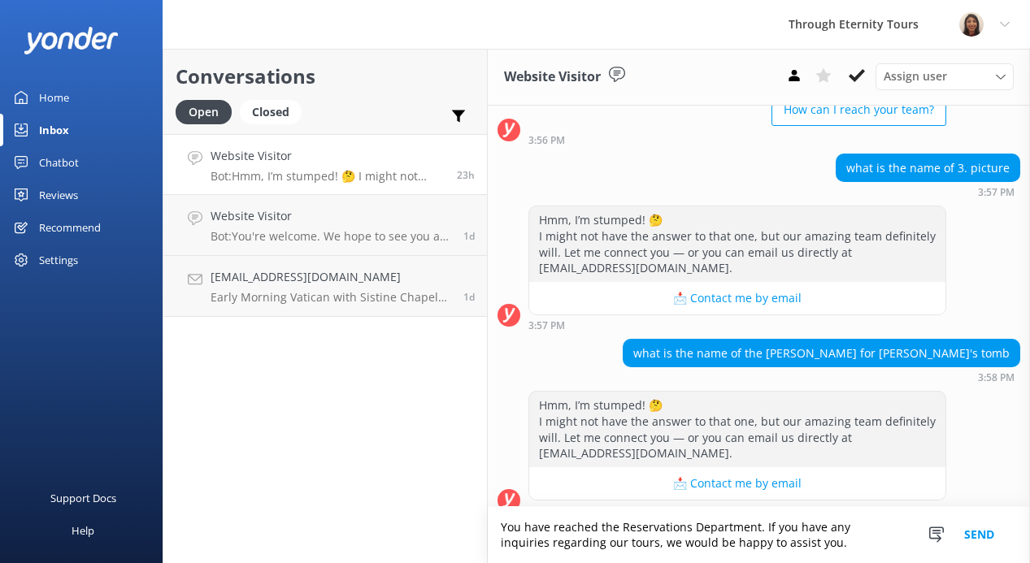
scroll to position [188, 0]
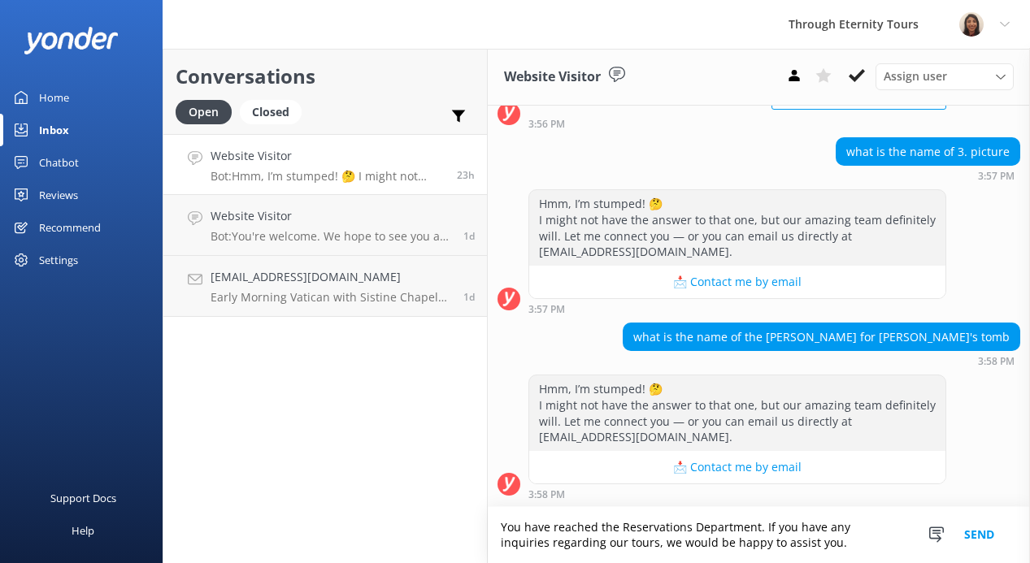
type textarea "You have reached the Reservations Department. If you have any inquiries regardi…"
click at [986, 531] on button "Send" at bounding box center [979, 535] width 61 height 56
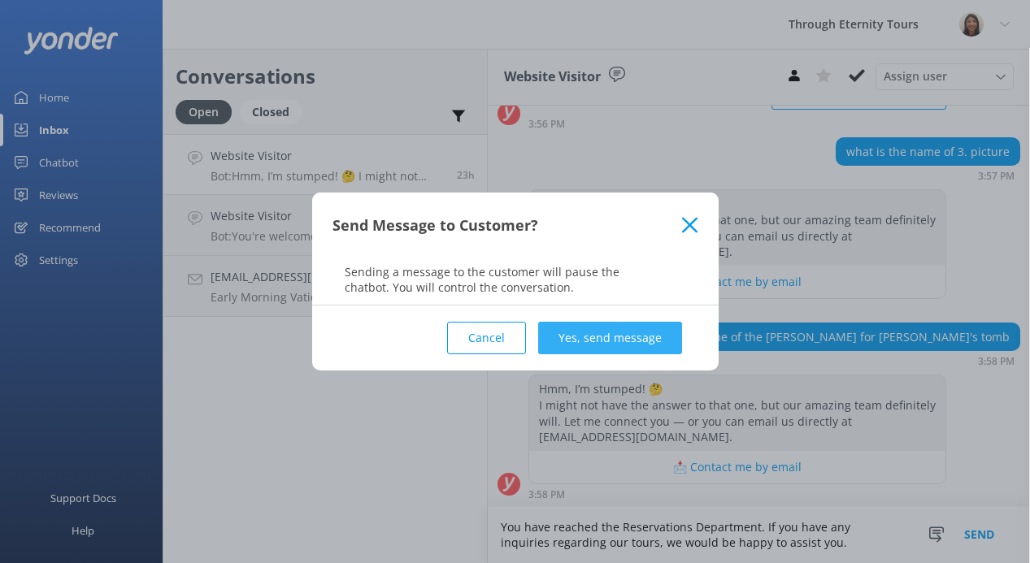
click at [581, 322] on button "Yes, send message" at bounding box center [610, 338] width 144 height 33
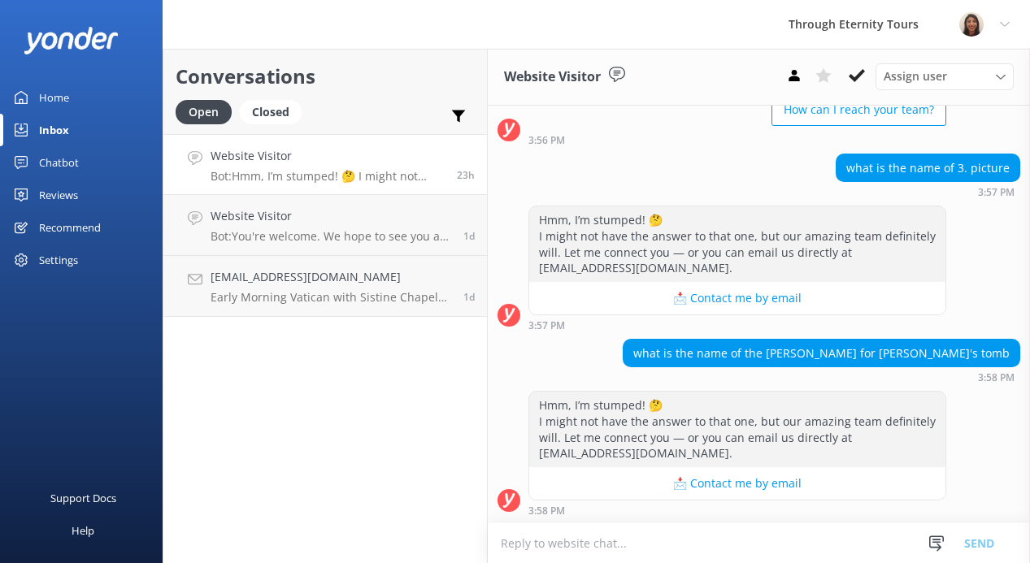
scroll to position [324, 0]
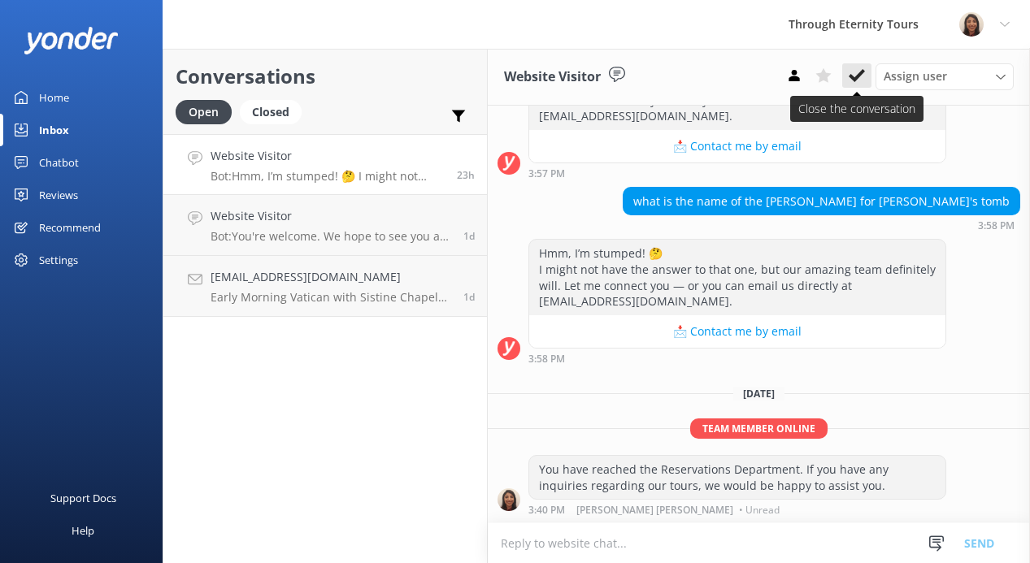
click at [867, 76] on button at bounding box center [856, 75] width 29 height 24
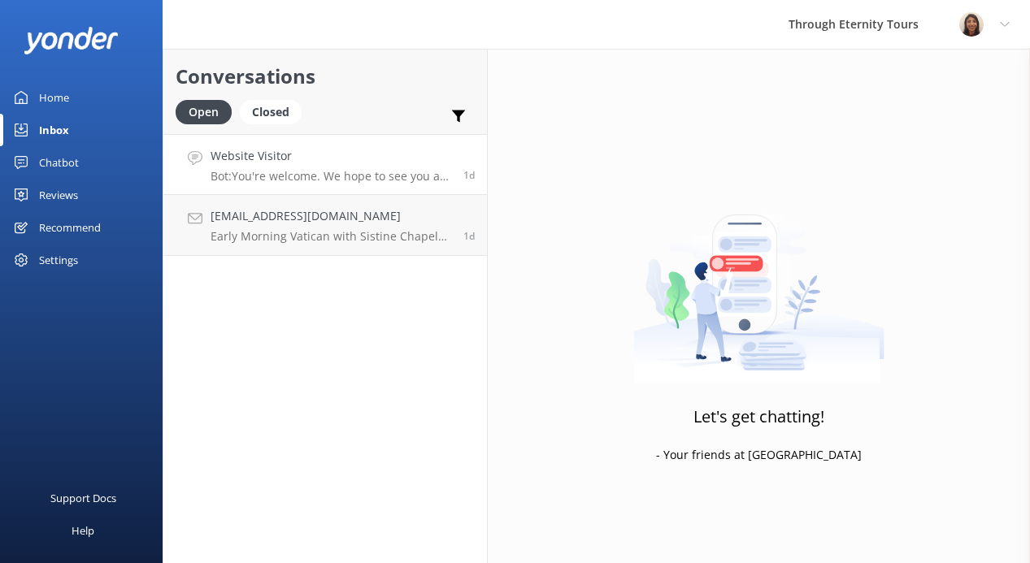
click at [289, 172] on p "Bot: You're welcome. We hope to see you at Through Eternity Tours soon!" at bounding box center [331, 176] width 241 height 15
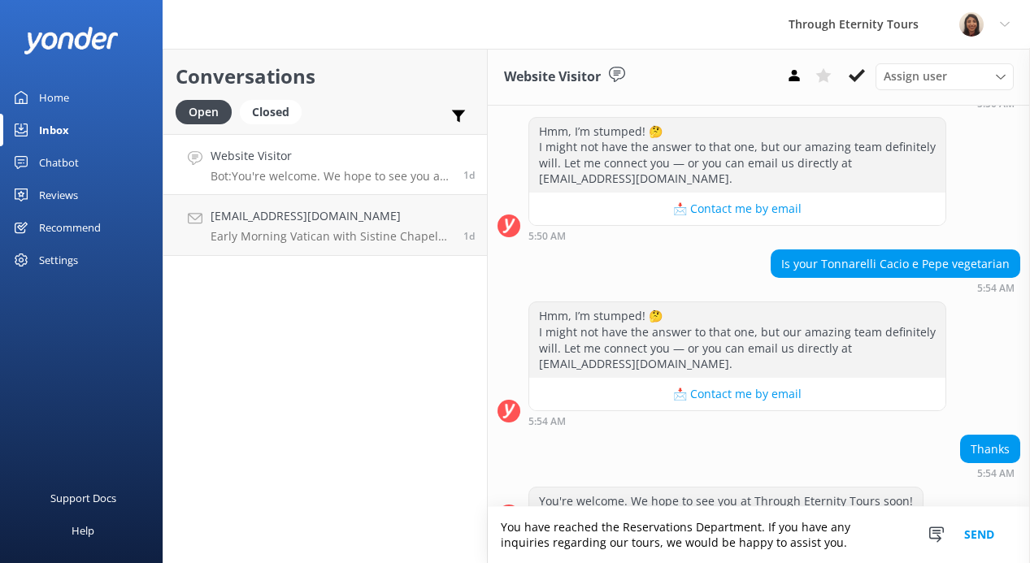
scroll to position [535, 0]
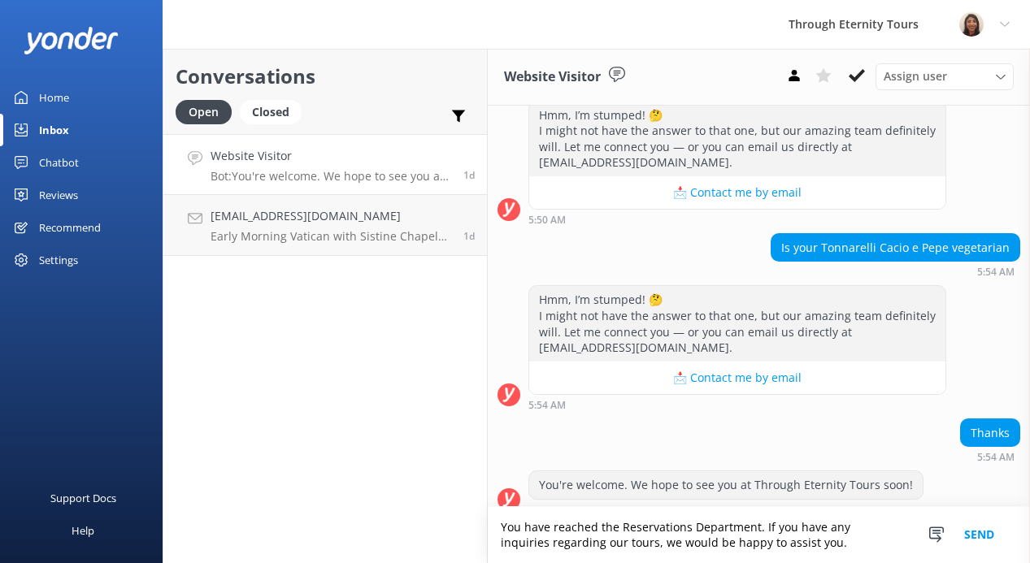
type textarea "You have reached the Reservations Department. If you have any inquiries regardi…"
click at [972, 540] on button "Send" at bounding box center [979, 535] width 61 height 56
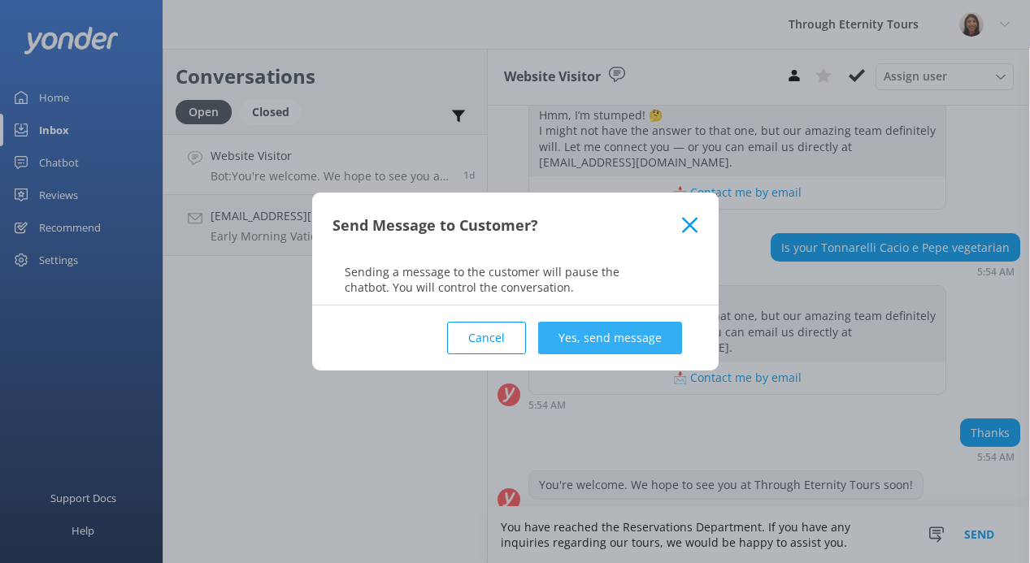
click at [614, 337] on button "Yes, send message" at bounding box center [610, 338] width 144 height 33
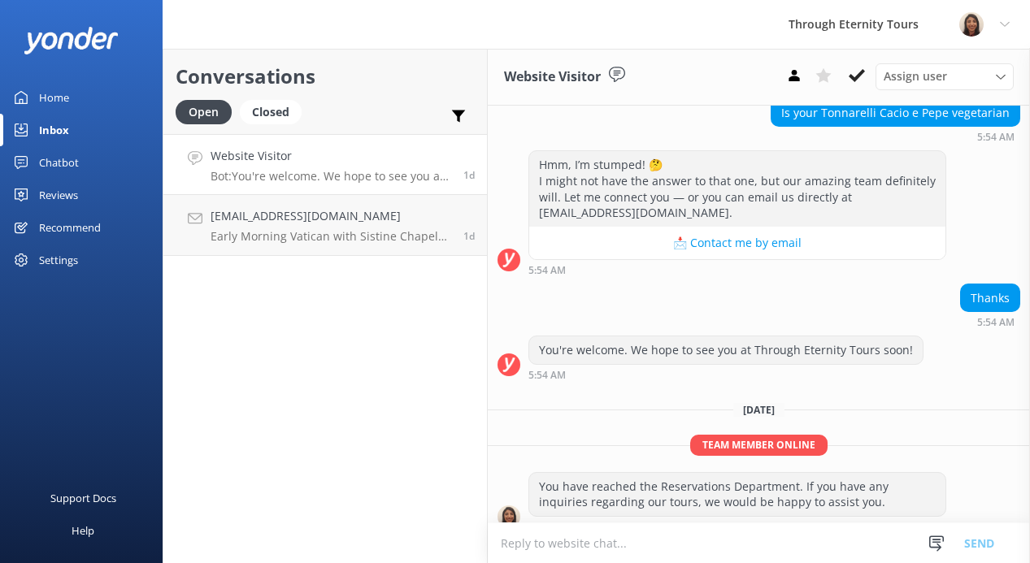
scroll to position [671, 0]
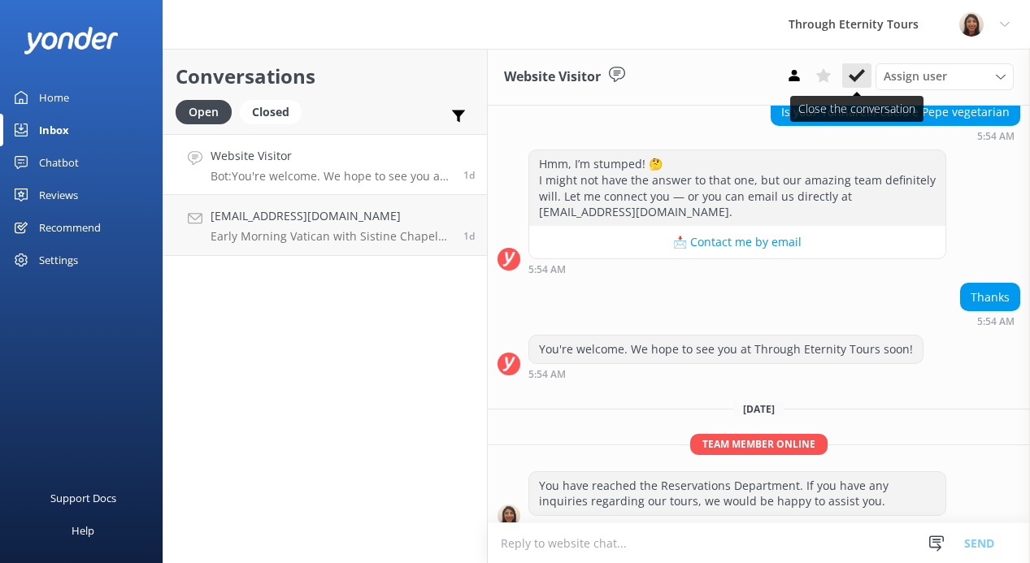
click at [862, 70] on use at bounding box center [857, 75] width 16 height 13
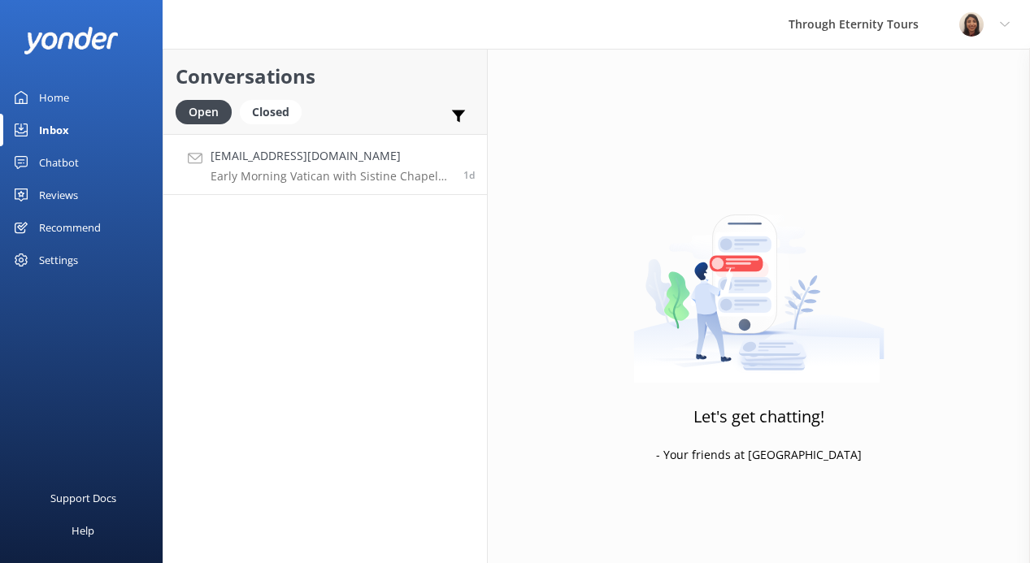
click at [273, 163] on h4 "[EMAIL_ADDRESS][DOMAIN_NAME]" at bounding box center [331, 156] width 241 height 18
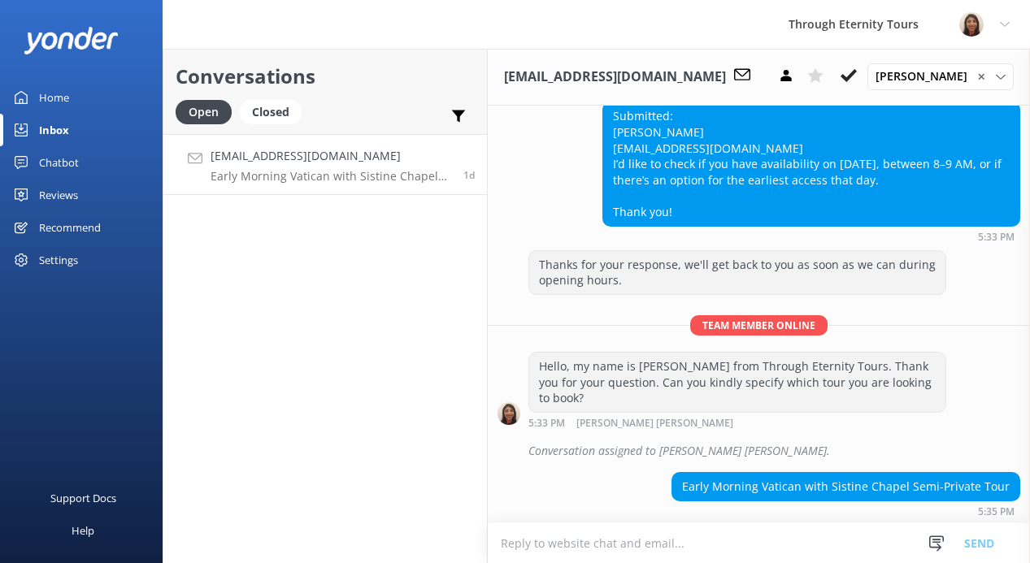
scroll to position [630, 0]
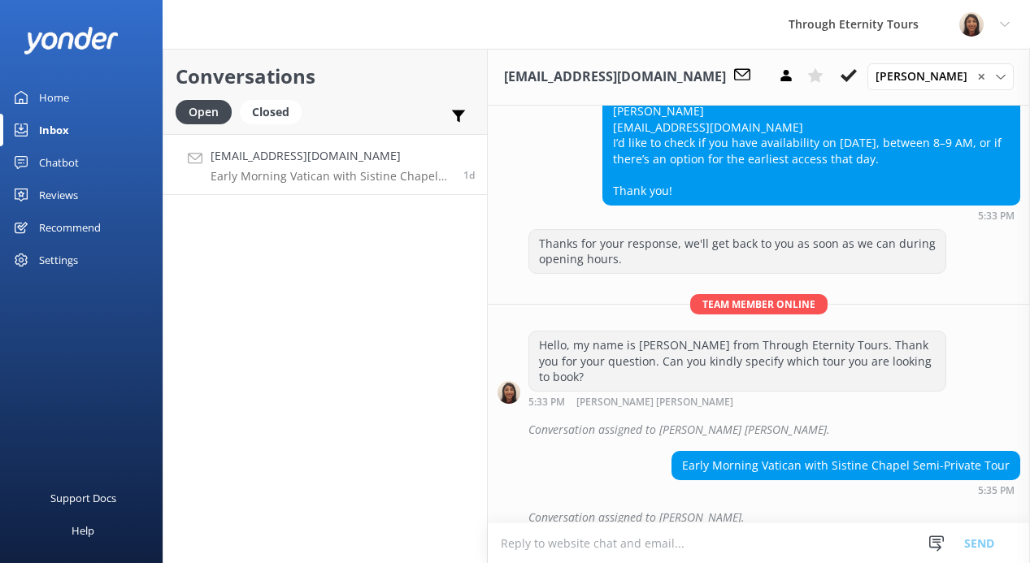
click at [664, 542] on textarea at bounding box center [759, 543] width 542 height 40
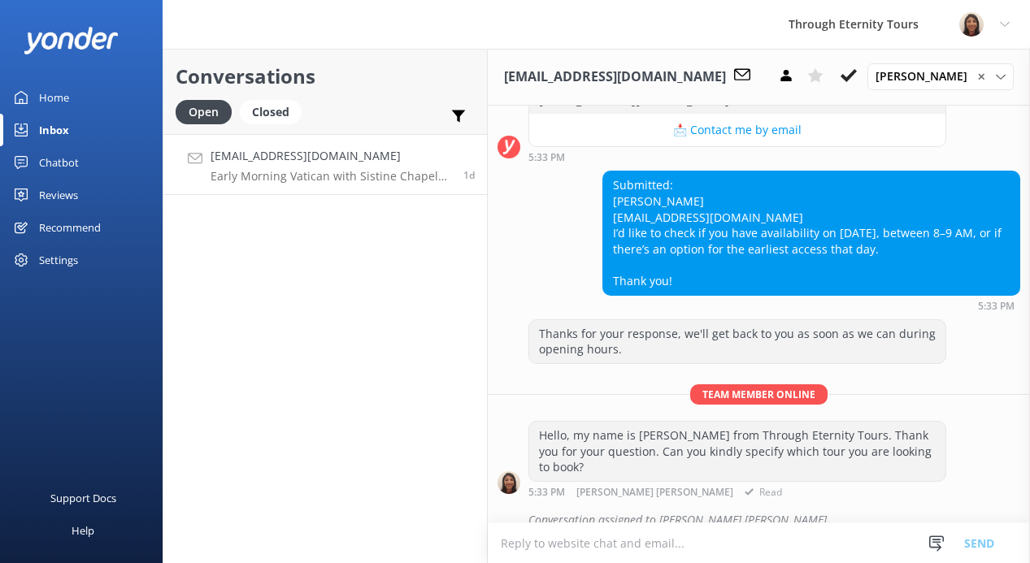
scroll to position [539, 0]
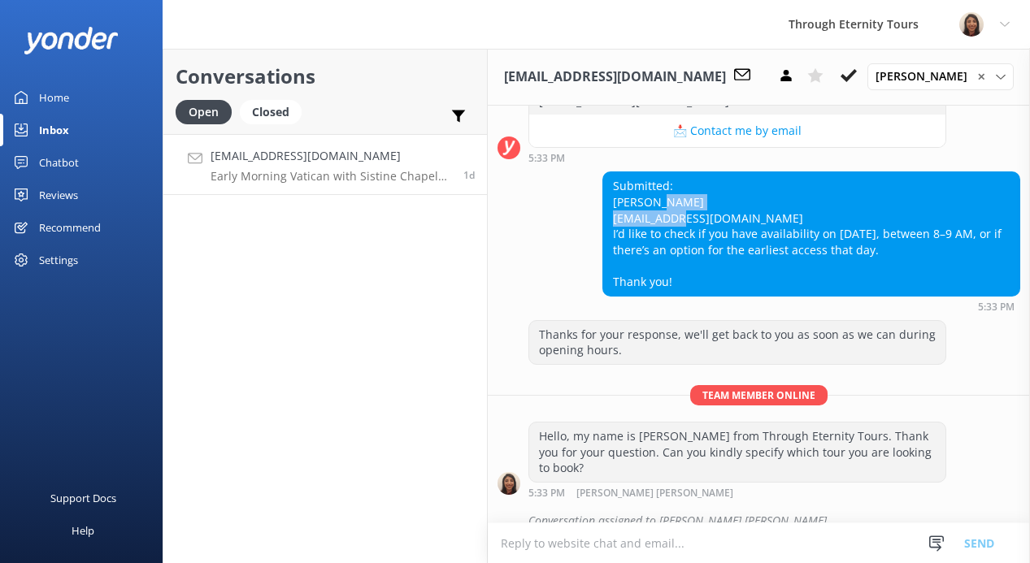
drag, startPoint x: 714, startPoint y: 216, endPoint x: 615, endPoint y: 216, distance: 99.2
click at [615, 216] on div "Submitted: [PERSON_NAME] [EMAIL_ADDRESS][DOMAIN_NAME] I’d like to check if you …" at bounding box center [811, 233] width 416 height 123
copy div "[EMAIL_ADDRESS][DOMAIN_NAME]"
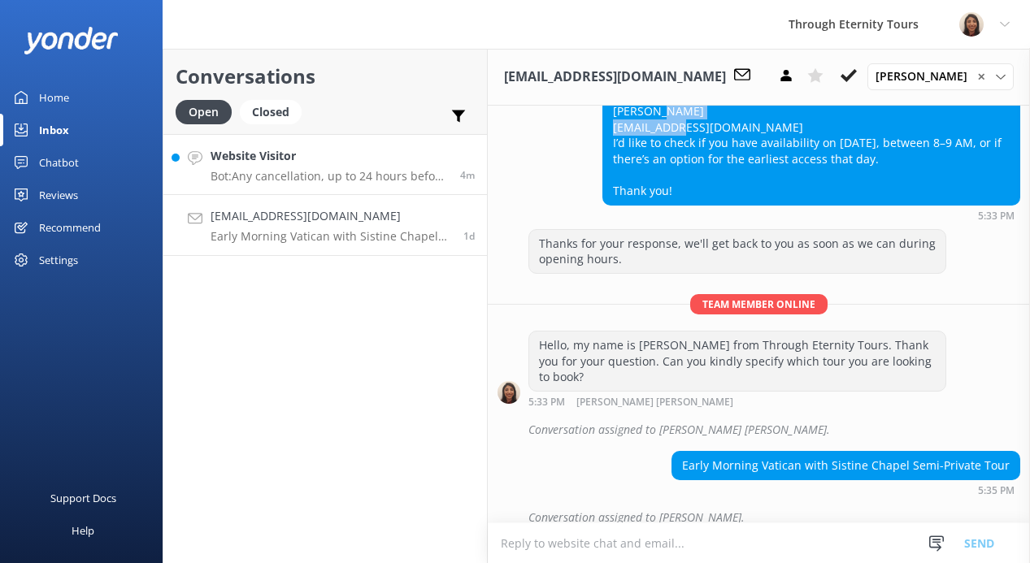
click at [289, 182] on p "Bot: Any cancellation, up to 24 hours before the start of the tour or service, …" at bounding box center [329, 176] width 237 height 15
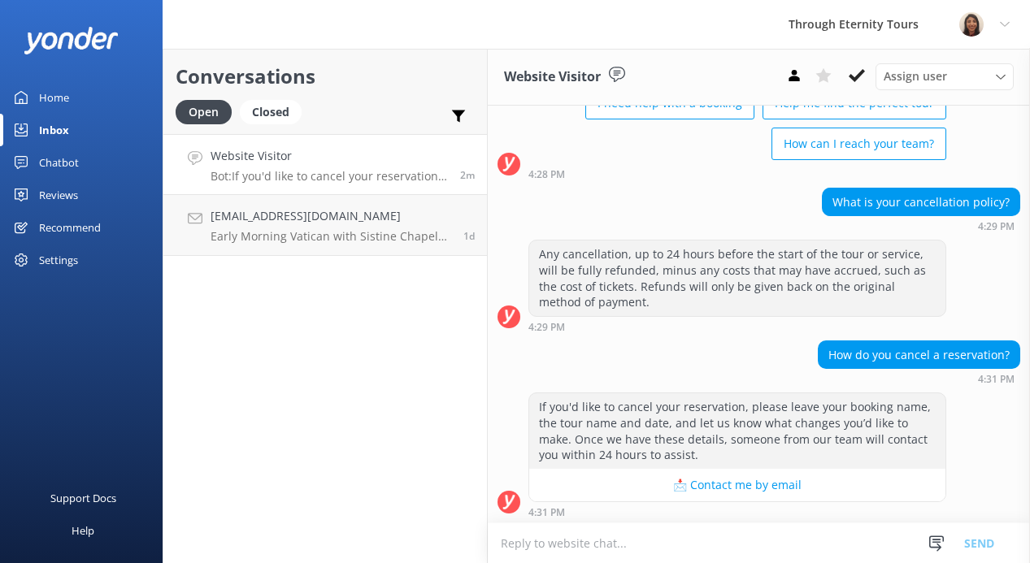
scroll to position [139, 0]
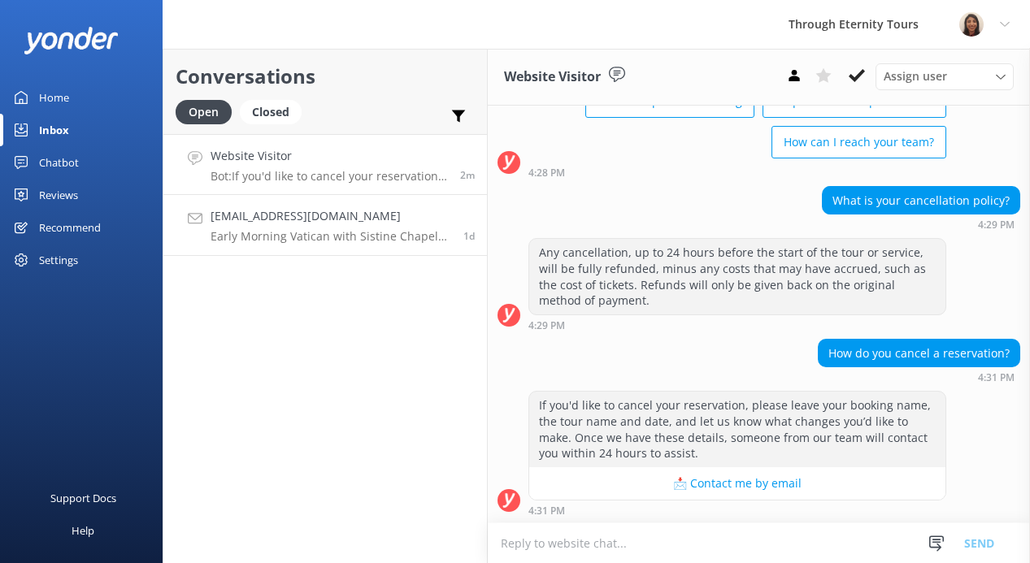
click at [404, 224] on h4 "[EMAIL_ADDRESS][DOMAIN_NAME]" at bounding box center [331, 216] width 241 height 18
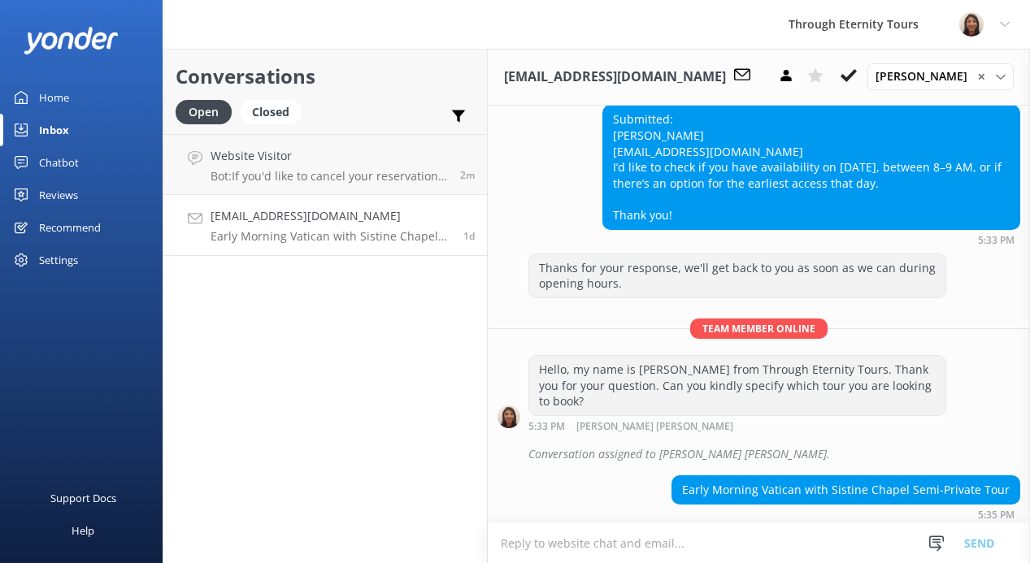
scroll to position [605, 0]
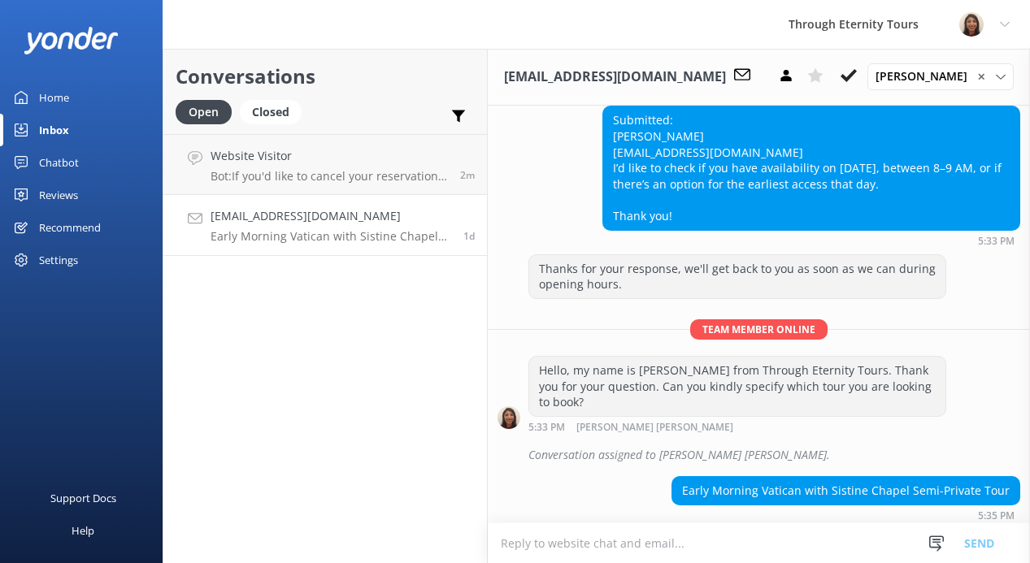
click at [769, 477] on div "Early Morning Vatican with Sistine Chapel Semi-Private Tour" at bounding box center [845, 491] width 347 height 28
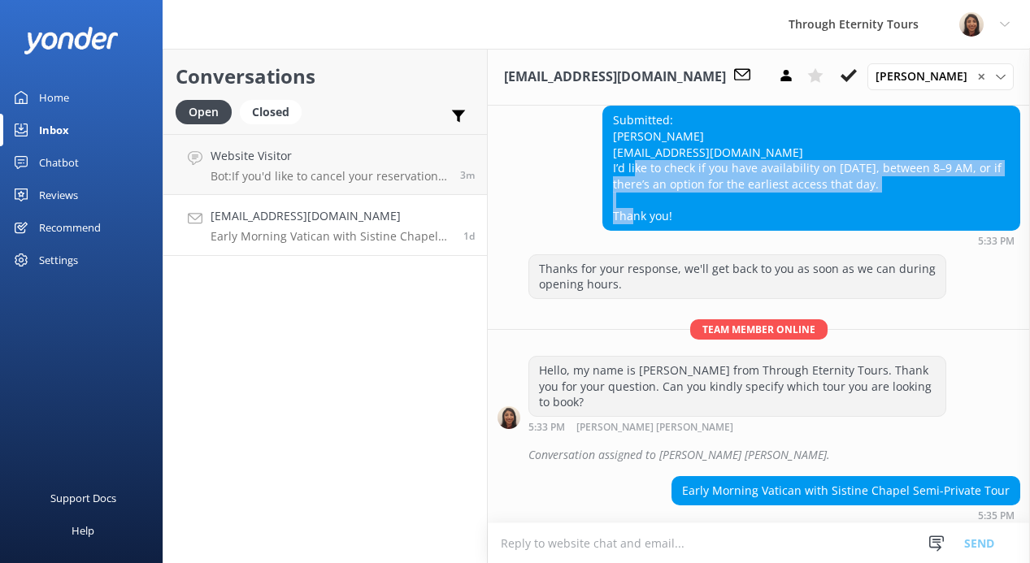
drag, startPoint x: 718, startPoint y: 172, endPoint x: 707, endPoint y: 209, distance: 38.1
click at [707, 209] on div "Submitted: [PERSON_NAME] [EMAIL_ADDRESS][DOMAIN_NAME] I’d like to check if you …" at bounding box center [811, 167] width 416 height 123
click at [702, 215] on div "Submitted: [PERSON_NAME] [EMAIL_ADDRESS][DOMAIN_NAME] I’d like to check if you …" at bounding box center [811, 167] width 416 height 123
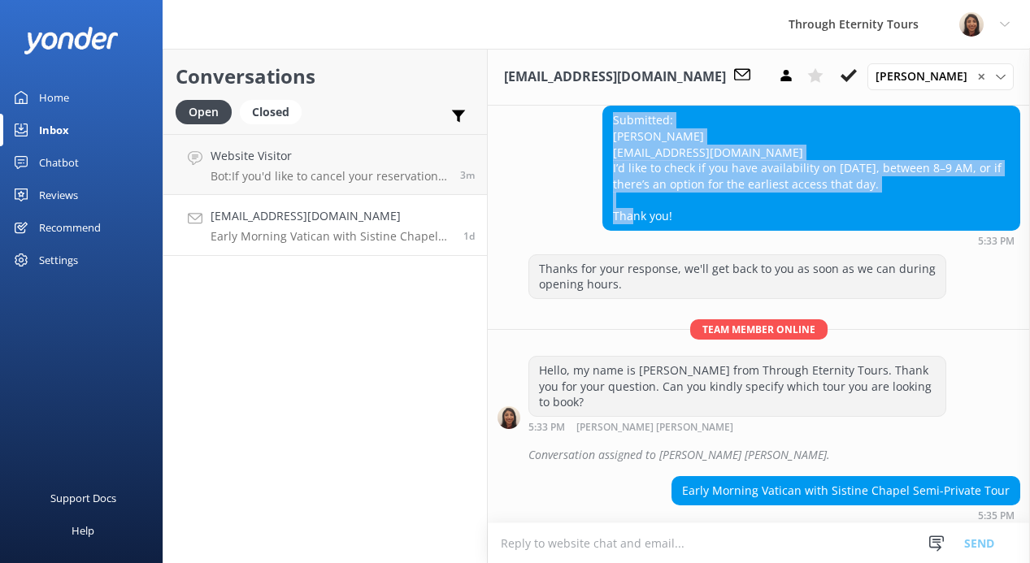
drag, startPoint x: 702, startPoint y: 225, endPoint x: 605, endPoint y: 123, distance: 141.4
click at [605, 123] on div "Submitted: [PERSON_NAME] [EMAIL_ADDRESS][DOMAIN_NAME] I’d like to check if you …" at bounding box center [811, 167] width 416 height 123
copy div "Submitted: [PERSON_NAME] [EMAIL_ADDRESS][DOMAIN_NAME] I’d like to check if you …"
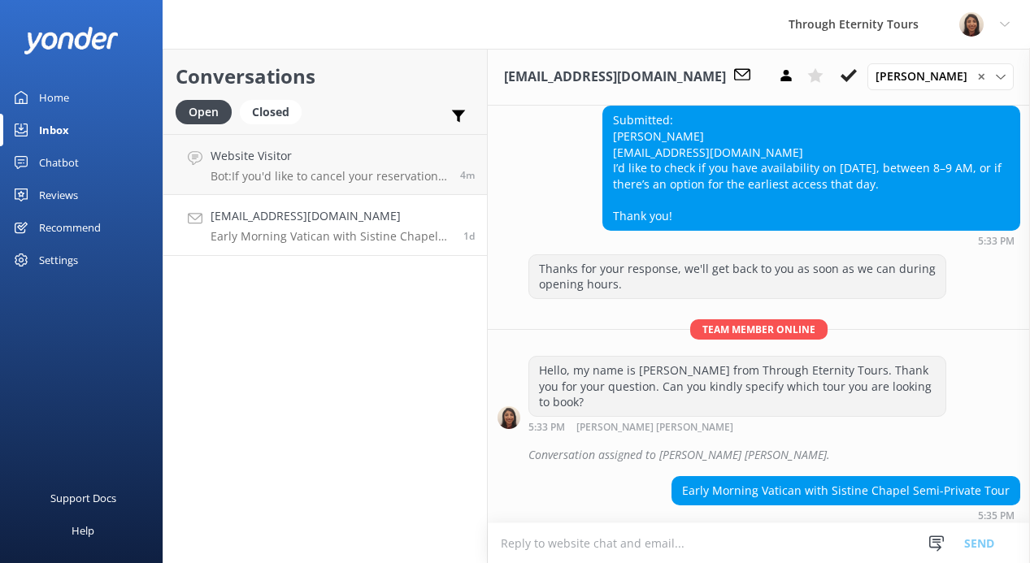
click at [819, 477] on div "Early Morning Vatican with Sistine Chapel Semi-Private Tour" at bounding box center [845, 491] width 347 height 28
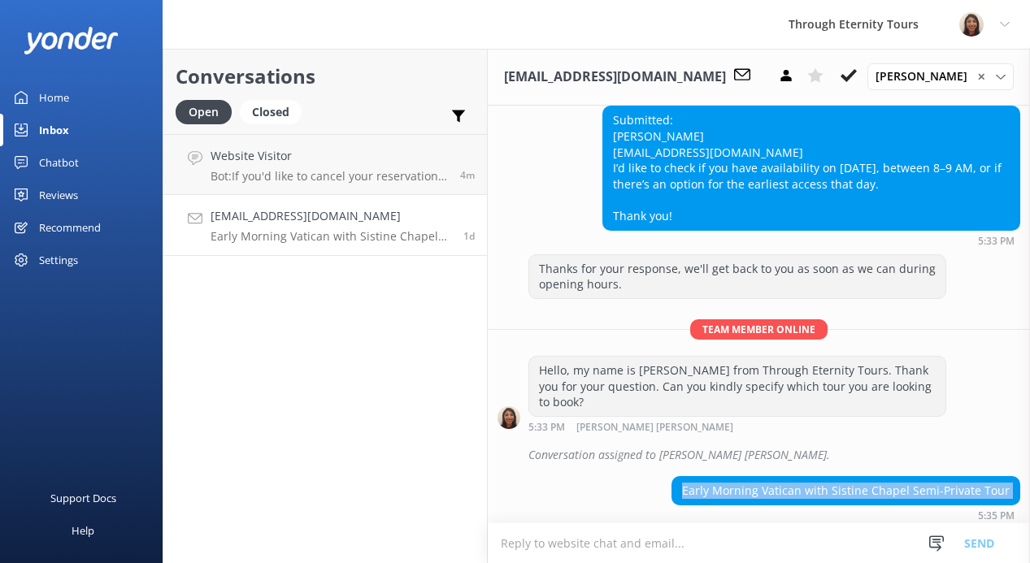
click at [819, 477] on div "Early Morning Vatican with Sistine Chapel Semi-Private Tour" at bounding box center [845, 491] width 347 height 28
copy div "Early Morning Vatican with Sistine Chapel Semi-Private Tour"
click at [311, 158] on h4 "Website Visitor" at bounding box center [327, 156] width 232 height 18
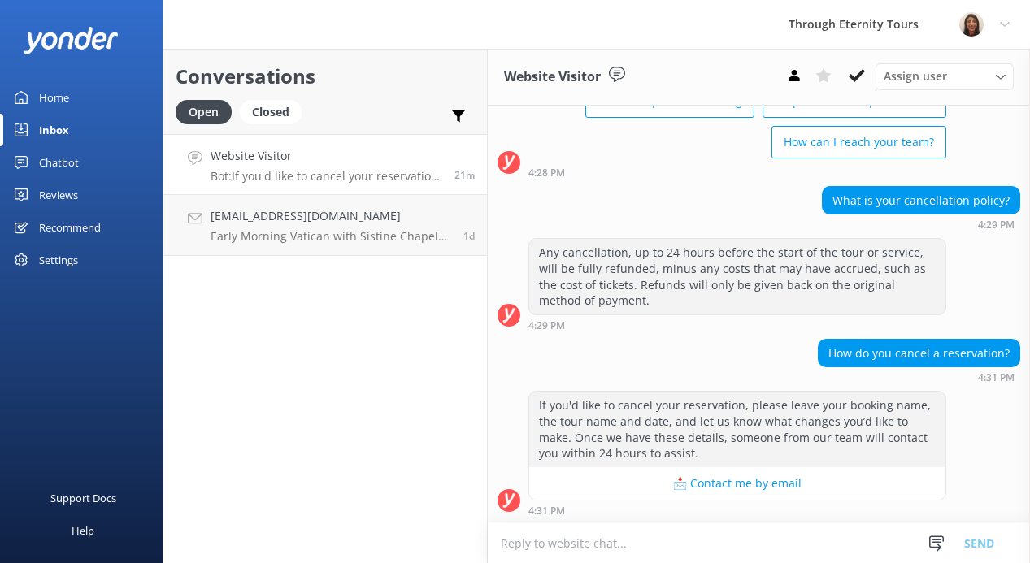
scroll to position [139, 0]
click at [852, 80] on use at bounding box center [857, 75] width 16 height 13
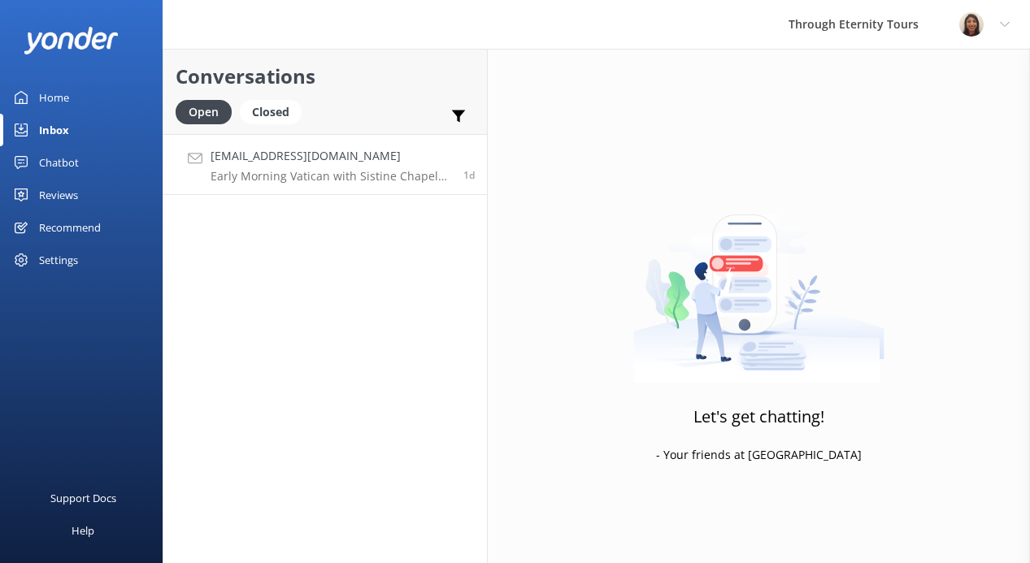
click at [290, 175] on p "Early Morning Vatican with Sistine Chapel Semi-Private Tour" at bounding box center [331, 176] width 241 height 15
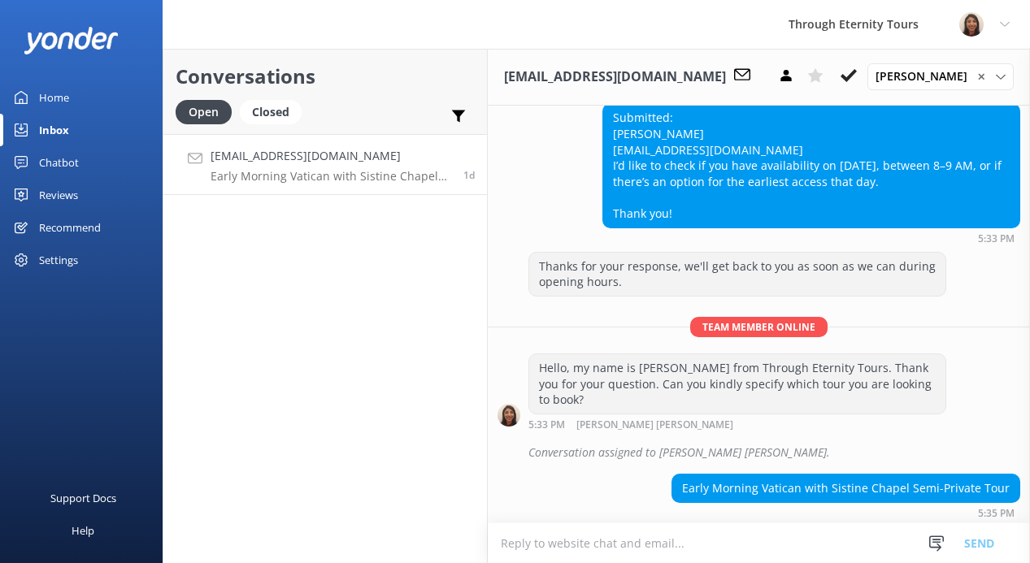
scroll to position [630, 0]
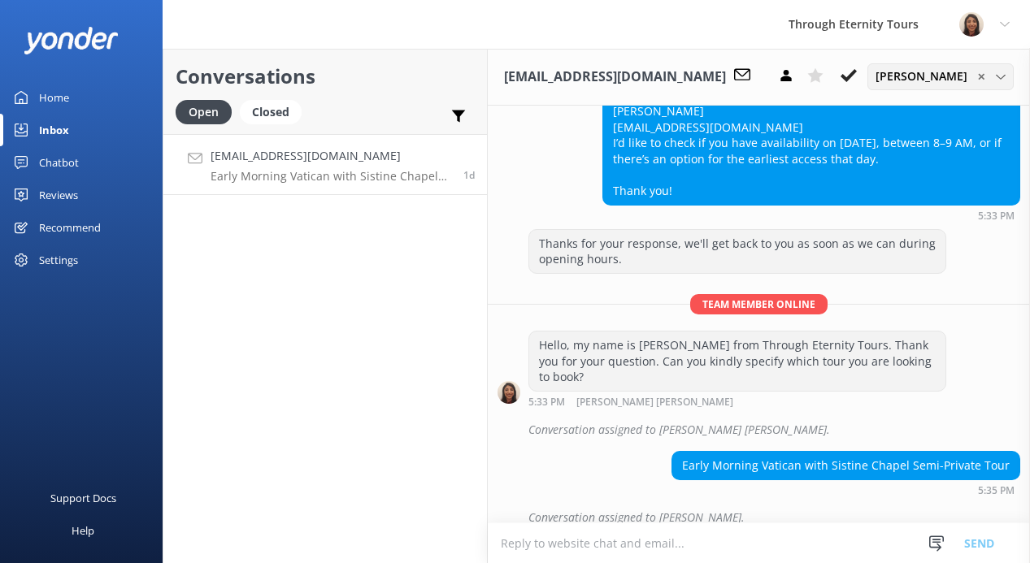
click at [905, 76] on span "[PERSON_NAME]" at bounding box center [926, 76] width 102 height 18
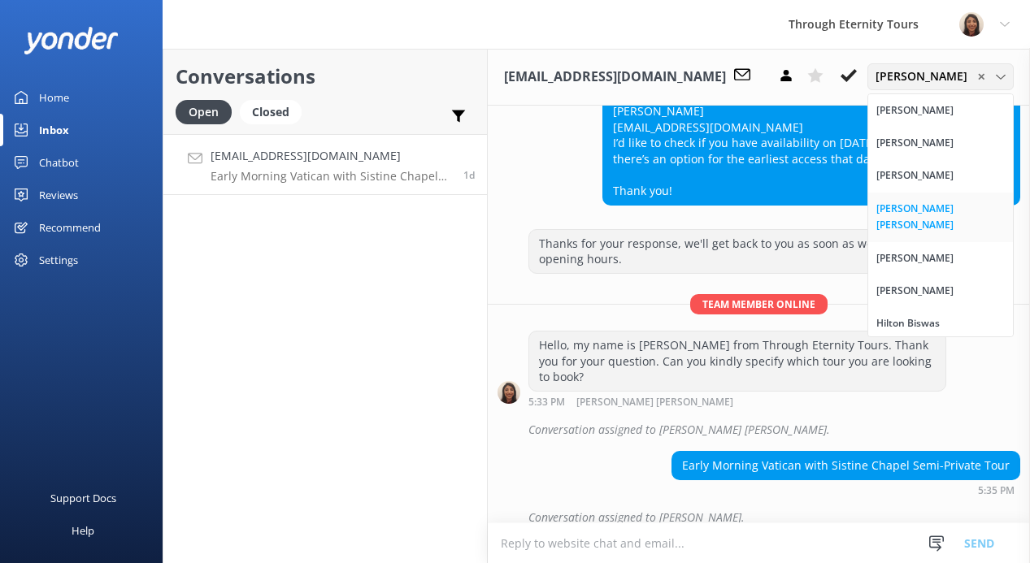
click at [911, 202] on div "[PERSON_NAME] [PERSON_NAME]" at bounding box center [940, 217] width 128 height 33
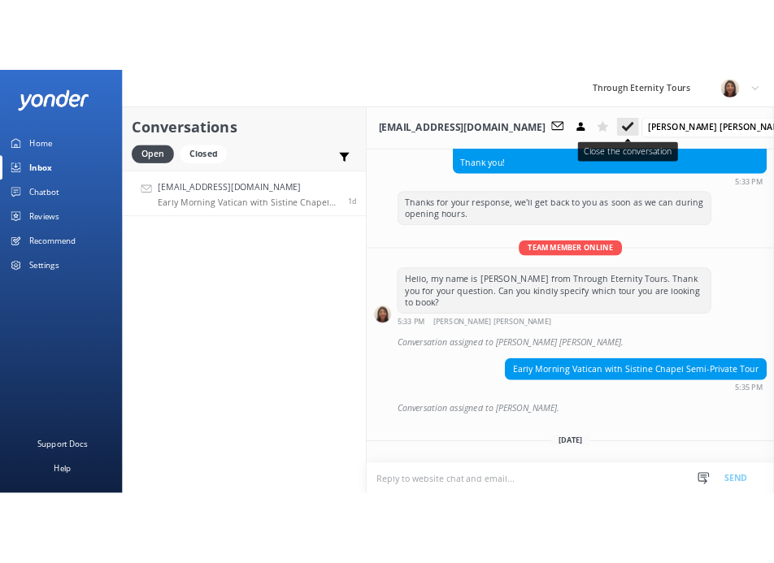
scroll to position [708, 0]
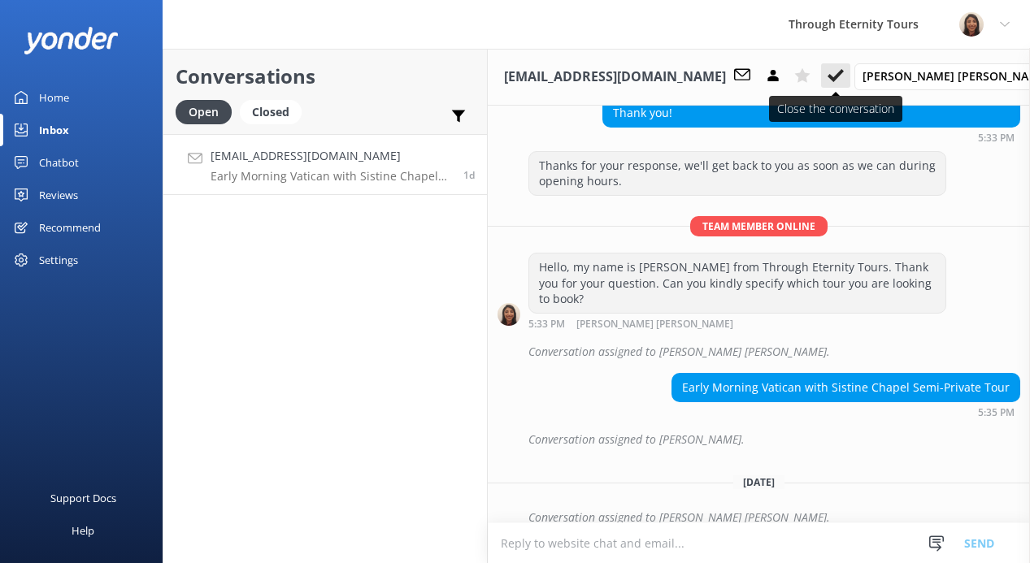
click at [844, 73] on use at bounding box center [836, 75] width 16 height 13
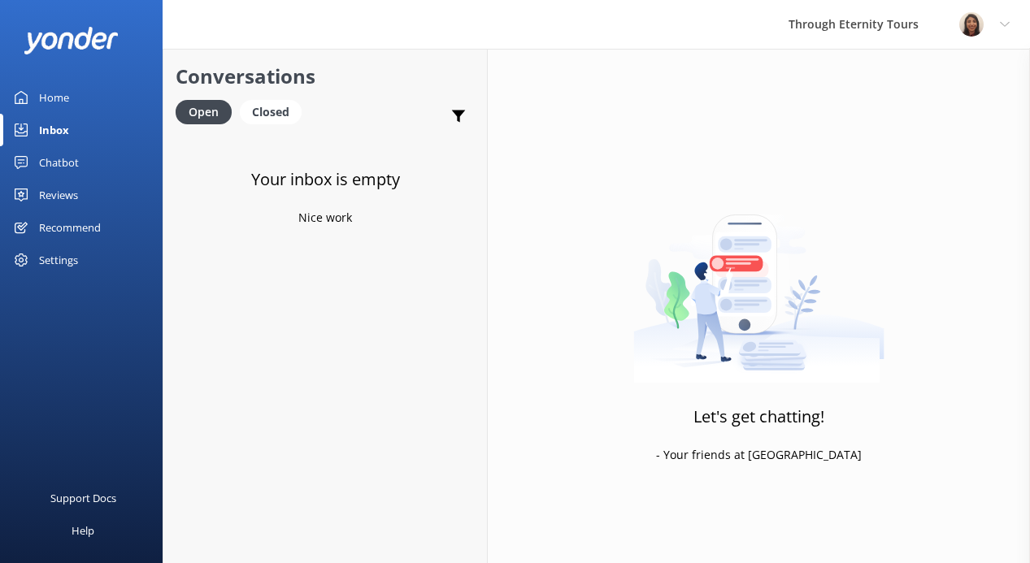
click at [81, 101] on link "Home" at bounding box center [81, 97] width 163 height 33
